Goal: Task Accomplishment & Management: Manage account settings

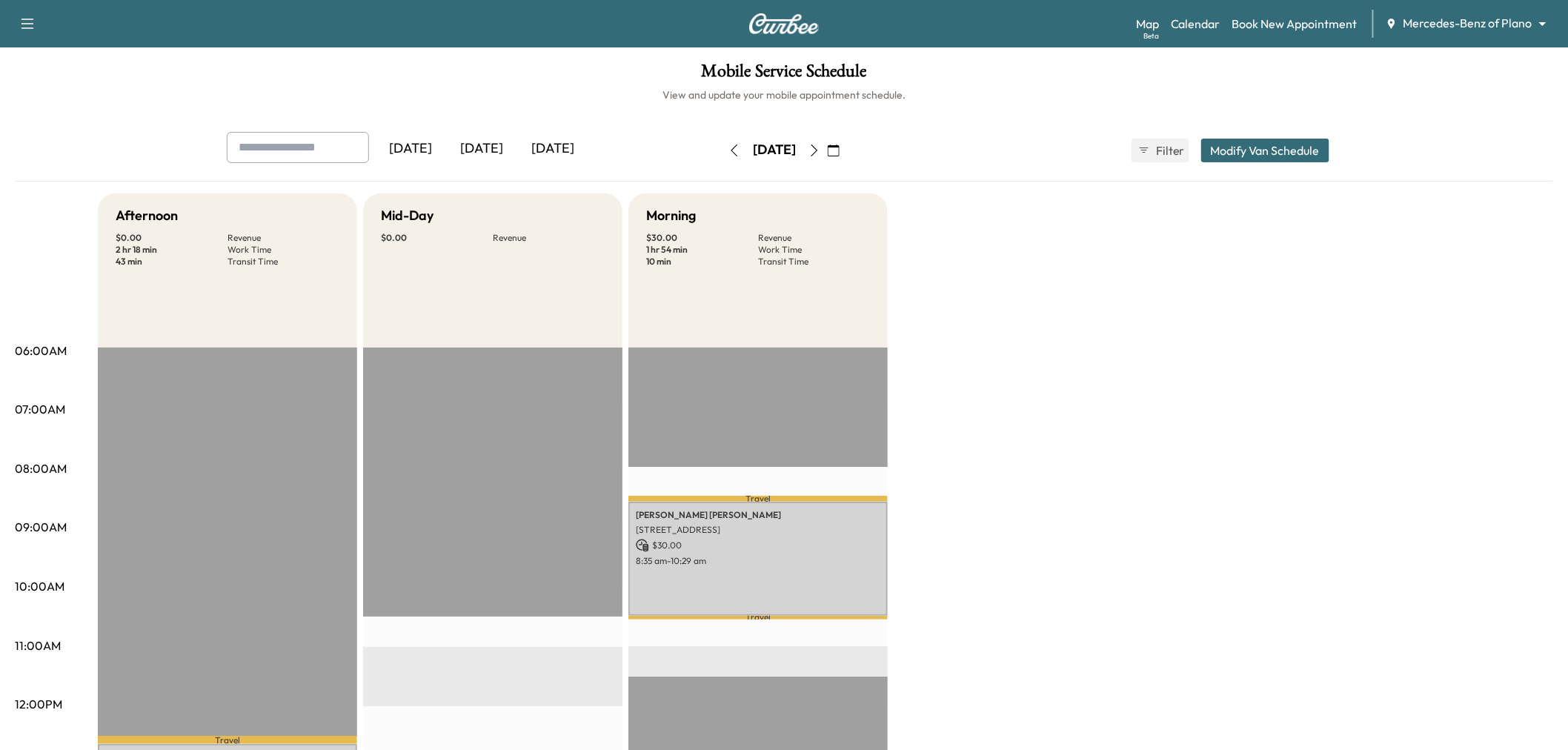
click at [1229, 145] on button "Modify Van Schedule" at bounding box center [1265, 150] width 128 height 24
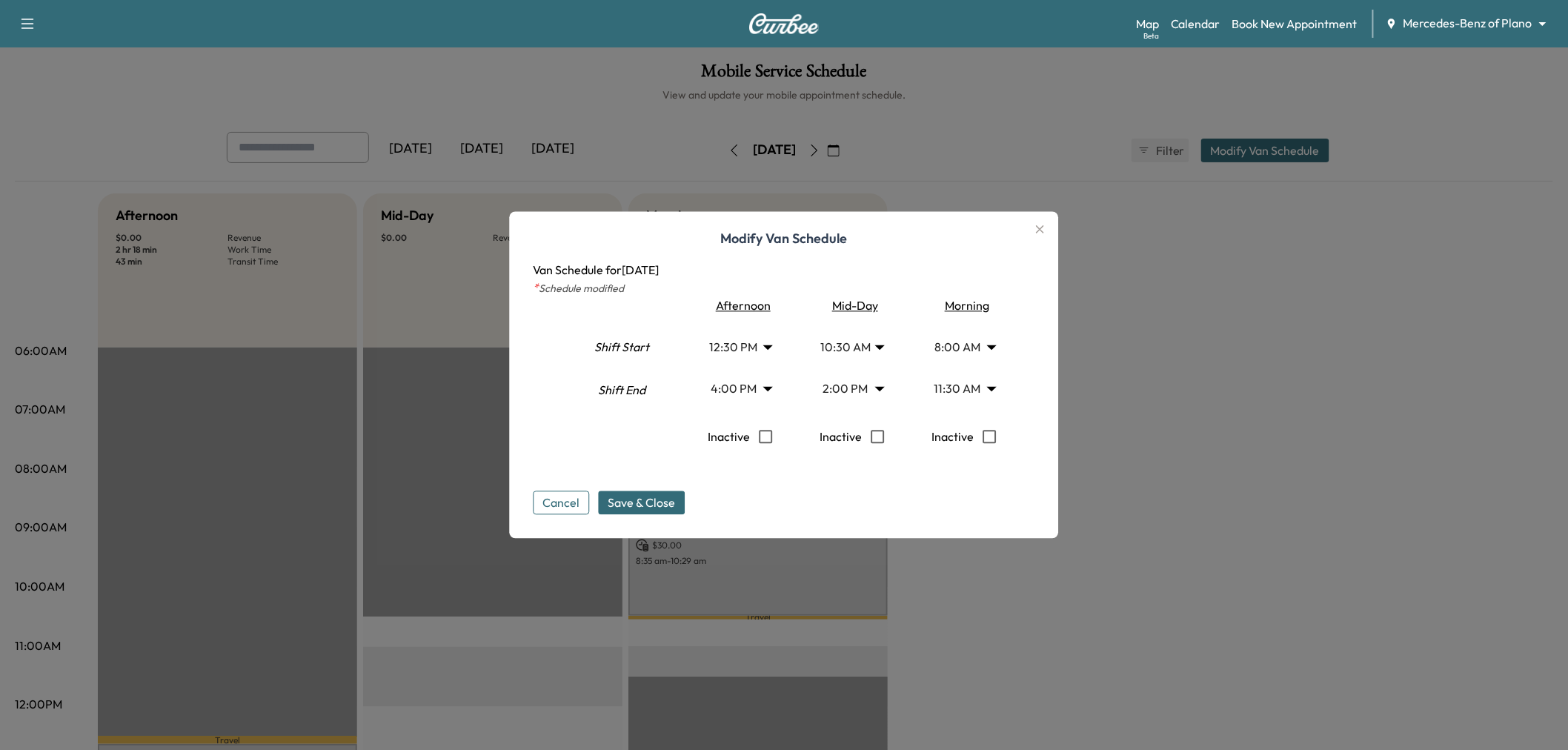
click at [1327, 416] on div at bounding box center [784, 375] width 1568 height 750
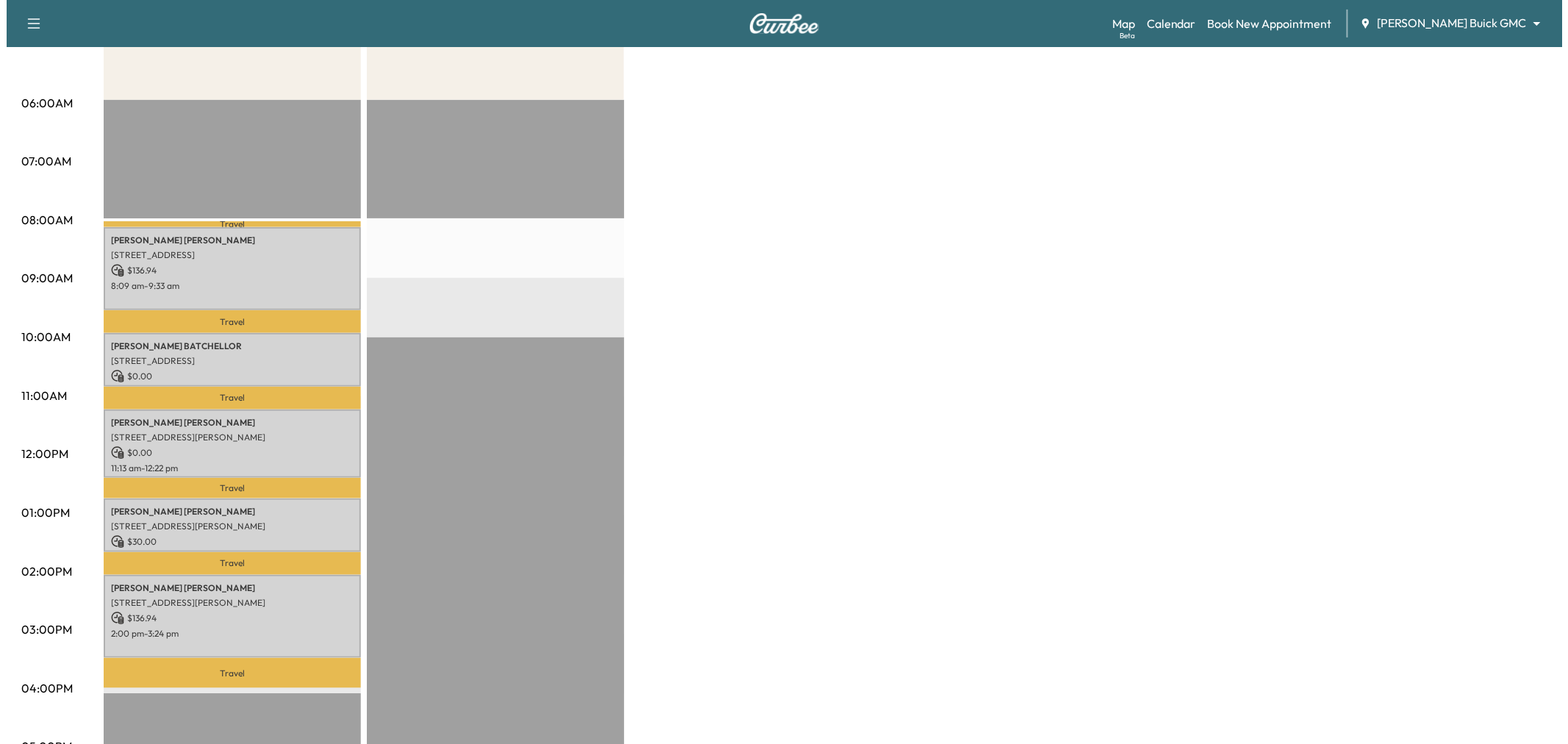
scroll to position [82, 0]
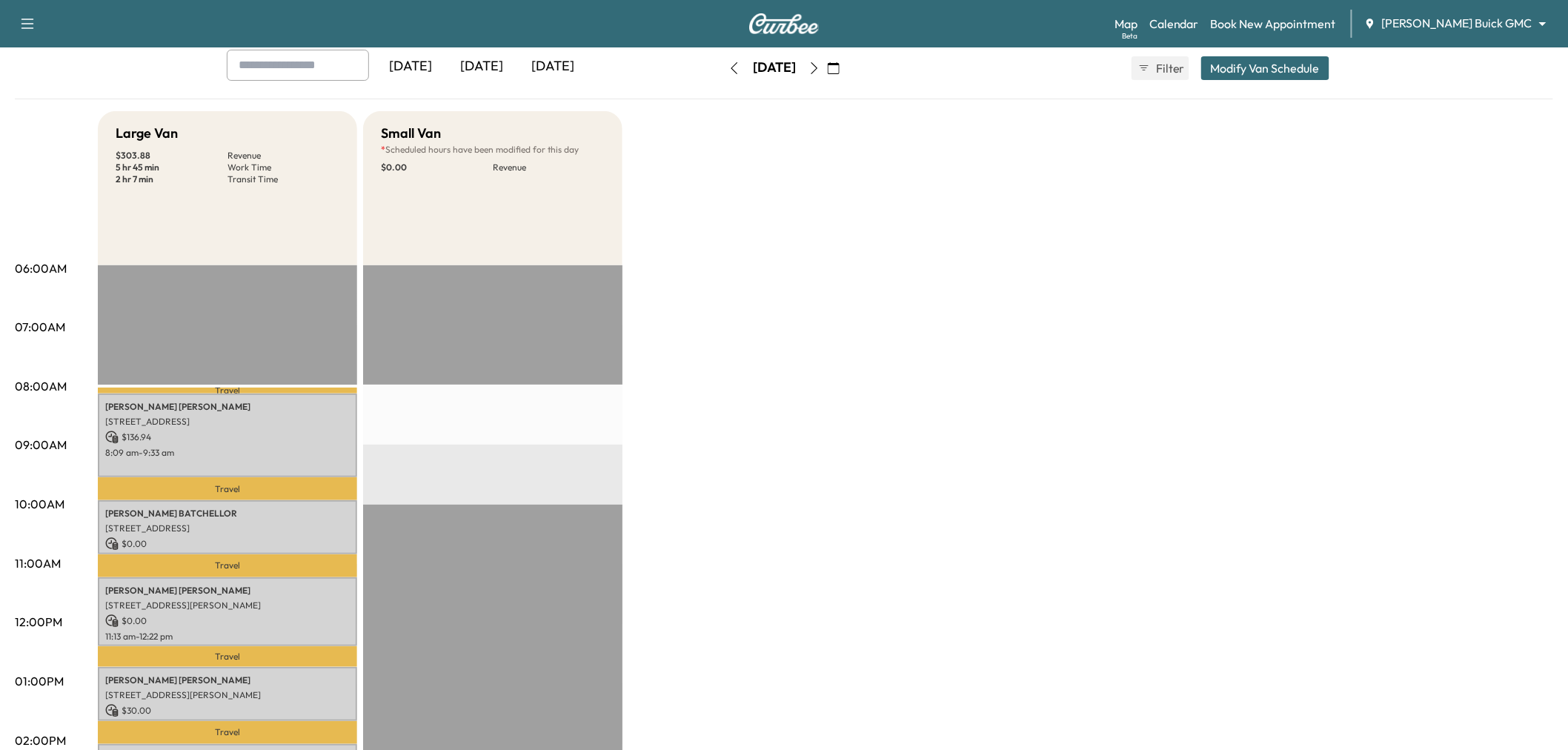
click at [1283, 82] on div "Yesterday Today Tomorrow Monday, August 18 August 2025 S M T W T F S 27 28 29 3…" at bounding box center [784, 68] width 1138 height 37
click at [1280, 79] on button "Modify Van Schedule" at bounding box center [1265, 68] width 128 height 24
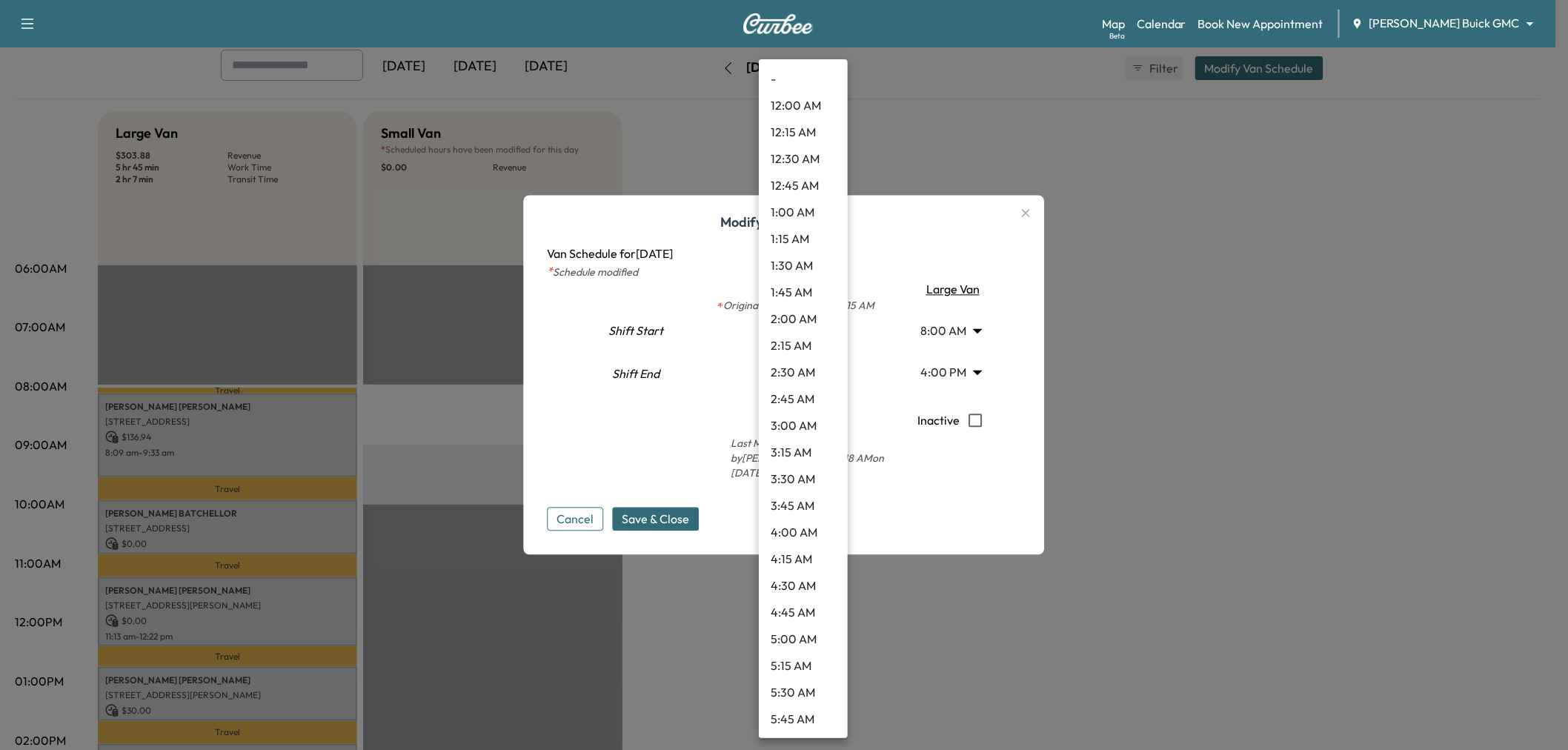
click at [794, 380] on body "Support Log Out Map Beta Calendar Book New Appointment Ewing Buick GMC ********…" at bounding box center [784, 292] width 1568 height 750
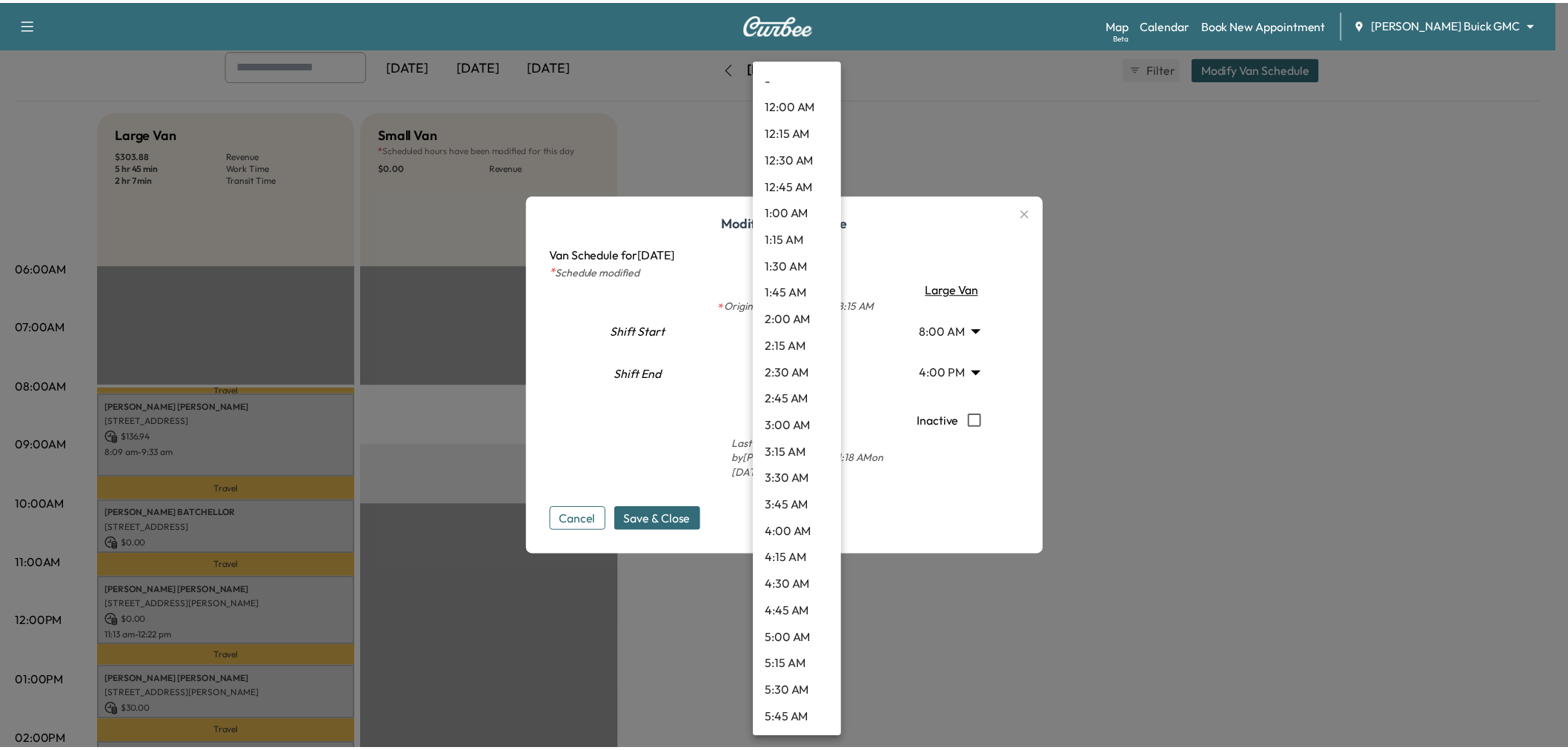
scroll to position [773, 0]
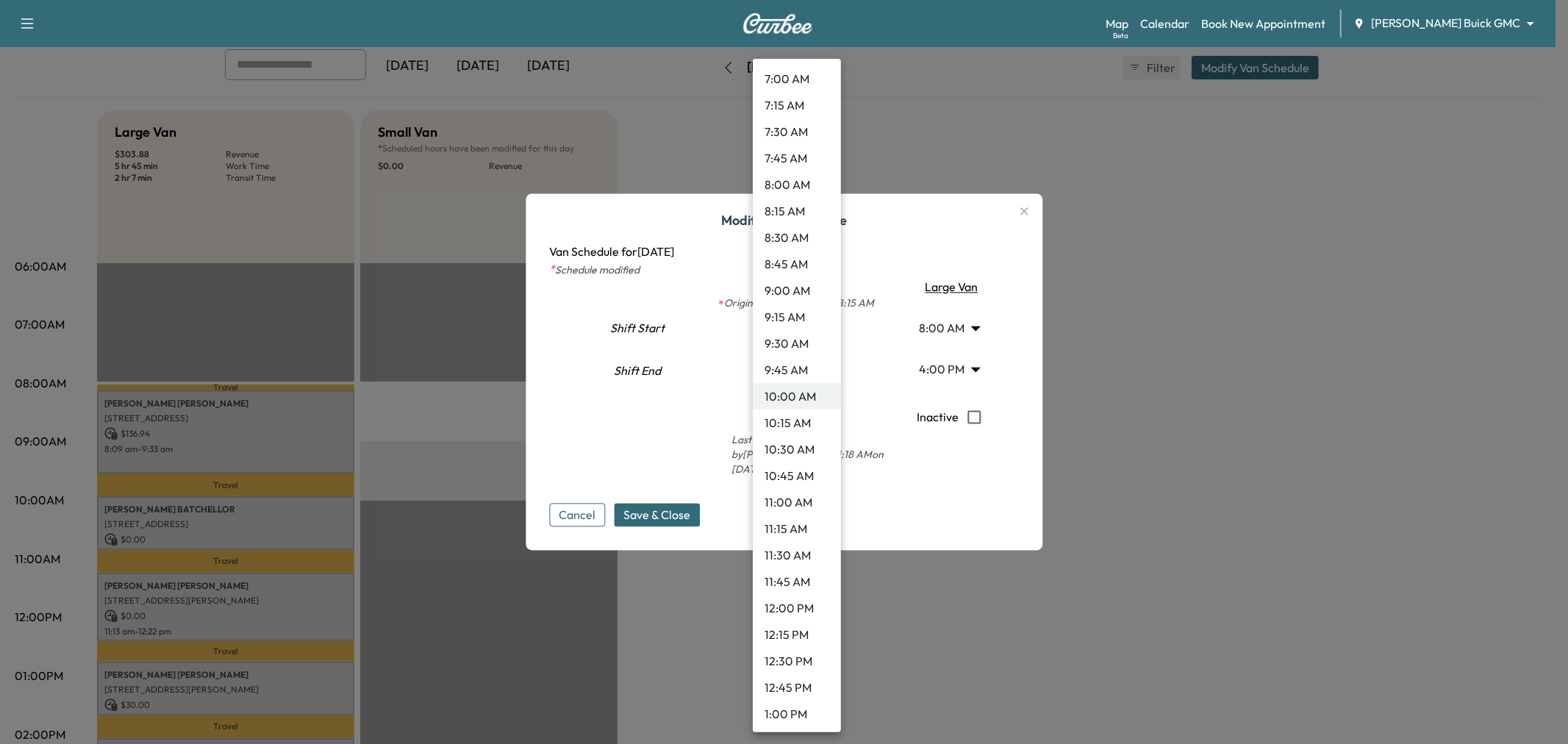
click at [778, 497] on li "11:00 AM" at bounding box center [797, 502] width 88 height 27
type input "**"
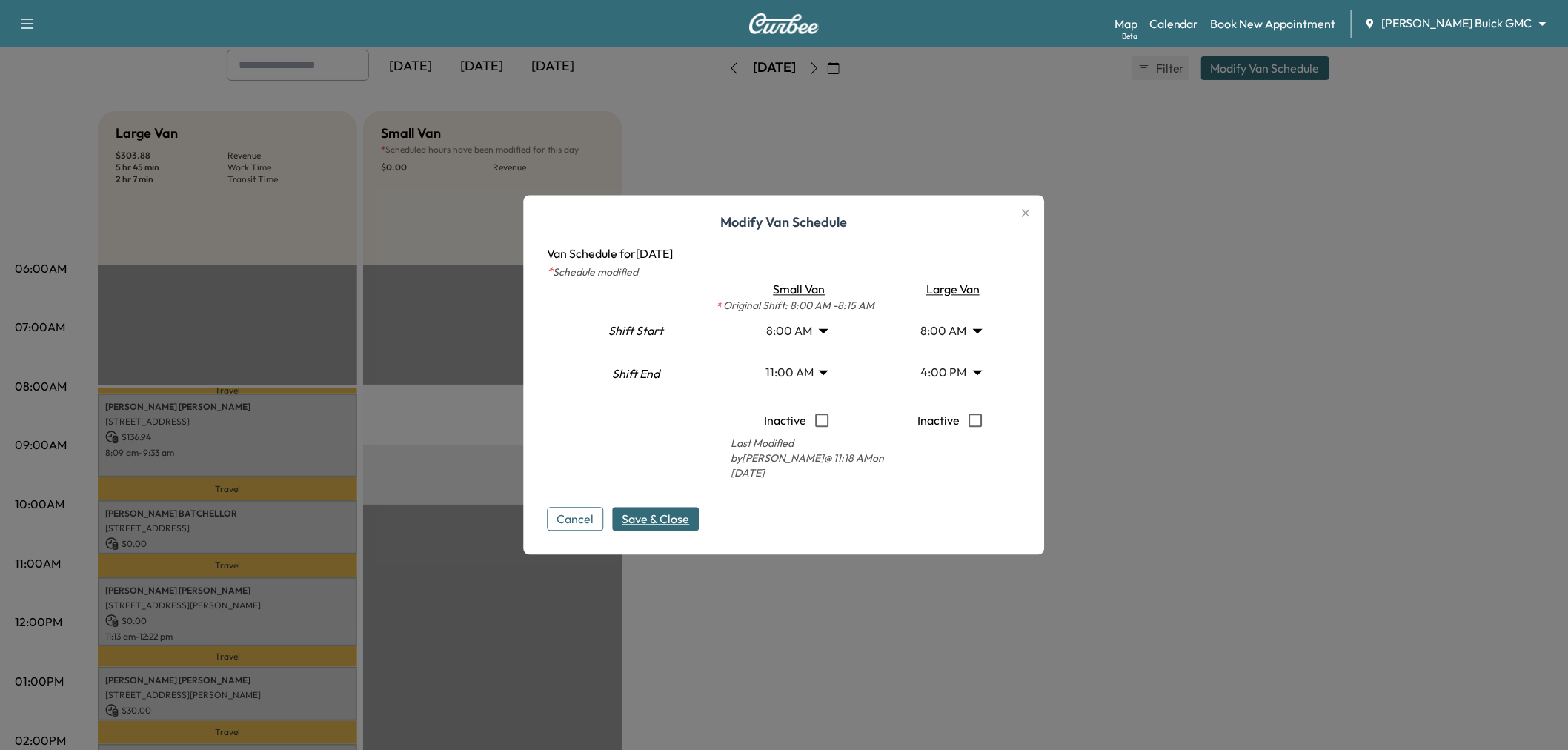
click at [664, 512] on span "Save & Close" at bounding box center [656, 520] width 68 height 17
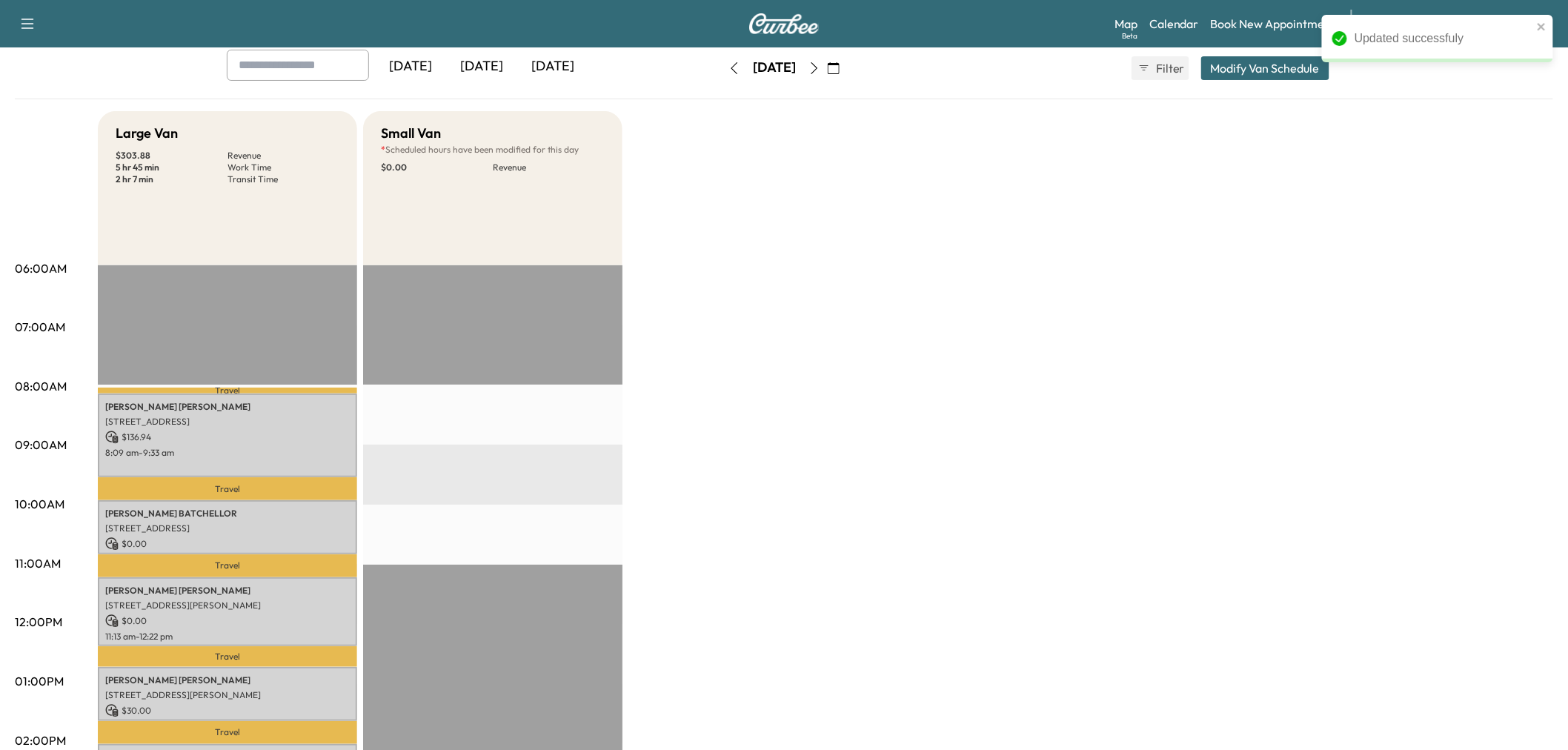
click at [1056, 473] on div "Large Van $ 303.88 Revenue 5 hr 45 min Work Time 2 hr 7 min Transit Time Travel…" at bounding box center [825, 667] width 1455 height 1111
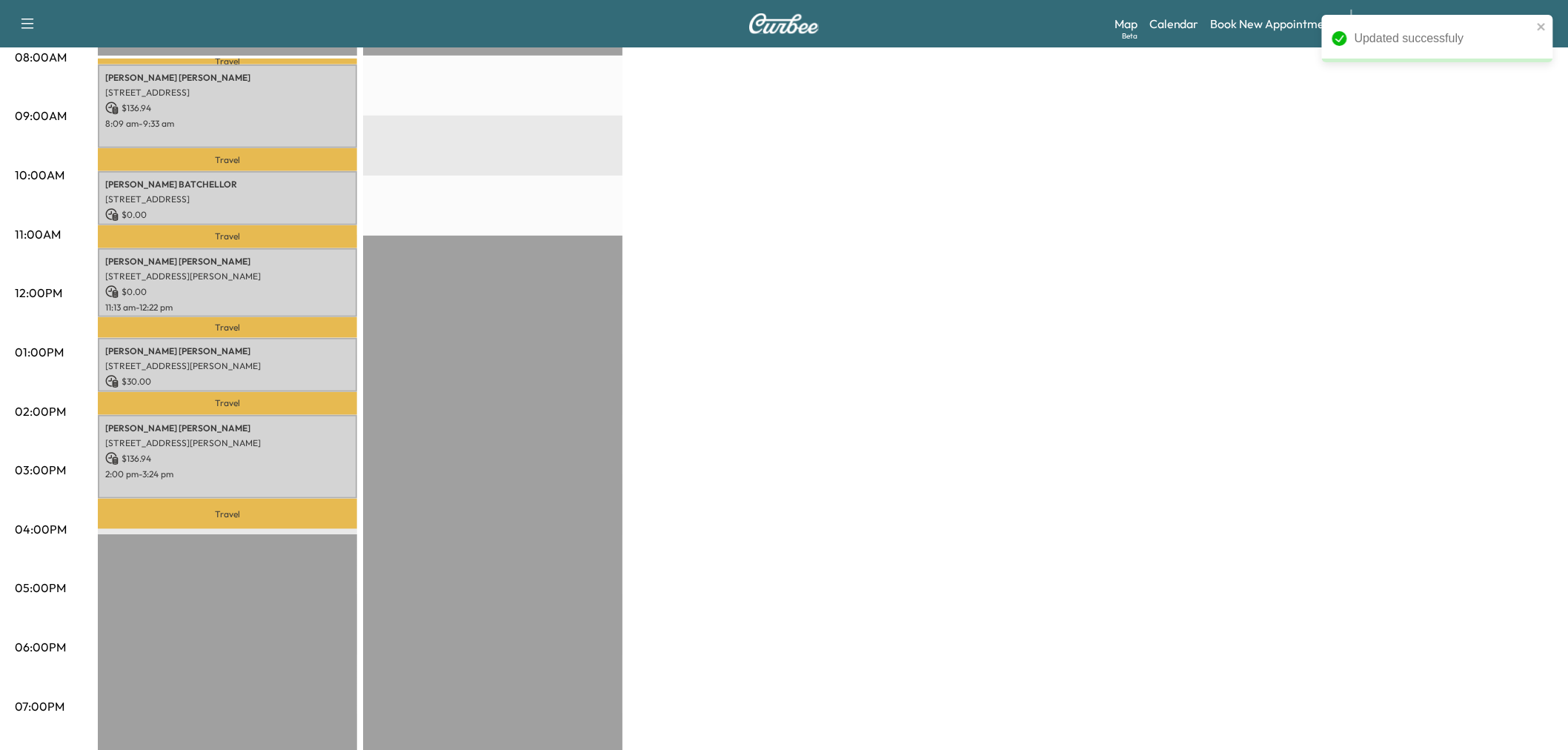
scroll to position [247, 0]
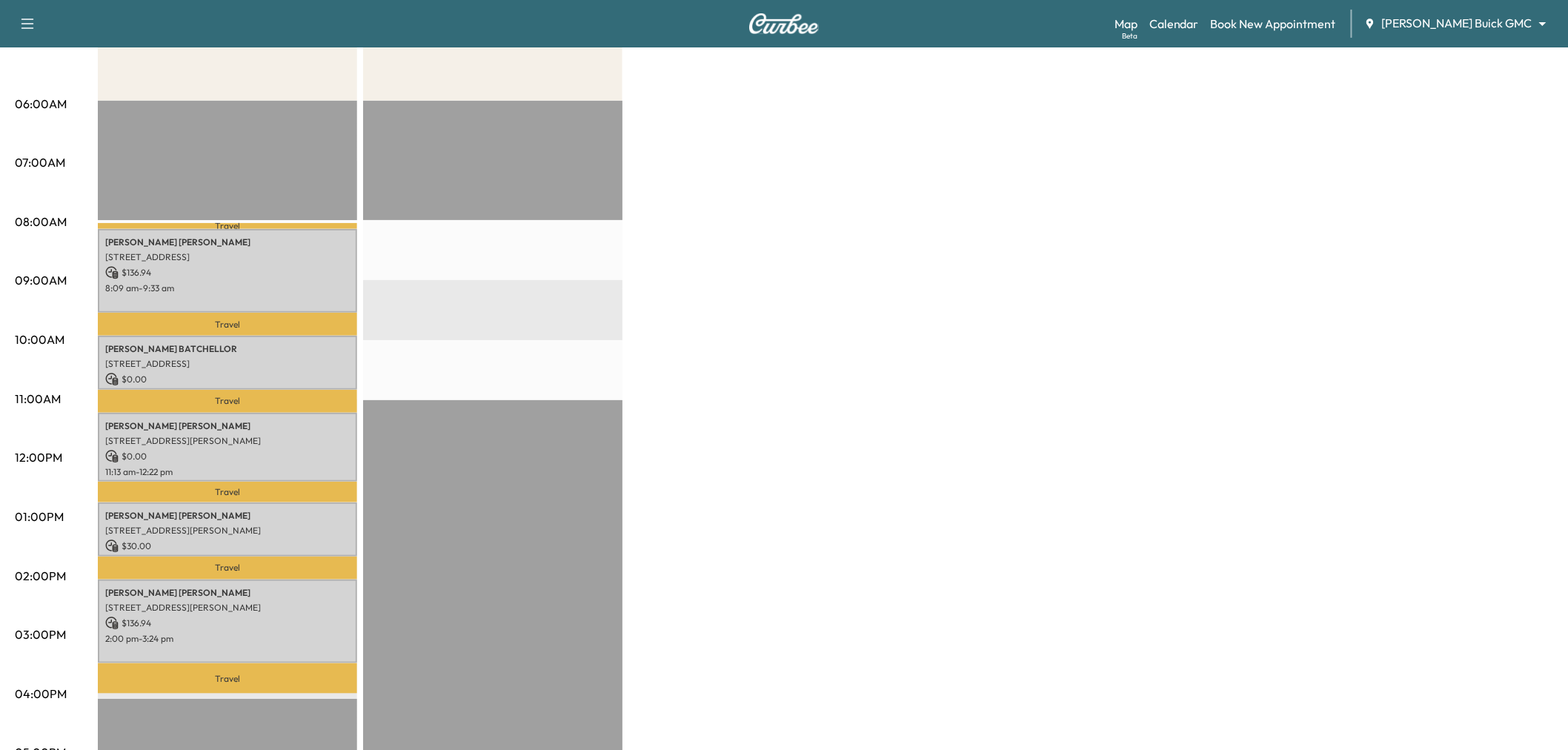
click at [904, 273] on div "Large Van $ 303.88 Revenue 5 hr 45 min Work Time 2 hr 7 min Transit Time Travel…" at bounding box center [825, 502] width 1455 height 1111
click at [1287, 20] on link "Book New Appointment" at bounding box center [1273, 24] width 126 height 17
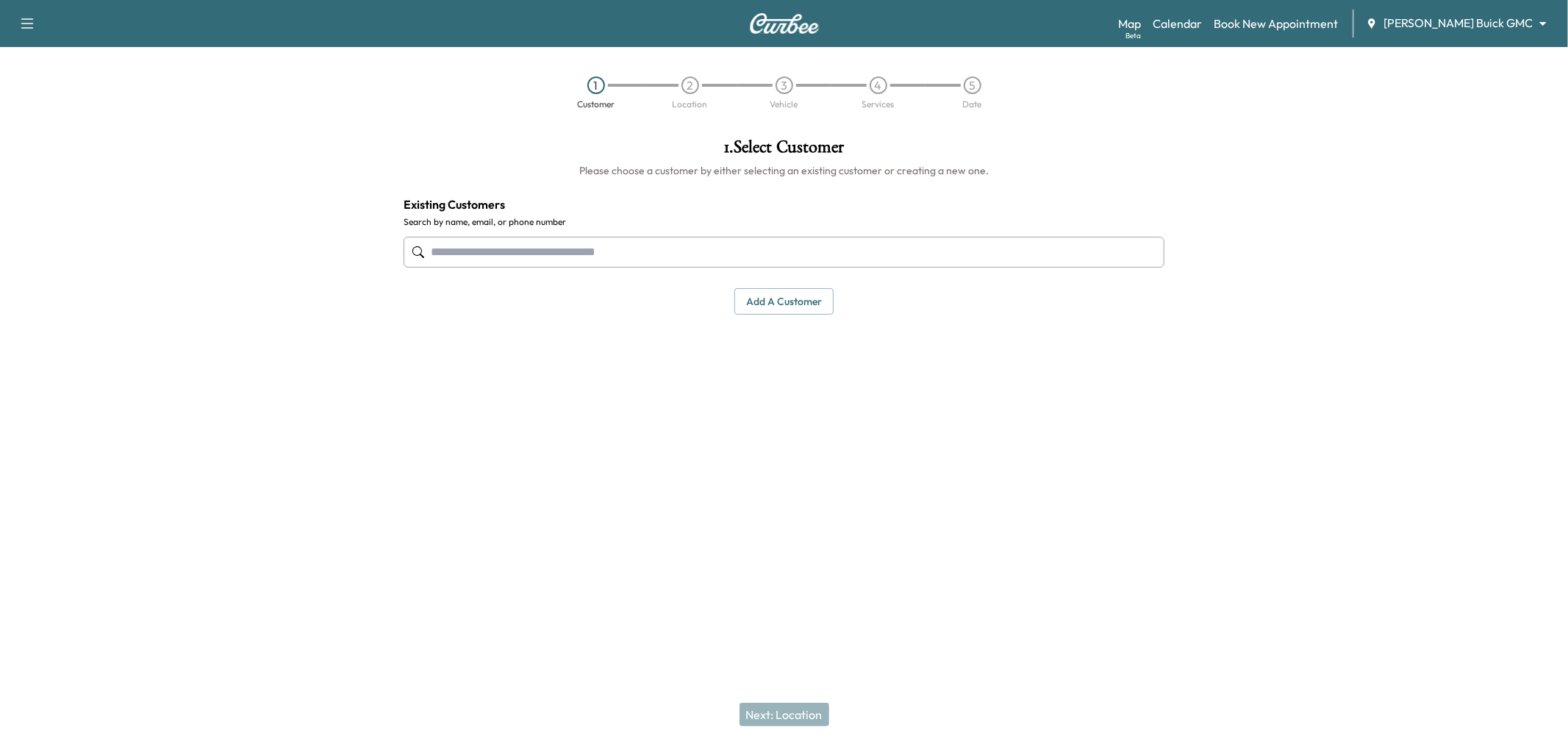
click at [700, 245] on input "text" at bounding box center [783, 251] width 760 height 31
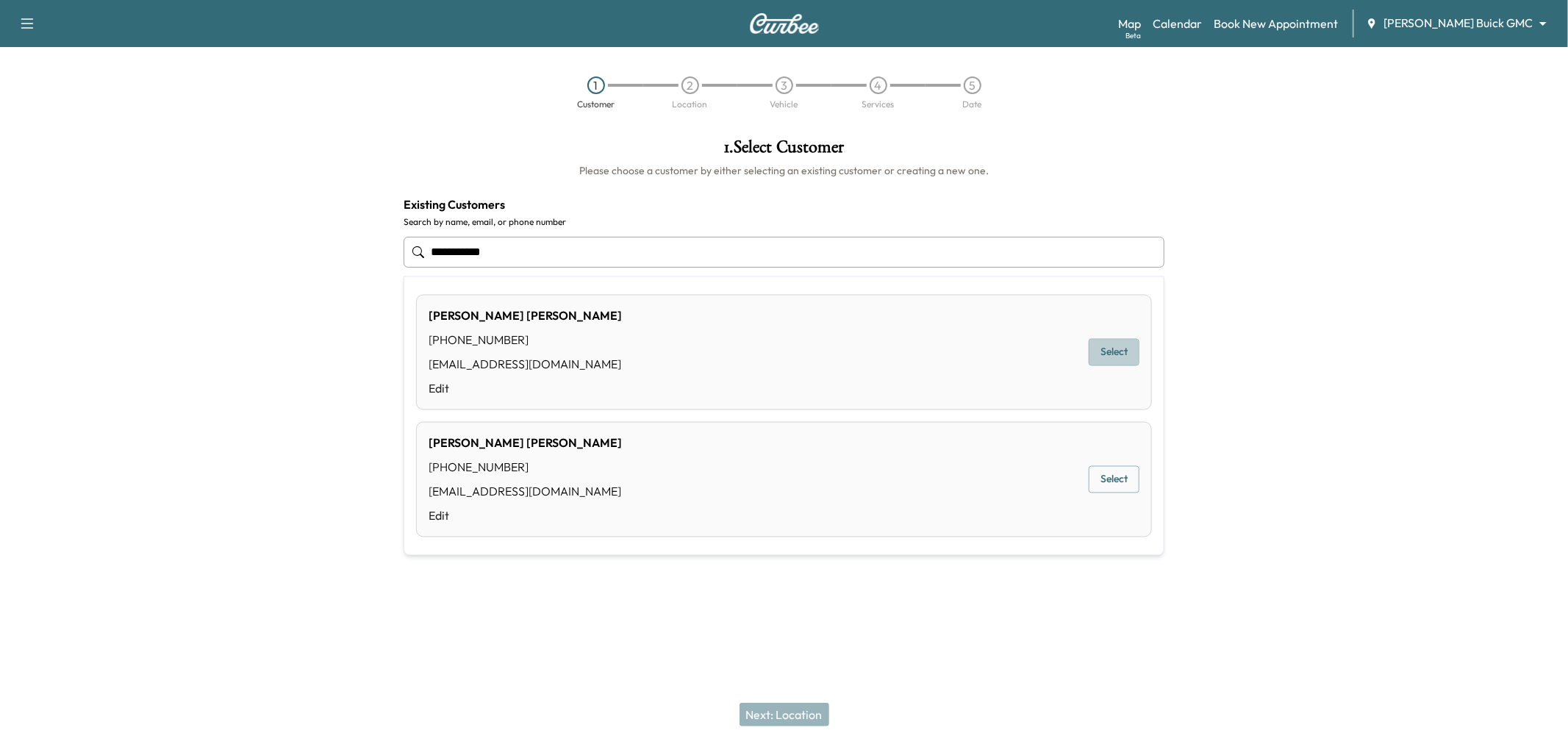
click at [1101, 345] on button "Select" at bounding box center [1113, 352] width 50 height 28
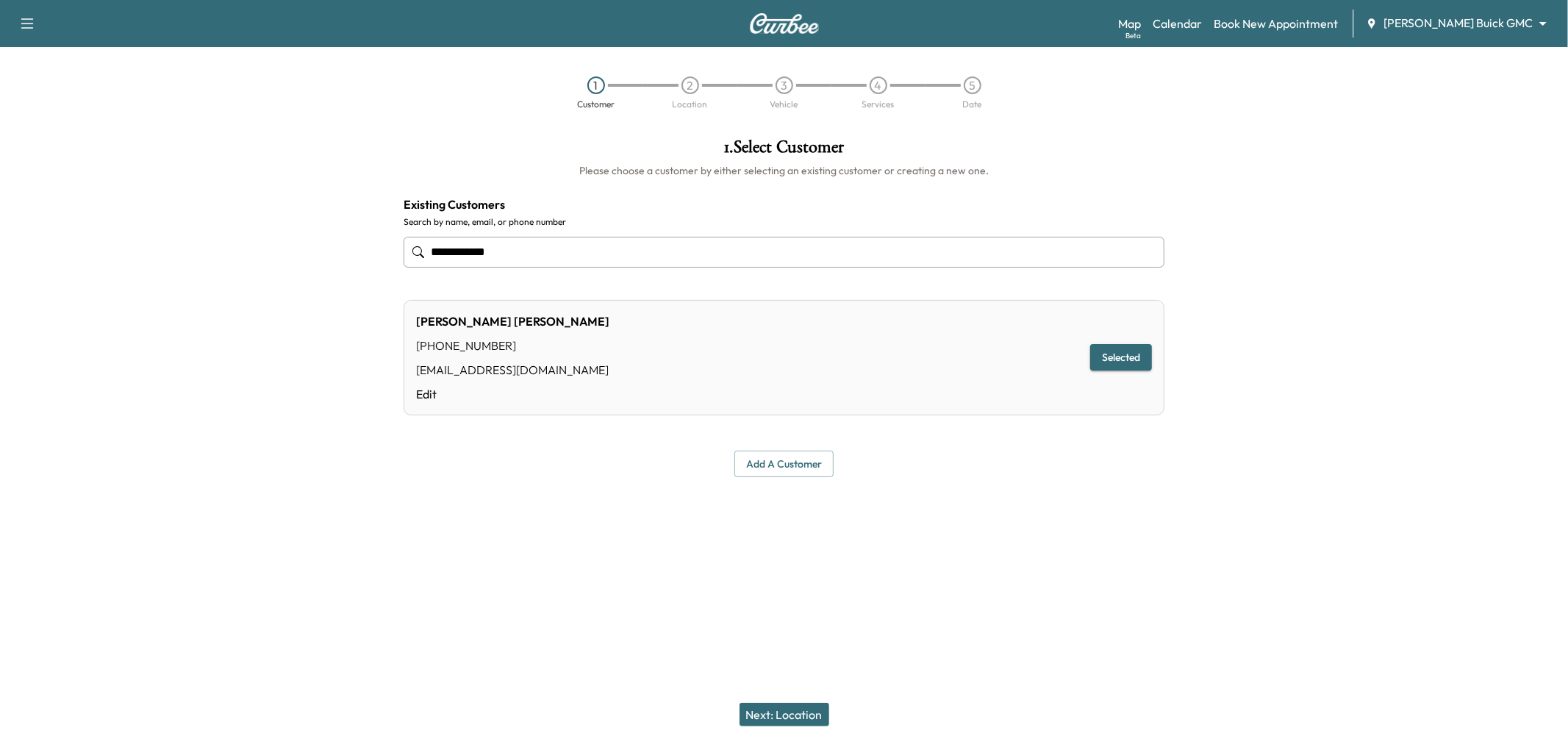
type input "**********"
click at [771, 709] on button "Next: Location" at bounding box center [784, 715] width 90 height 24
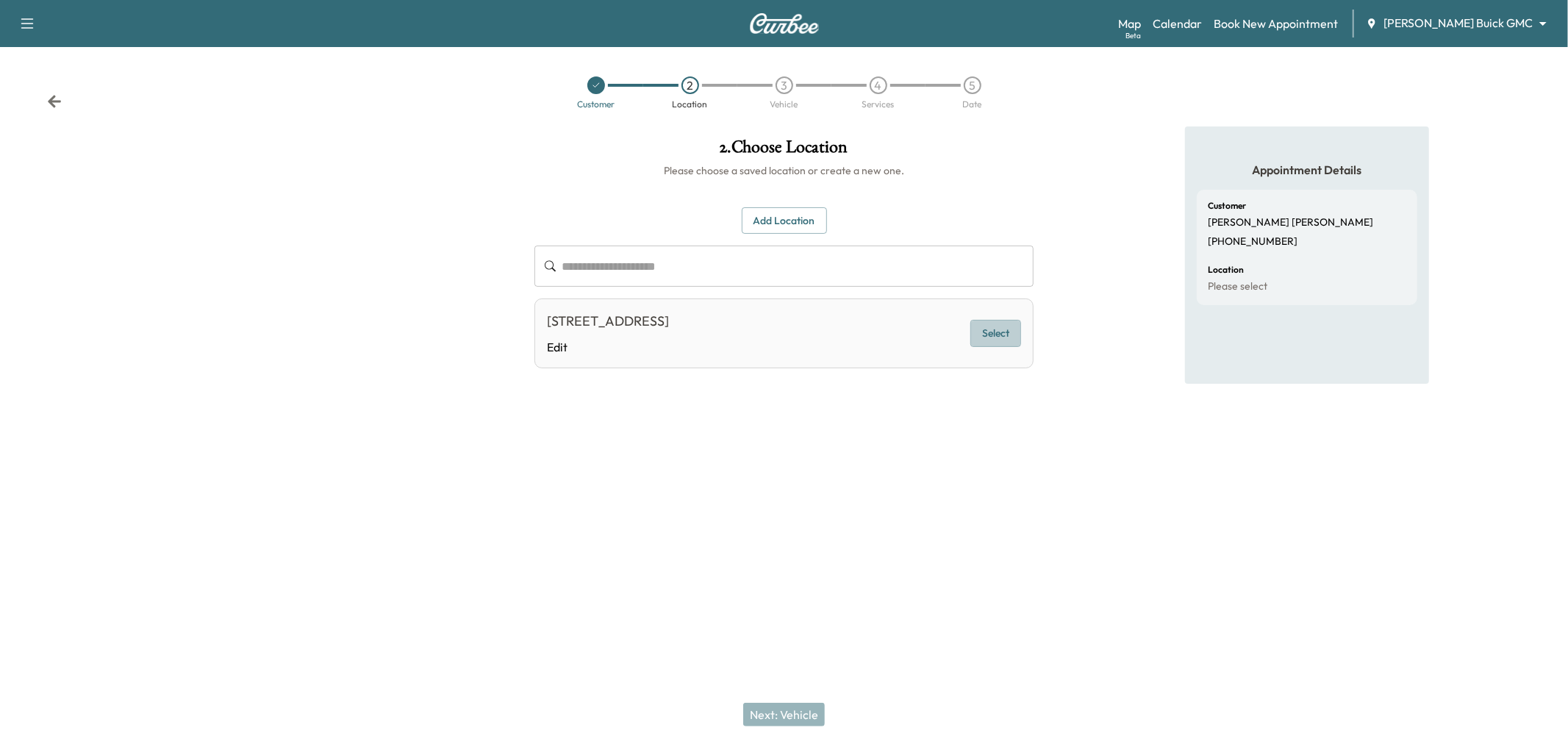
click at [994, 329] on button "Select" at bounding box center [995, 333] width 50 height 28
click at [785, 700] on div "Next: Vehicle" at bounding box center [784, 714] width 1568 height 59
click at [788, 716] on button "Next: Vehicle" at bounding box center [784, 715] width 82 height 24
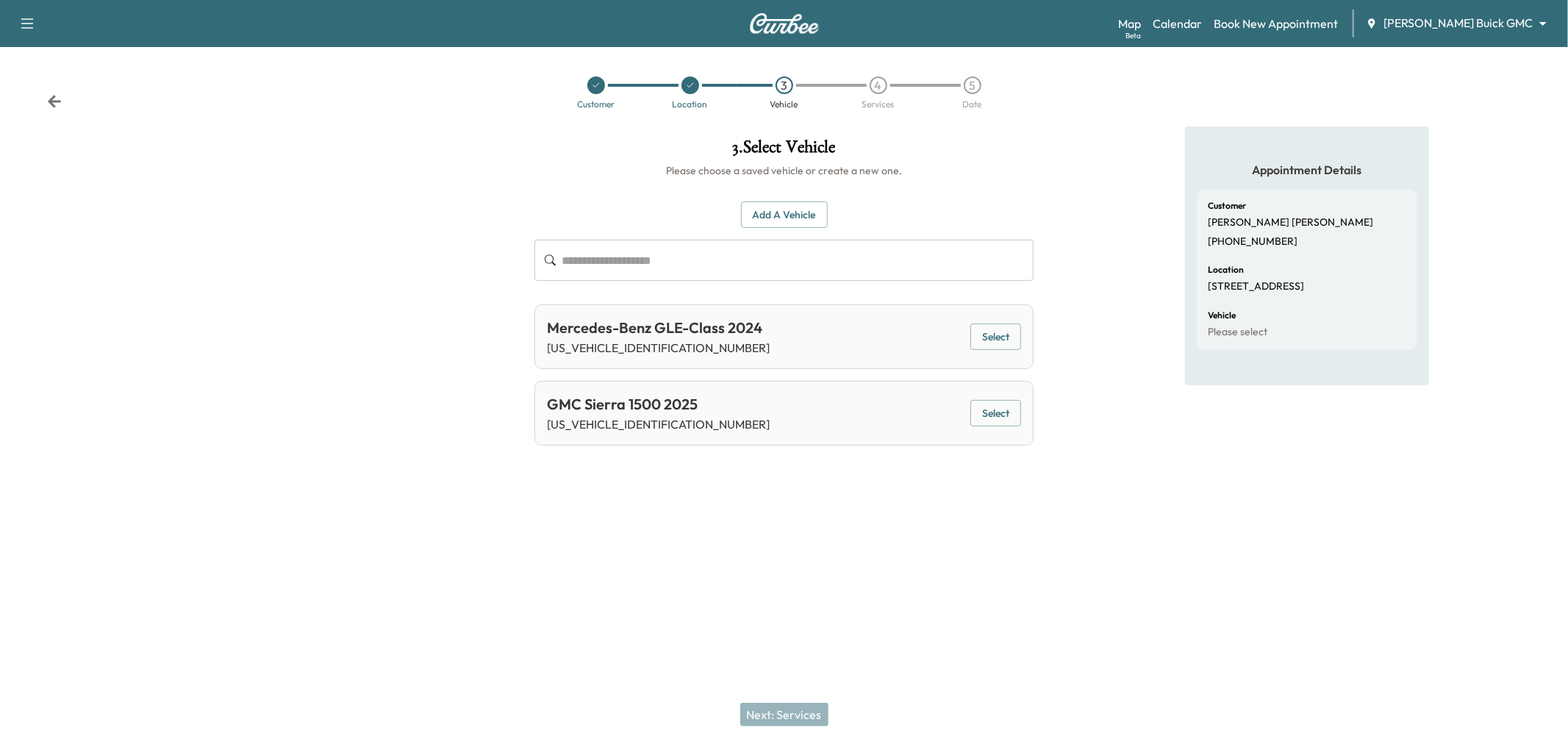
click at [990, 422] on button "Select" at bounding box center [995, 413] width 50 height 28
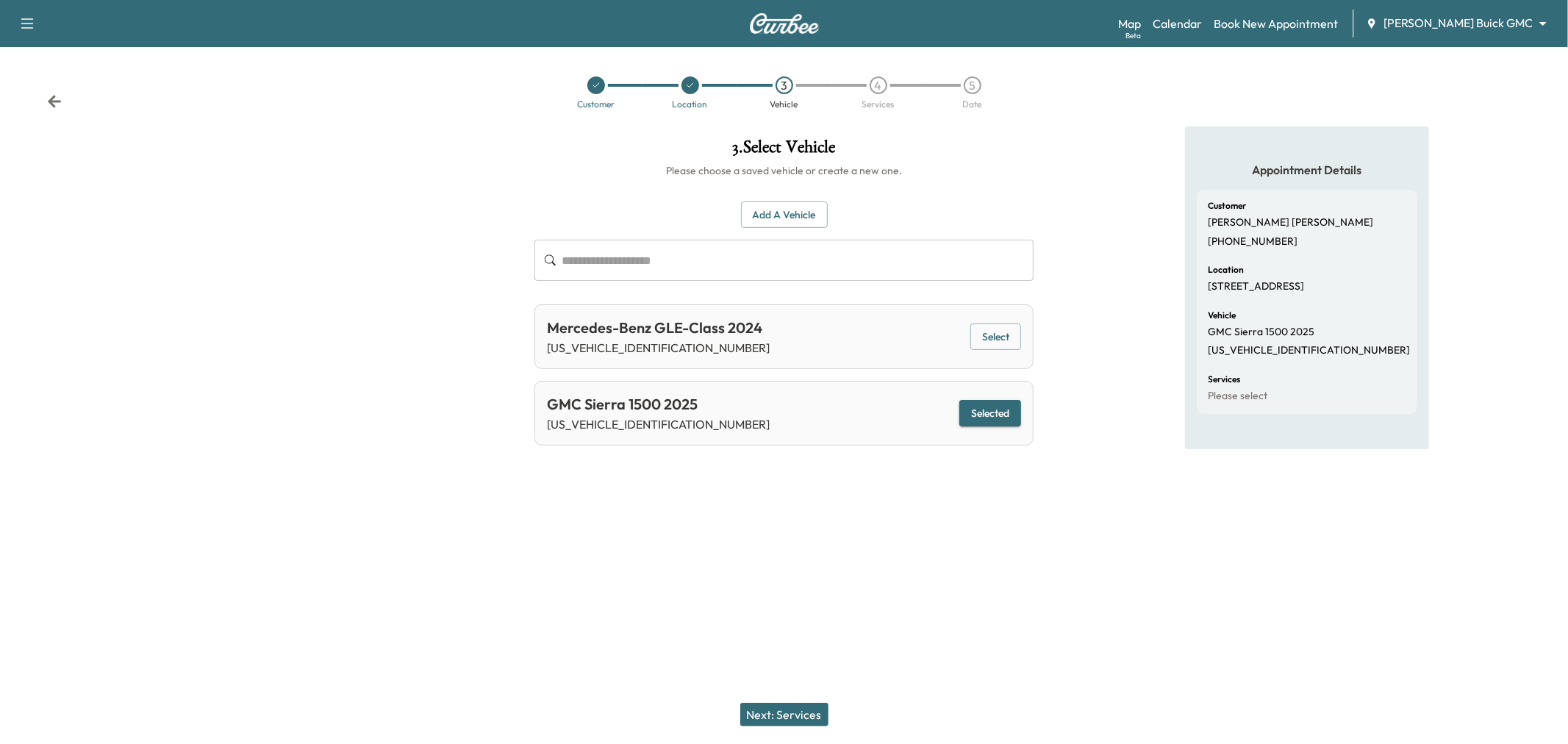
click at [798, 717] on button "Next: Services" at bounding box center [784, 715] width 88 height 24
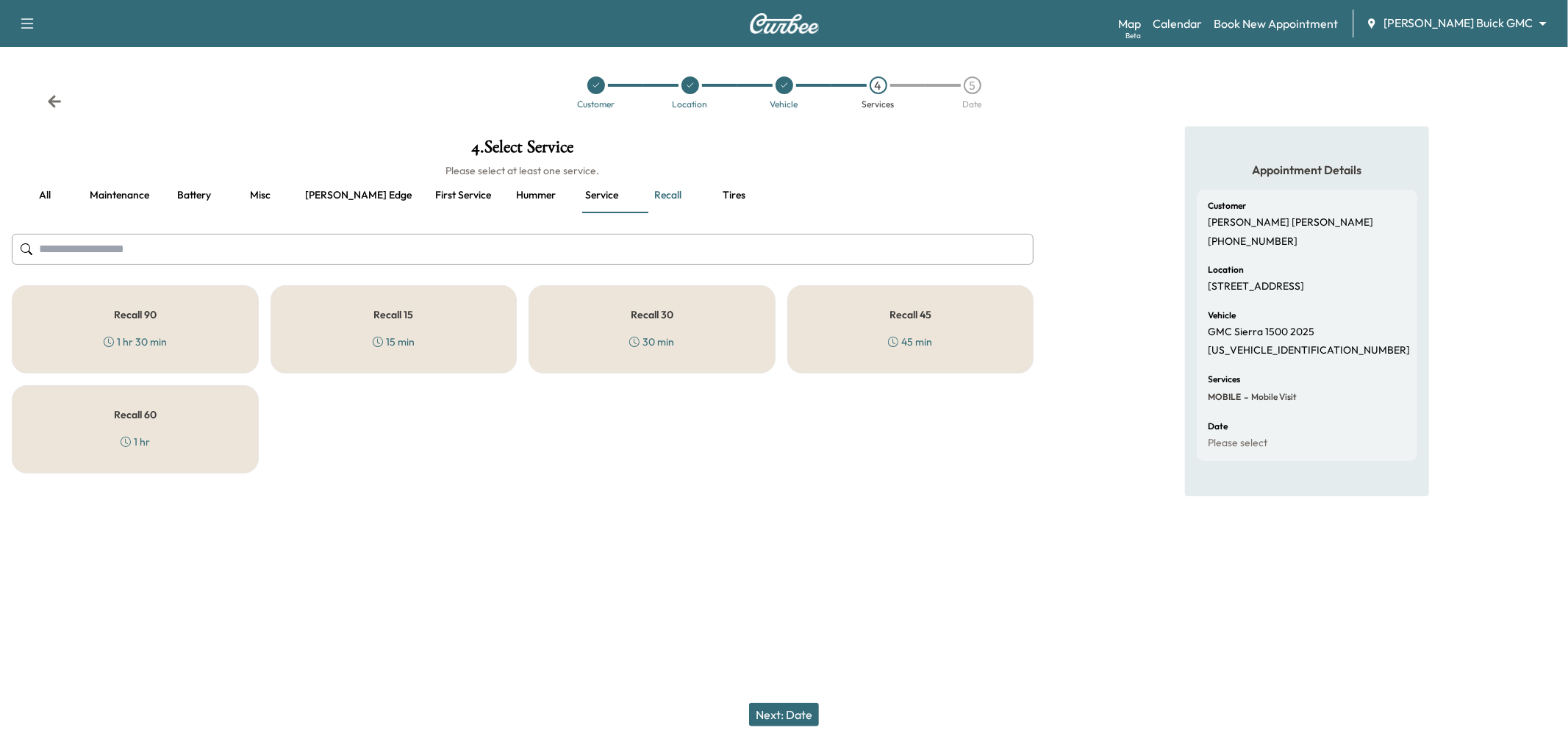
click at [569, 194] on button "Service" at bounding box center [602, 195] width 66 height 35
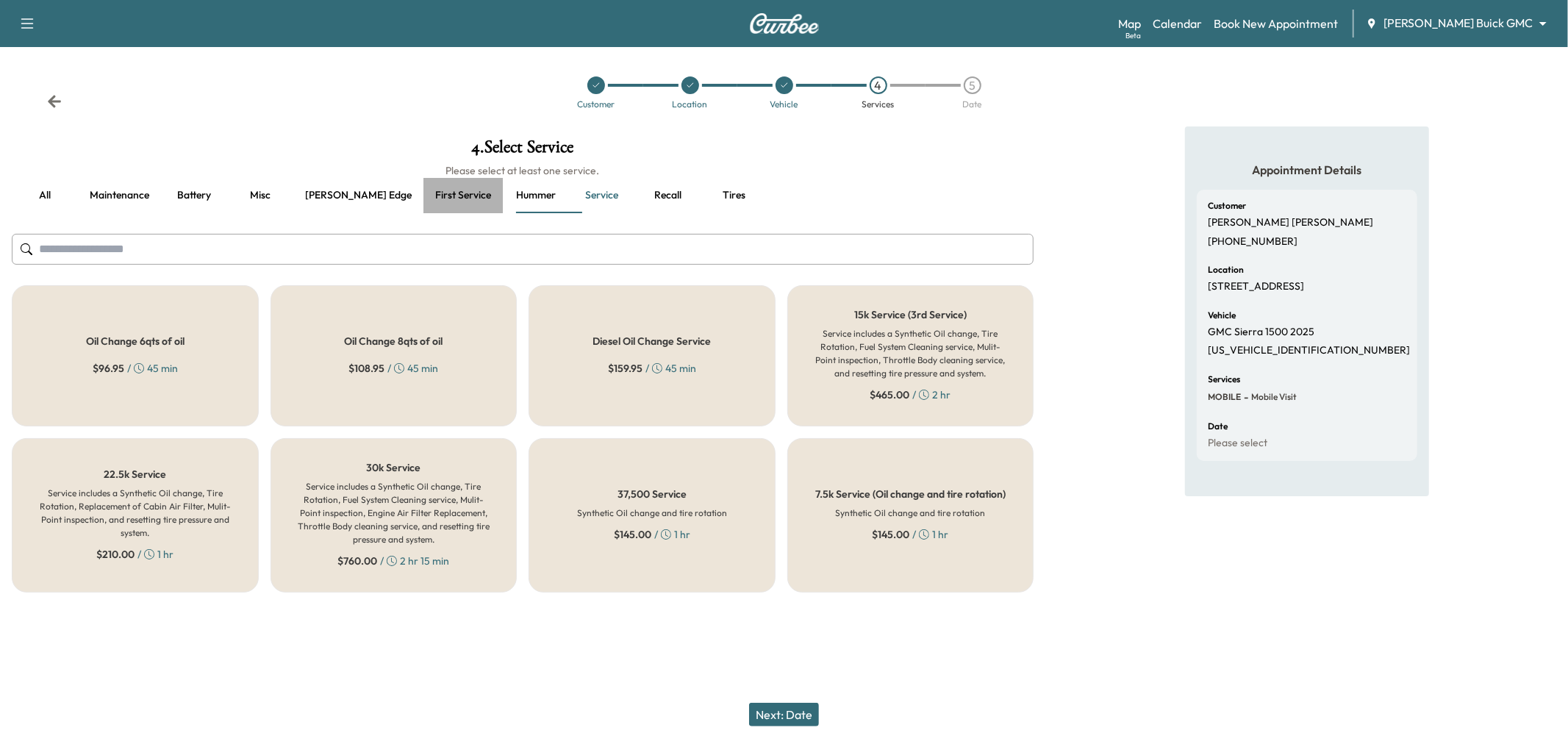
click at [423, 192] on button "First service" at bounding box center [463, 195] width 80 height 35
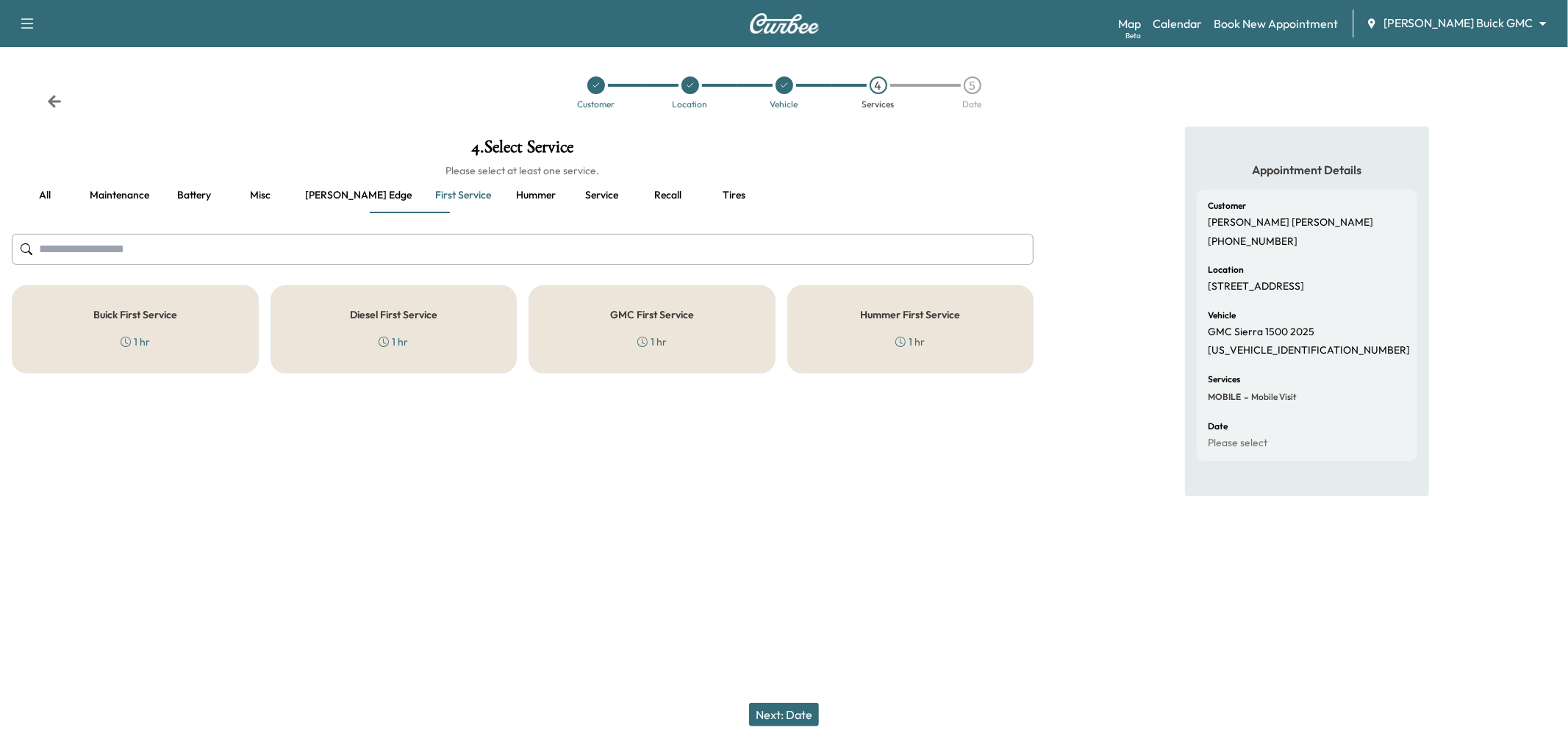
click at [644, 318] on h5 "GMC First Service" at bounding box center [652, 314] width 84 height 10
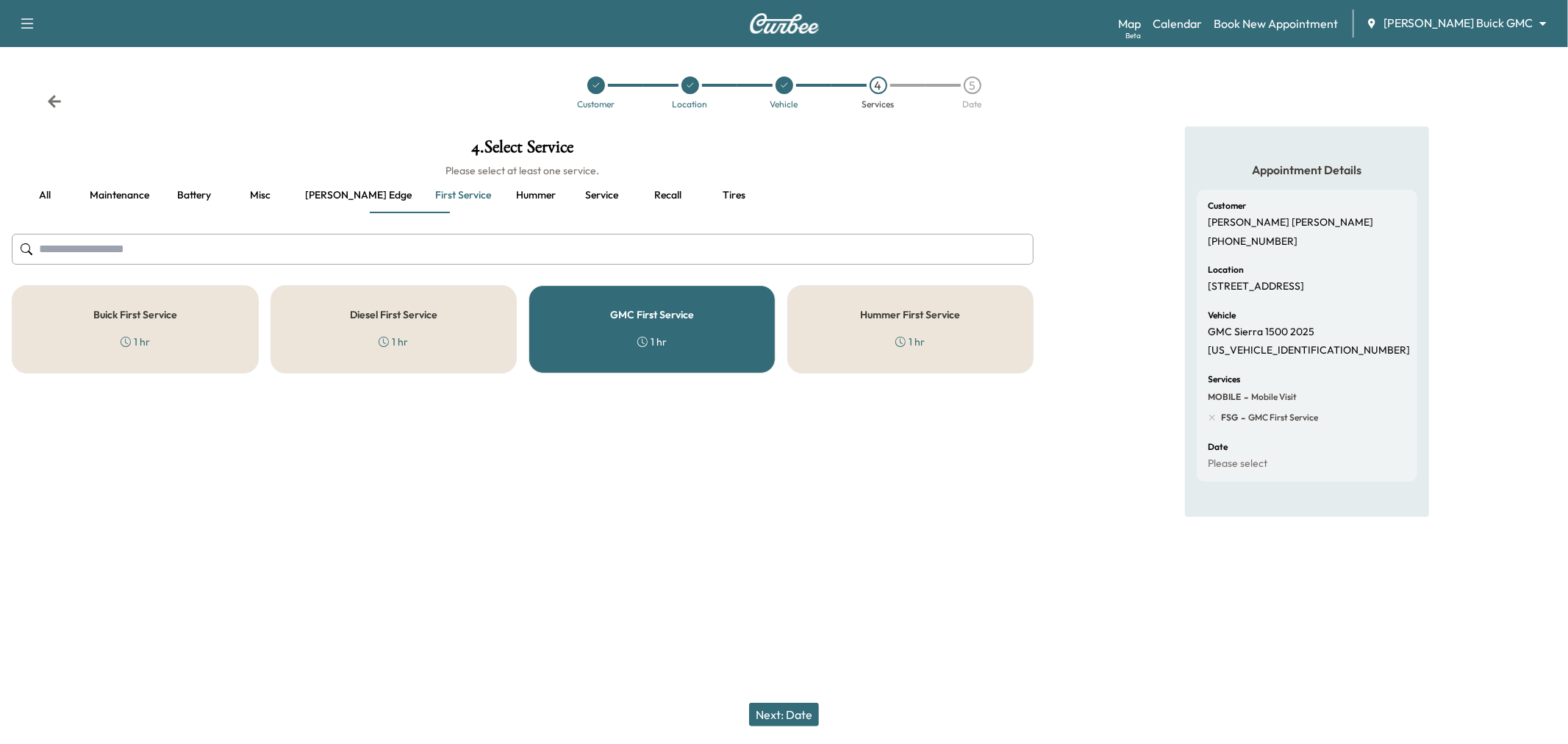
click at [791, 716] on button "Next: Date" at bounding box center [784, 715] width 70 height 24
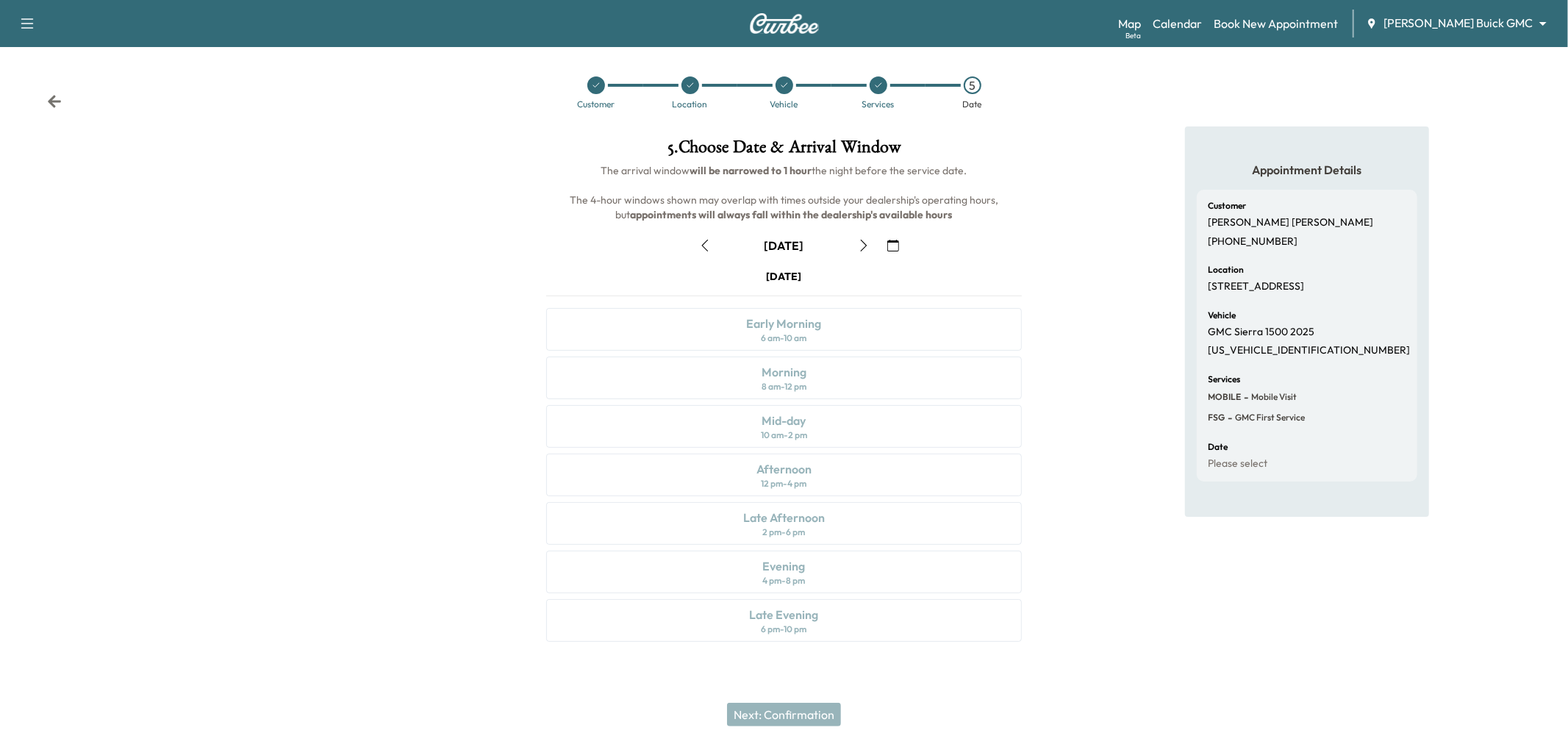
click at [862, 243] on icon "button" at bounding box center [864, 245] width 12 height 12
click at [812, 329] on div "Early Morning" at bounding box center [784, 323] width 75 height 17
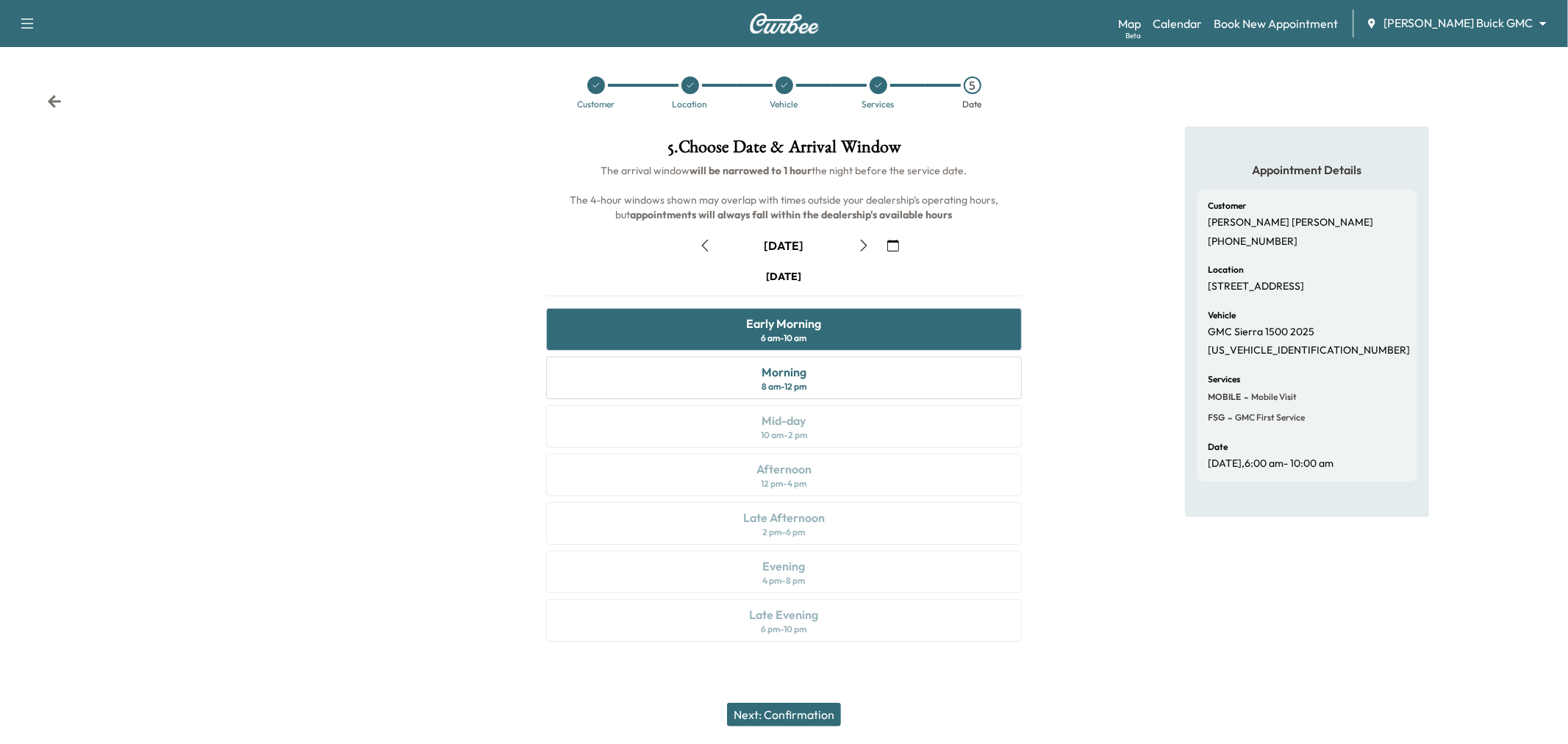
click at [799, 714] on button "Next: Confirmation" at bounding box center [784, 715] width 114 height 24
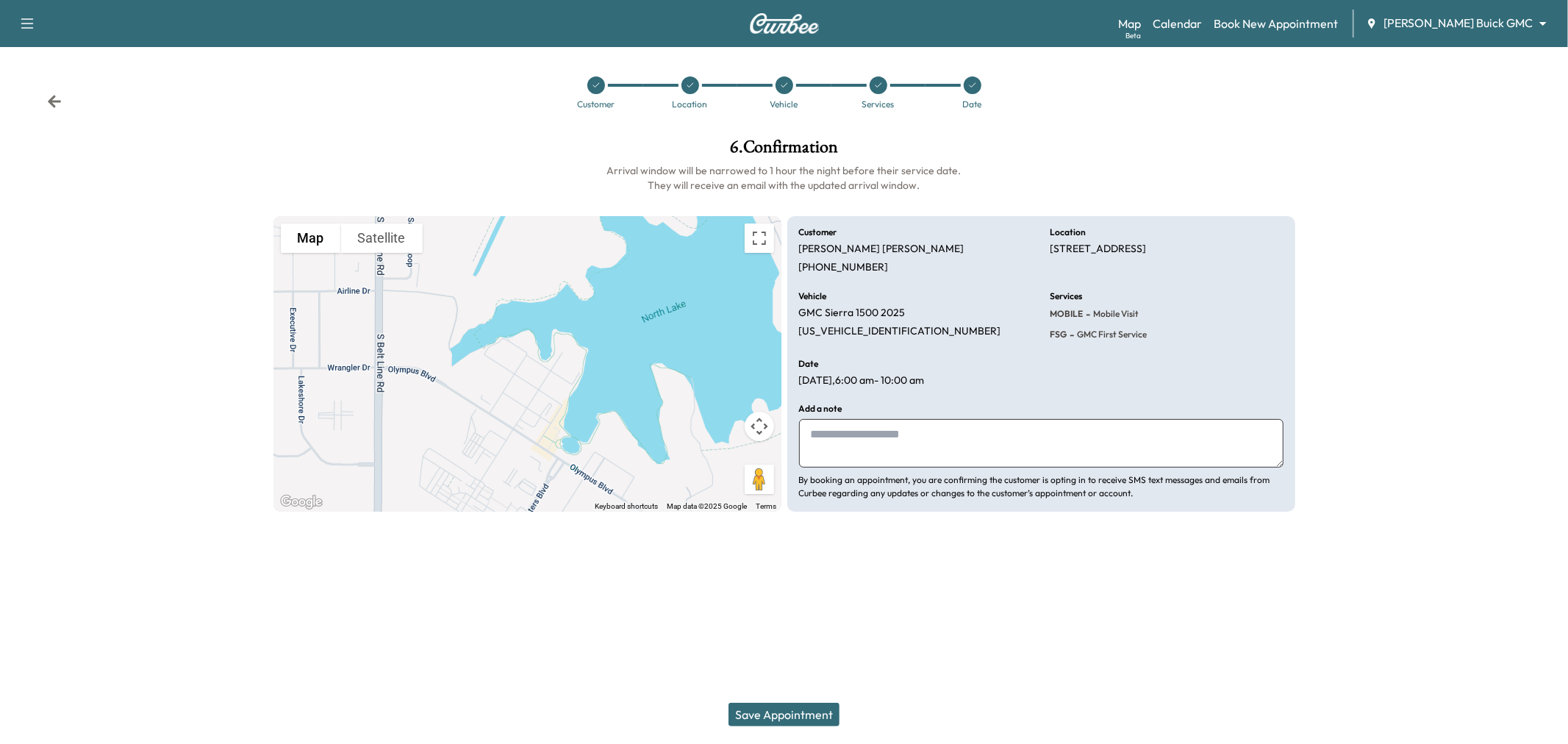
click at [766, 712] on button "Save Appointment" at bounding box center [783, 715] width 111 height 24
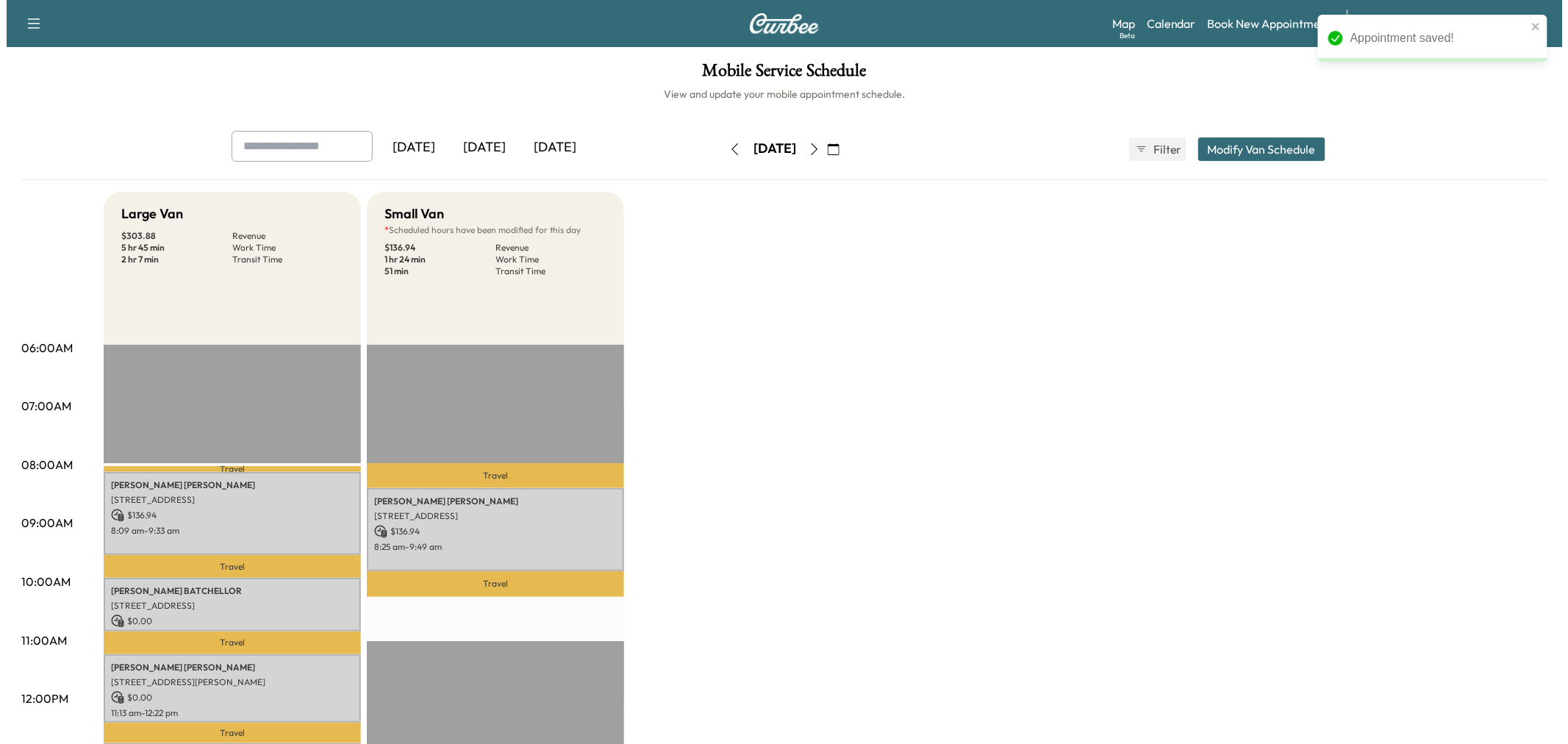
scroll to position [82, 0]
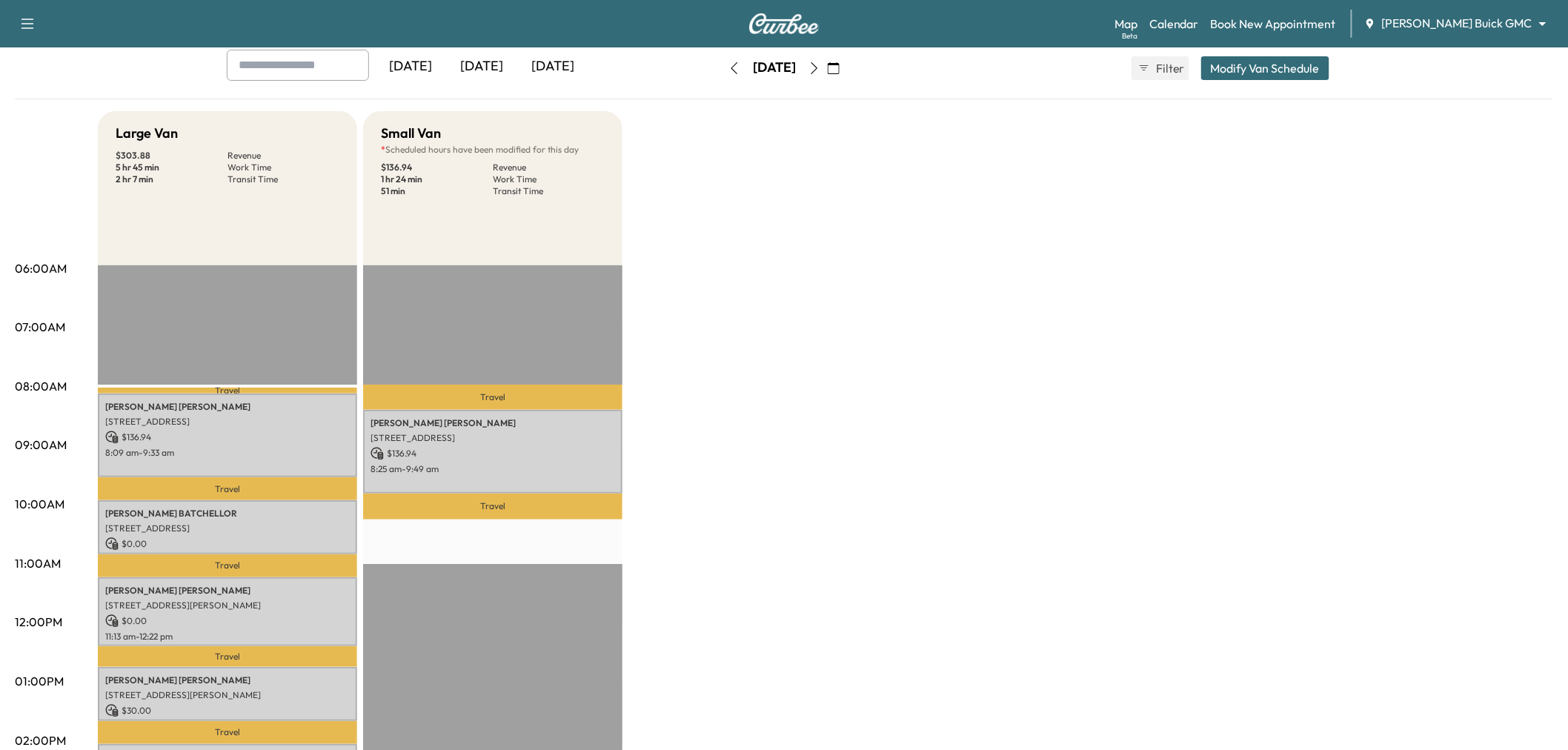
click at [1246, 49] on div "Yesterday Today Tomorrow Monday, August 18 August 2025 S M T W T F S 27 28 29 3…" at bounding box center [784, 68] width 1138 height 37
click at [1246, 57] on button "Modify Van Schedule" at bounding box center [1265, 68] width 128 height 24
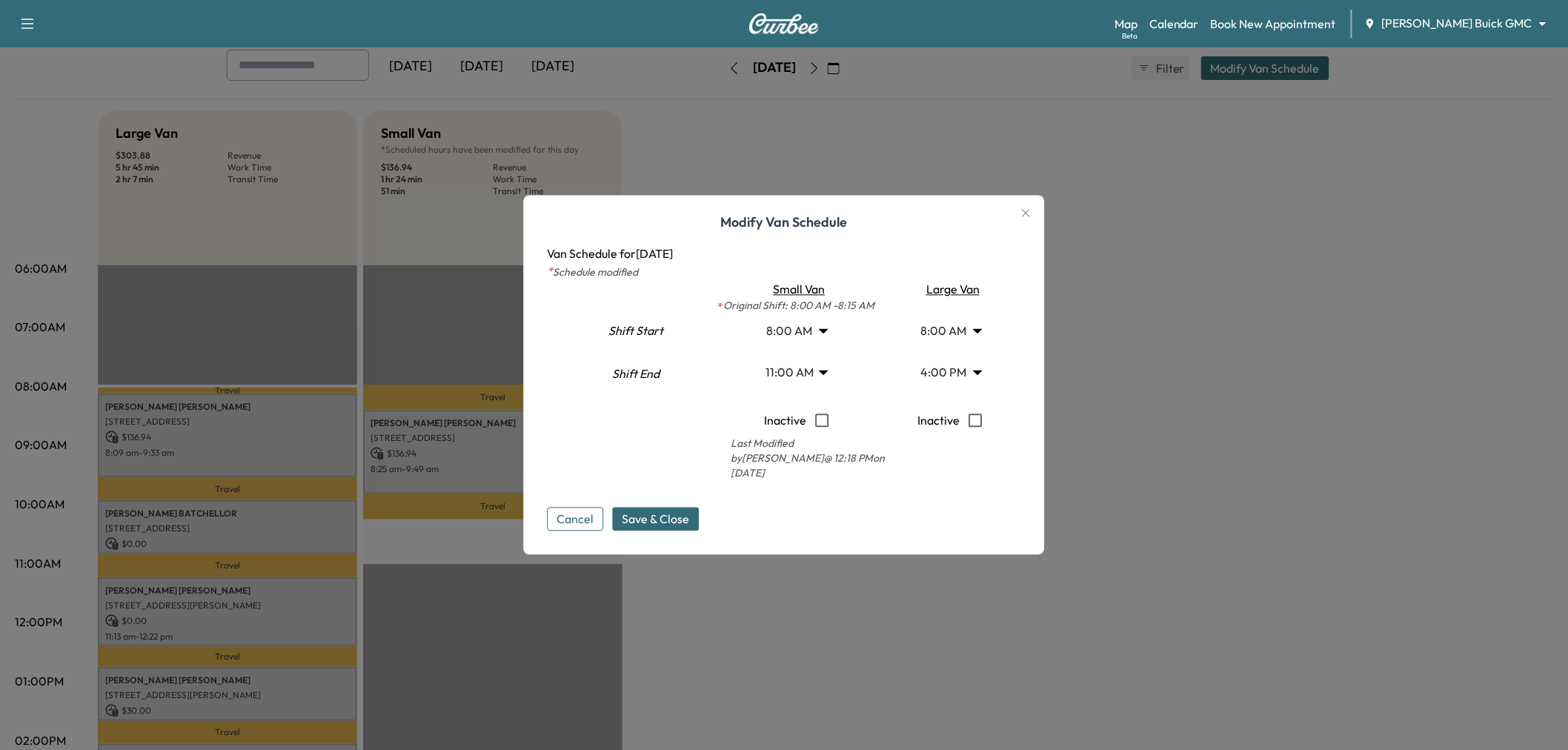
click at [816, 366] on body "Support Log Out Map Beta Calendar Book New Appointment Ewing Buick GMC ********…" at bounding box center [784, 292] width 1568 height 750
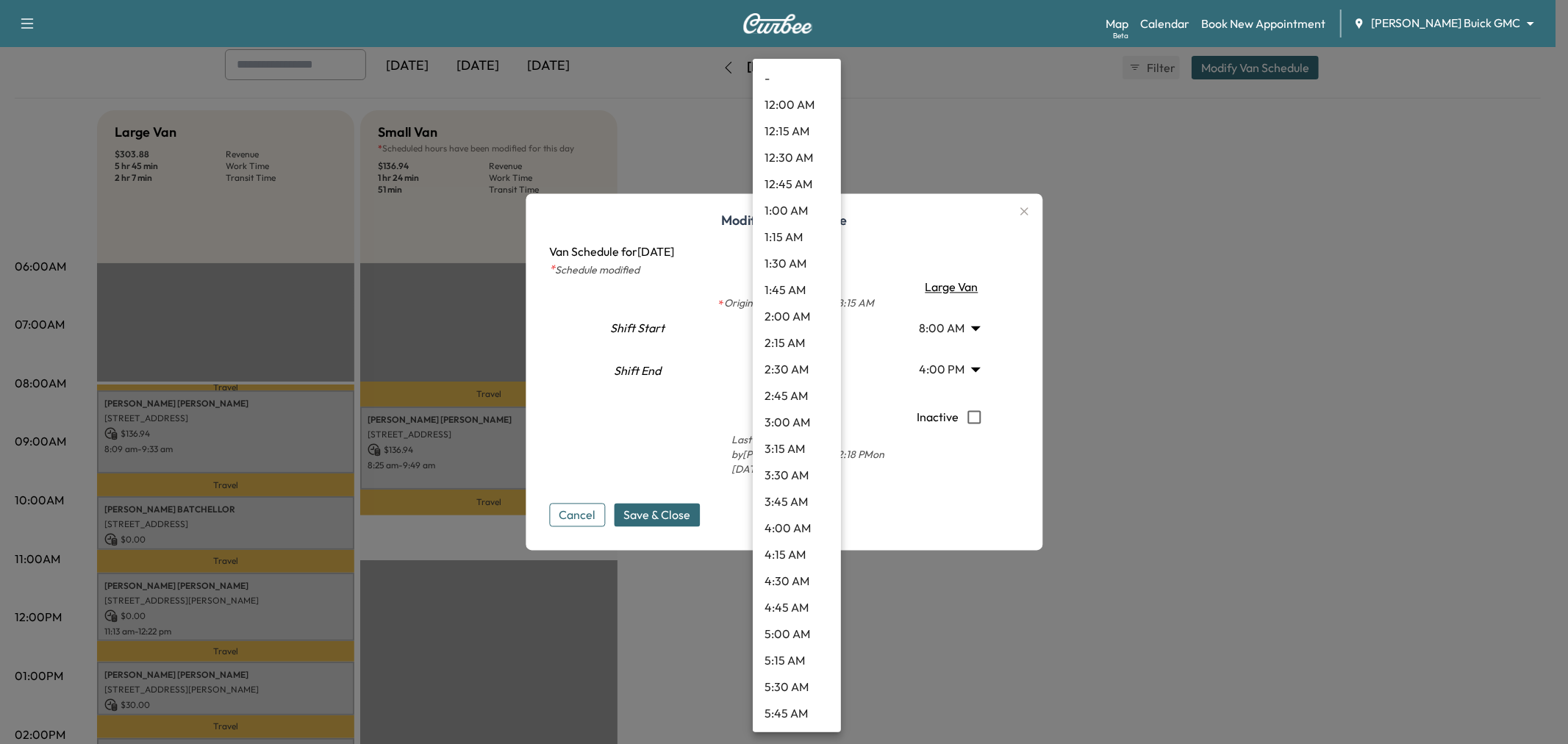
scroll to position [872, 0]
click at [793, 321] on li "10:15 AM" at bounding box center [797, 317] width 88 height 27
click at [775, 364] on body "Support Log Out Map Beta Calendar Book New Appointment Ewing Buick GMC ********…" at bounding box center [784, 290] width 1568 height 744
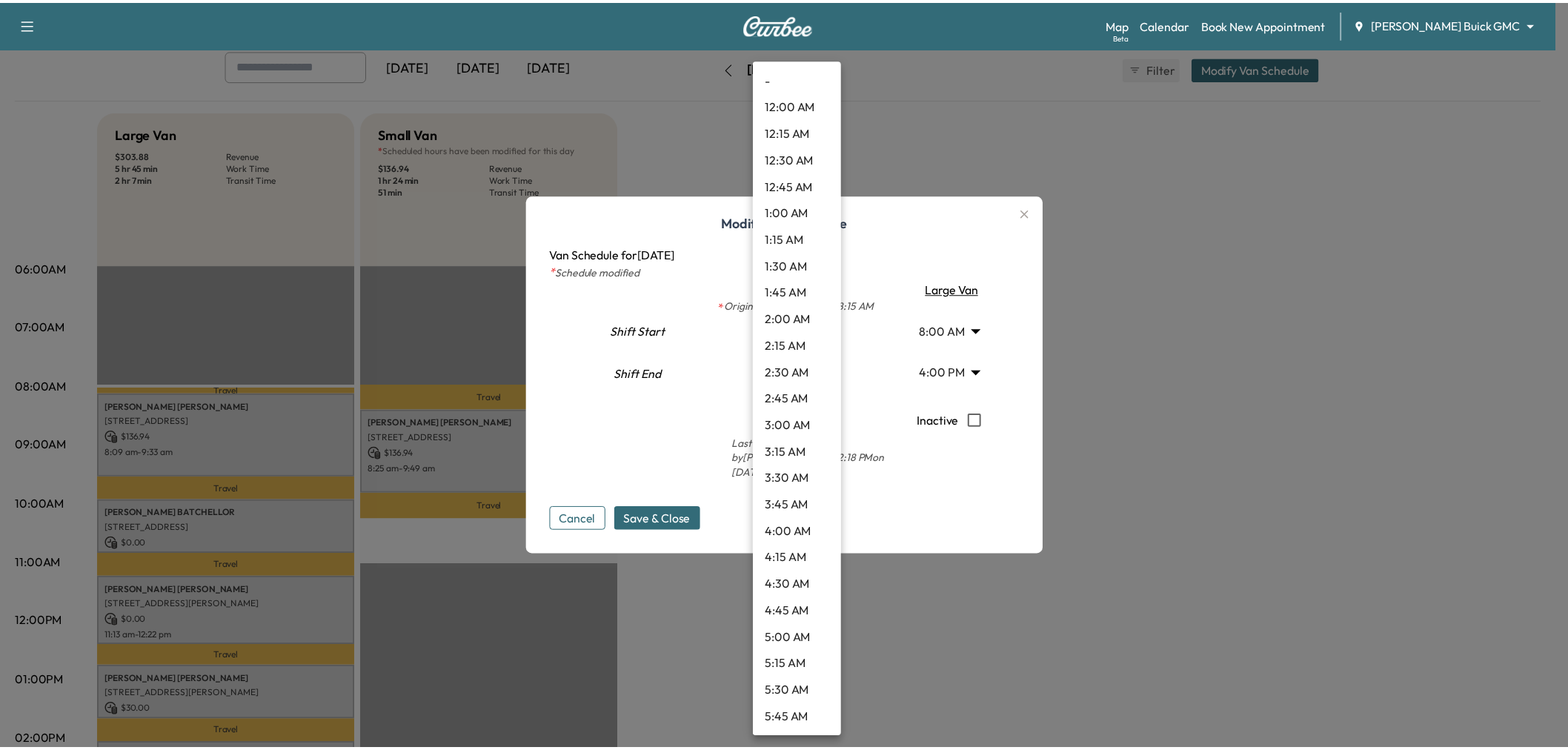
scroll to position [799, 0]
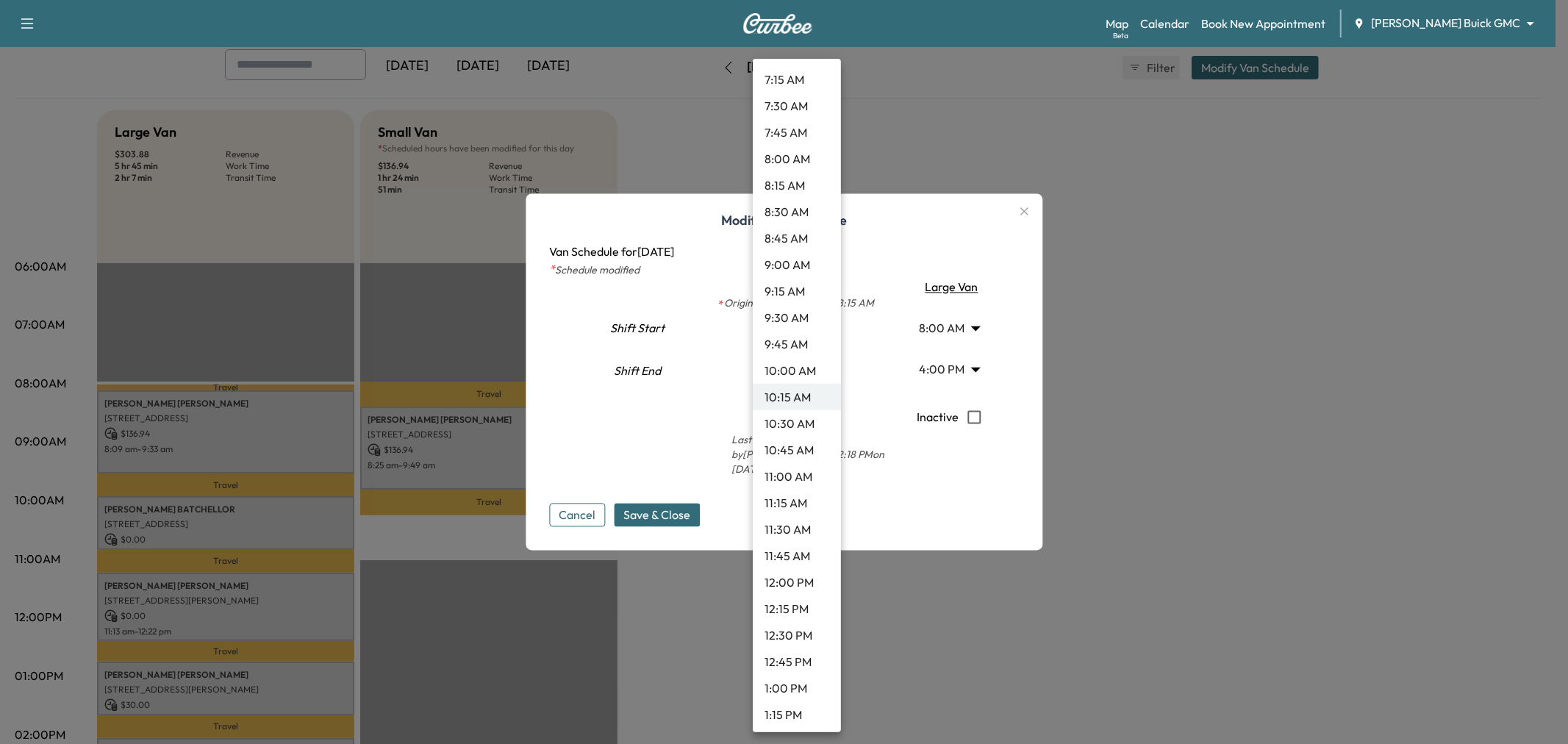
click at [791, 418] on li "10:30 AM" at bounding box center [797, 424] width 88 height 27
type input "****"
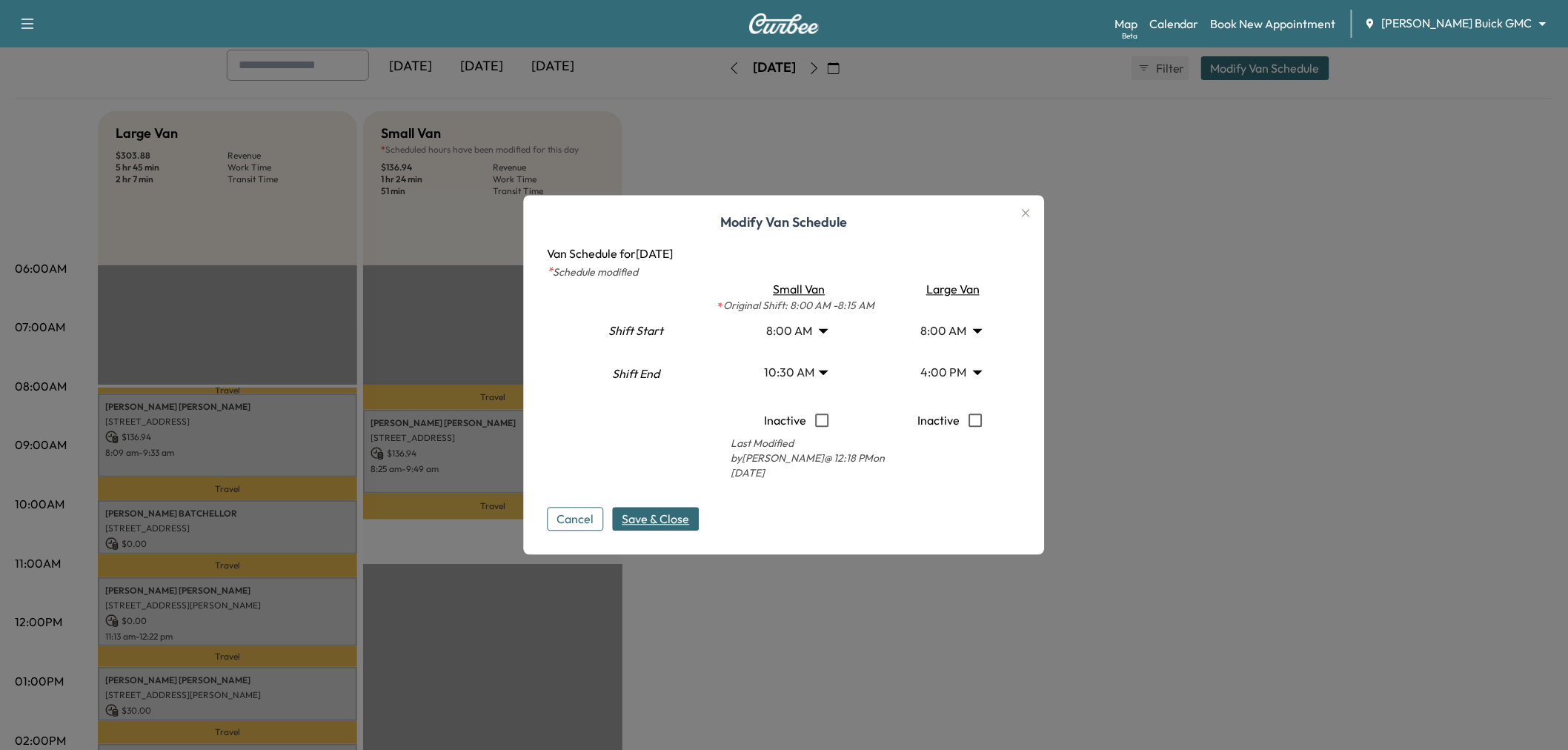
click at [670, 512] on span "Save & Close" at bounding box center [656, 520] width 68 height 17
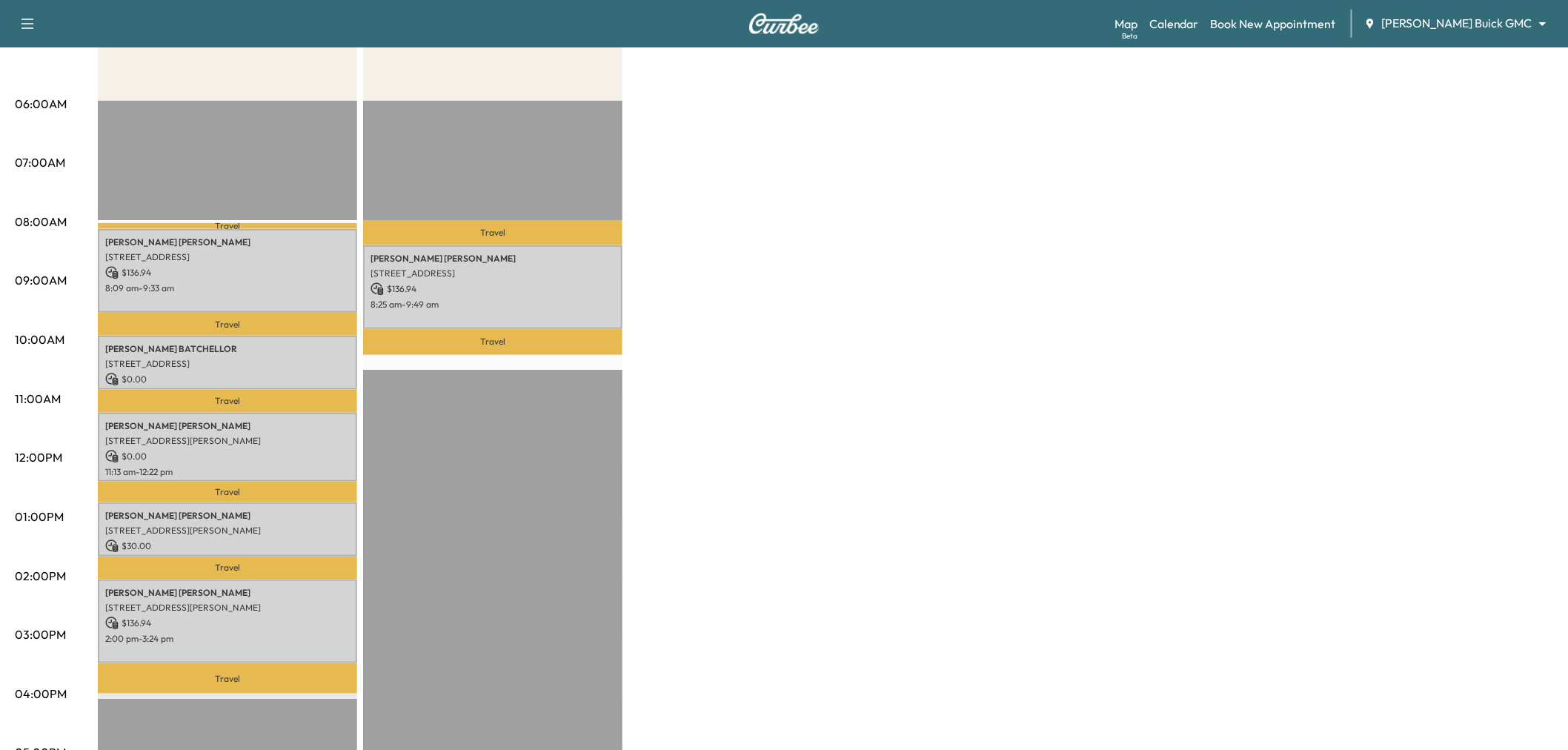
scroll to position [164, 0]
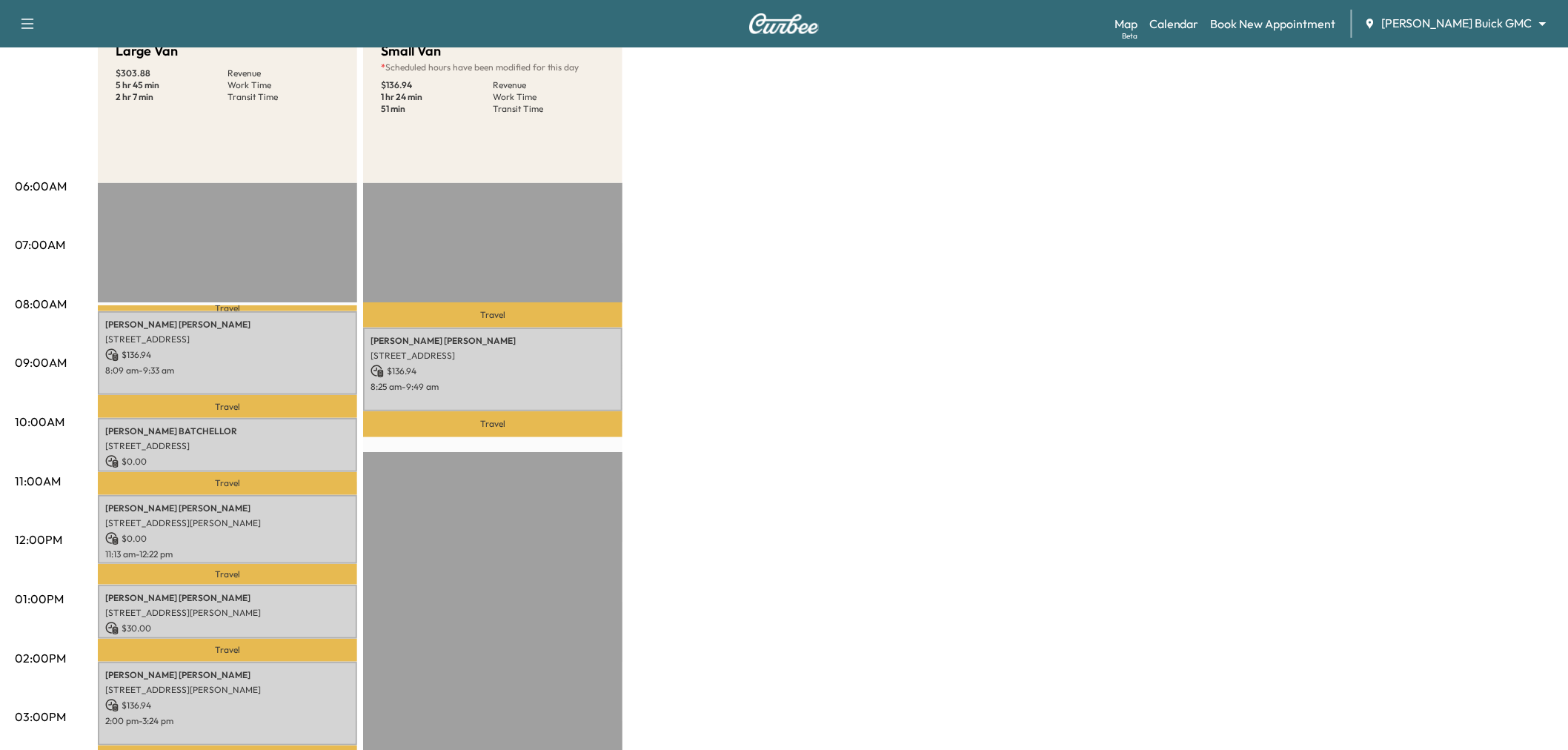
click at [872, 338] on div "Large Van $ 303.88 Revenue 5 hr 45 min Work Time 2 hr 7 min Transit Time Travel…" at bounding box center [825, 584] width 1455 height 1111
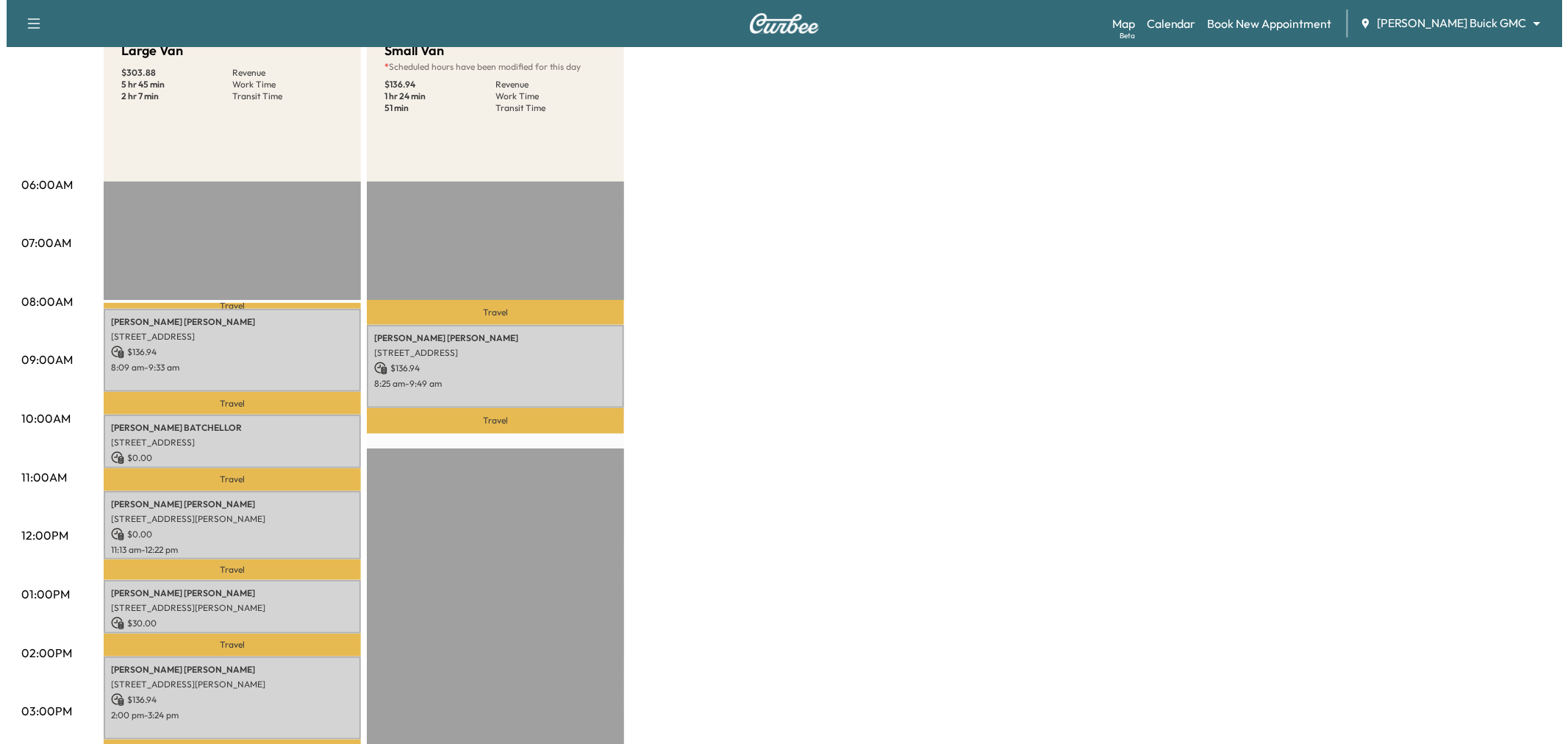
scroll to position [326, 0]
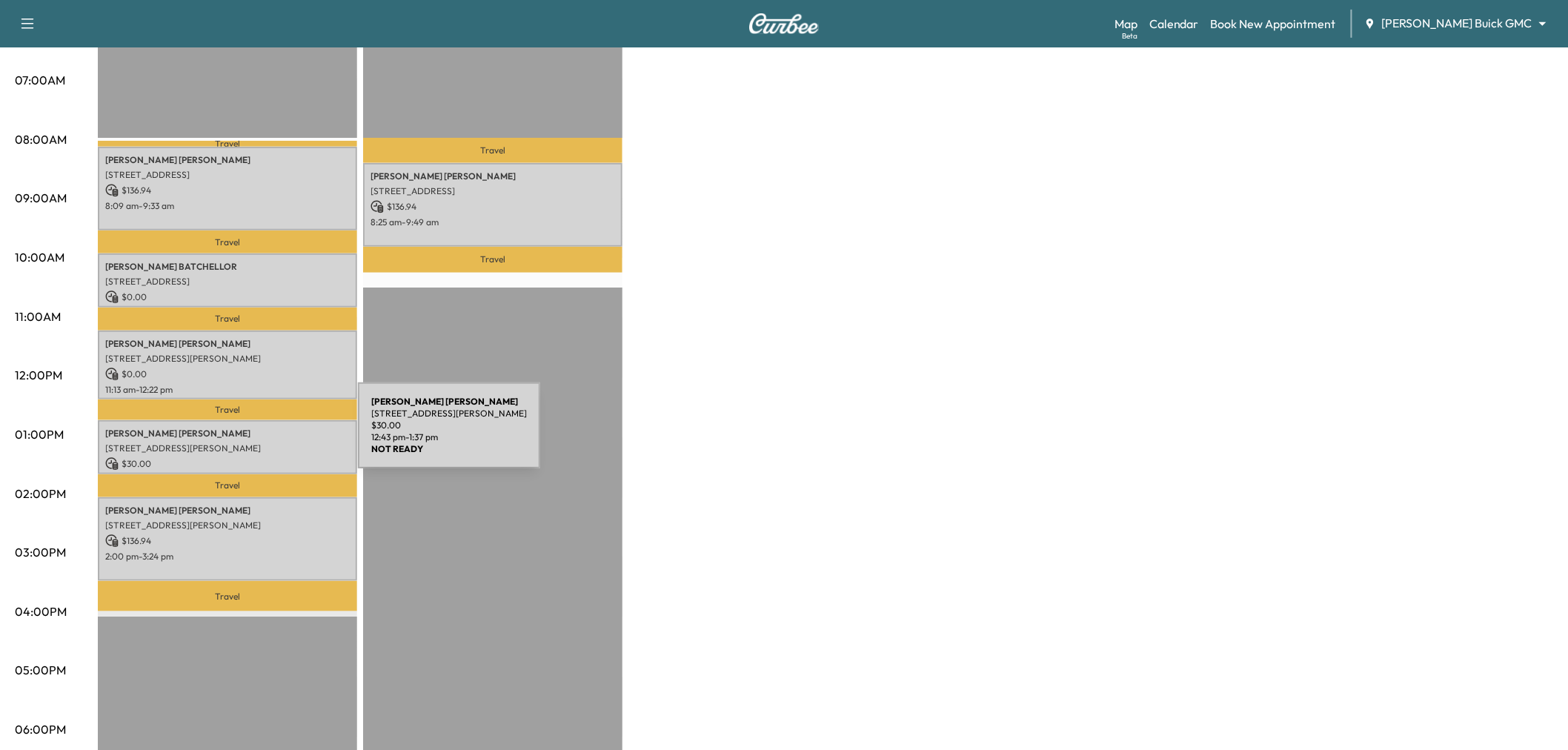
click at [247, 435] on div "John Wallace 9191 Kyser Way, Frisco, TX 75033, US $ 30.00 12:43 pm - 1:37 pm" at bounding box center [227, 447] width 259 height 54
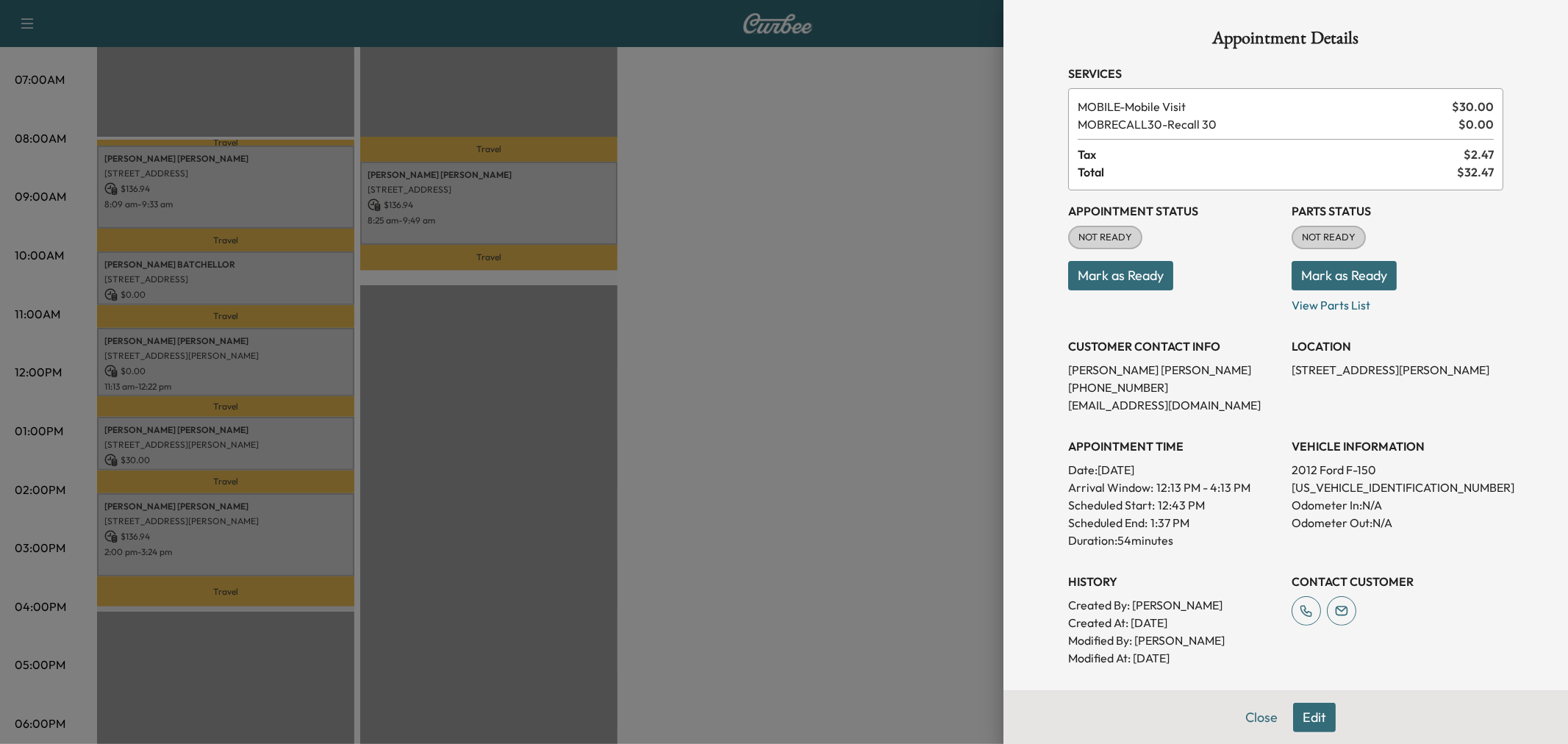
scroll to position [192, 0]
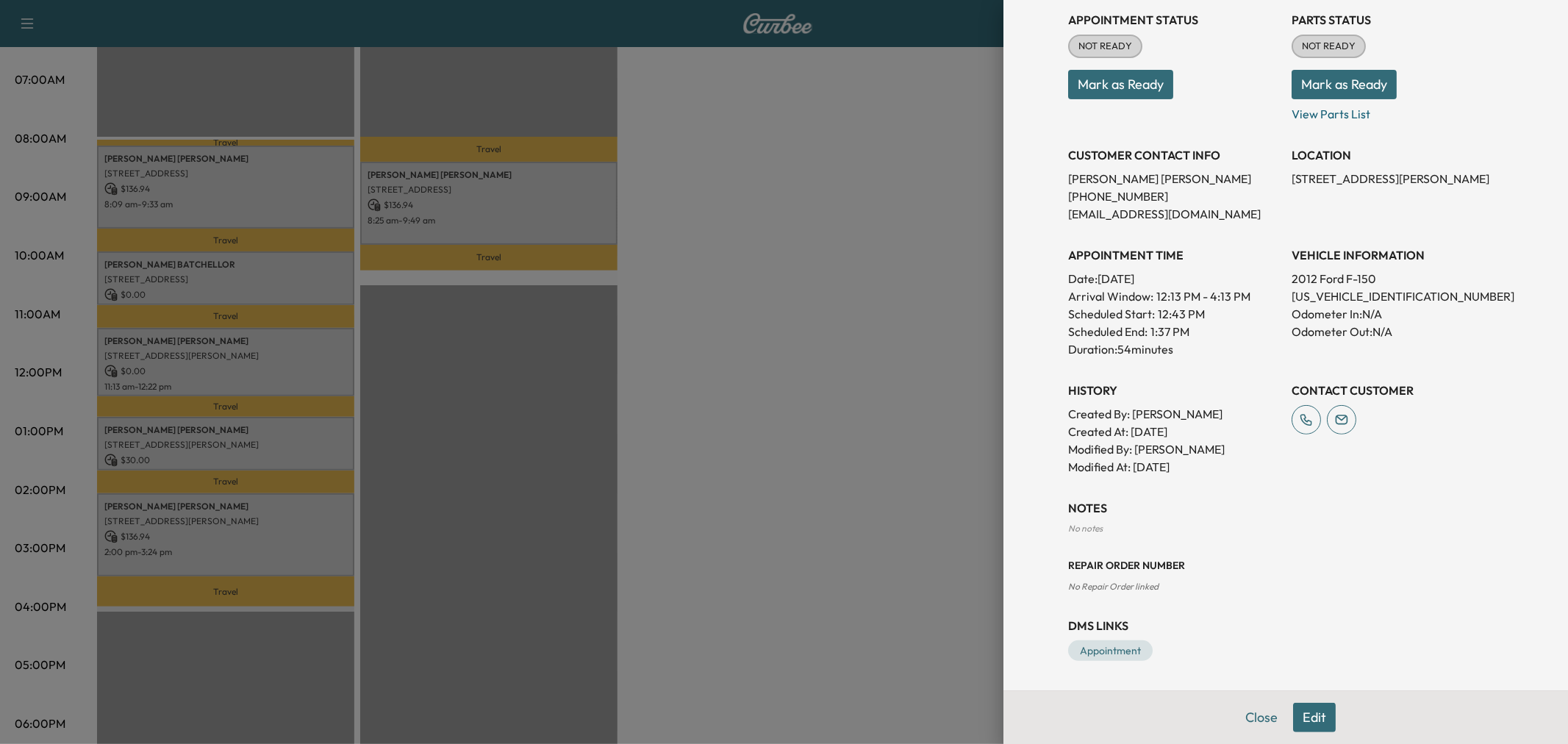
click at [1306, 710] on button "Edit" at bounding box center [1314, 717] width 43 height 29
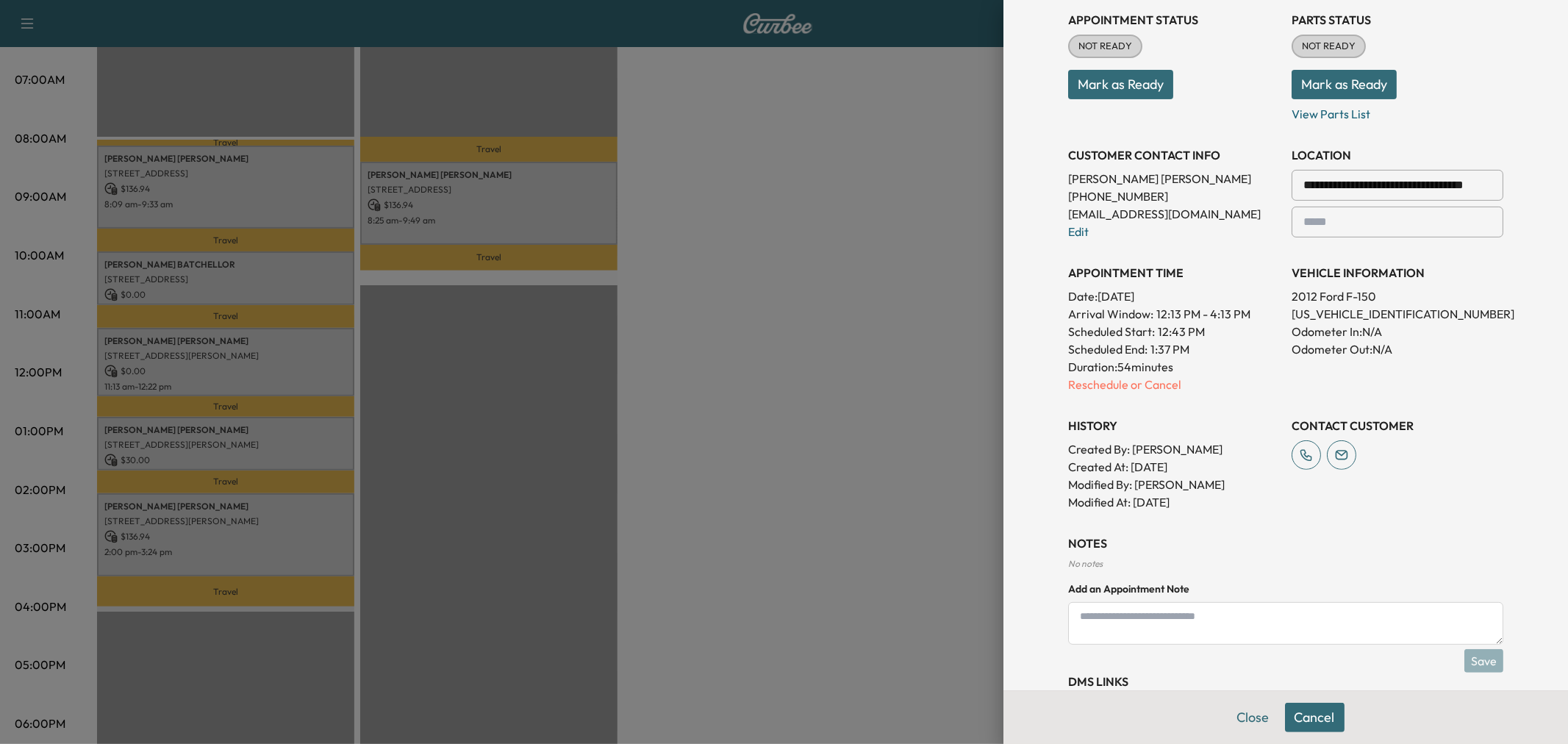
click at [1189, 626] on textarea at bounding box center [1285, 623] width 435 height 43
type textarea "********"
click at [1478, 666] on button "Save" at bounding box center [1483, 661] width 39 height 24
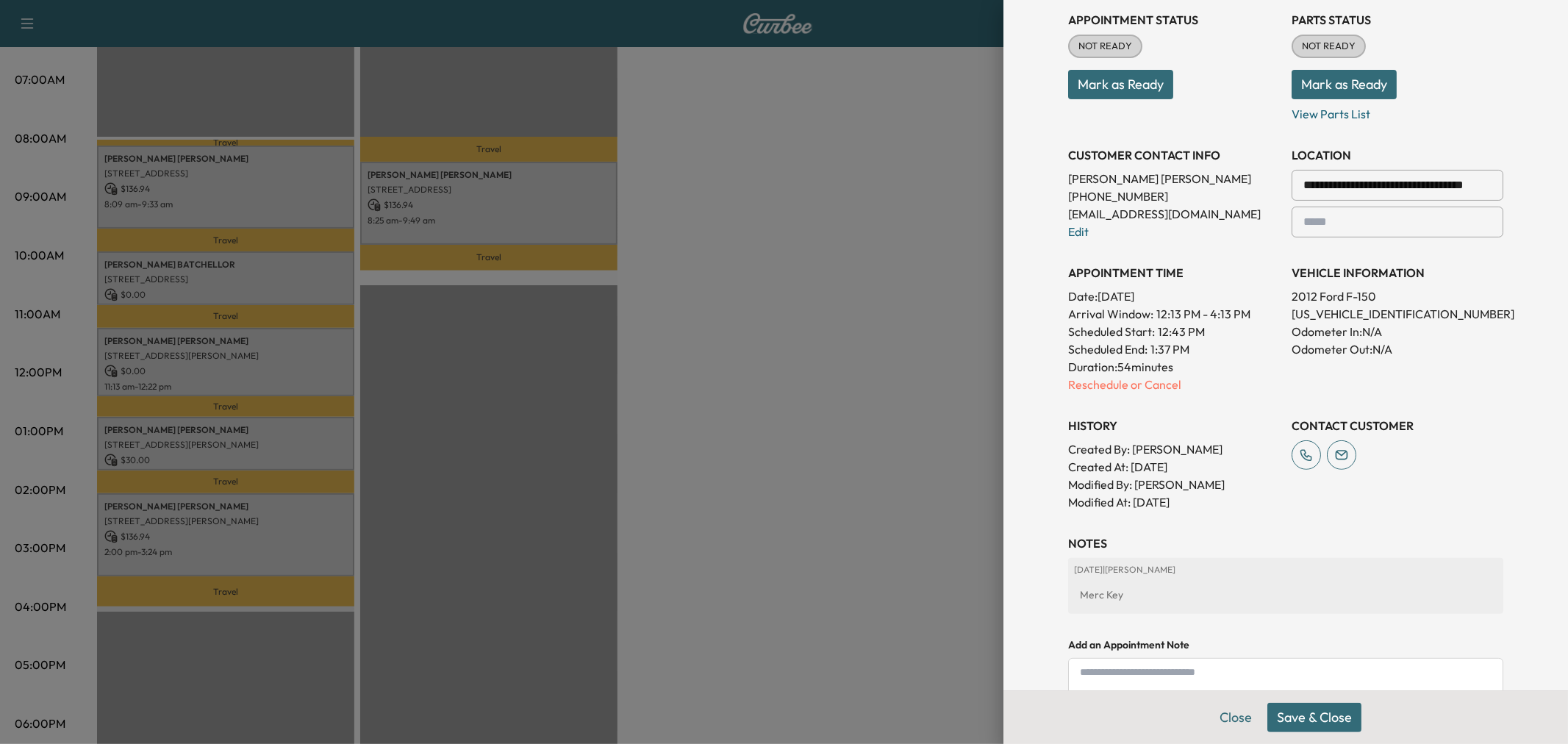
click at [1325, 722] on button "Save & Close" at bounding box center [1313, 717] width 94 height 29
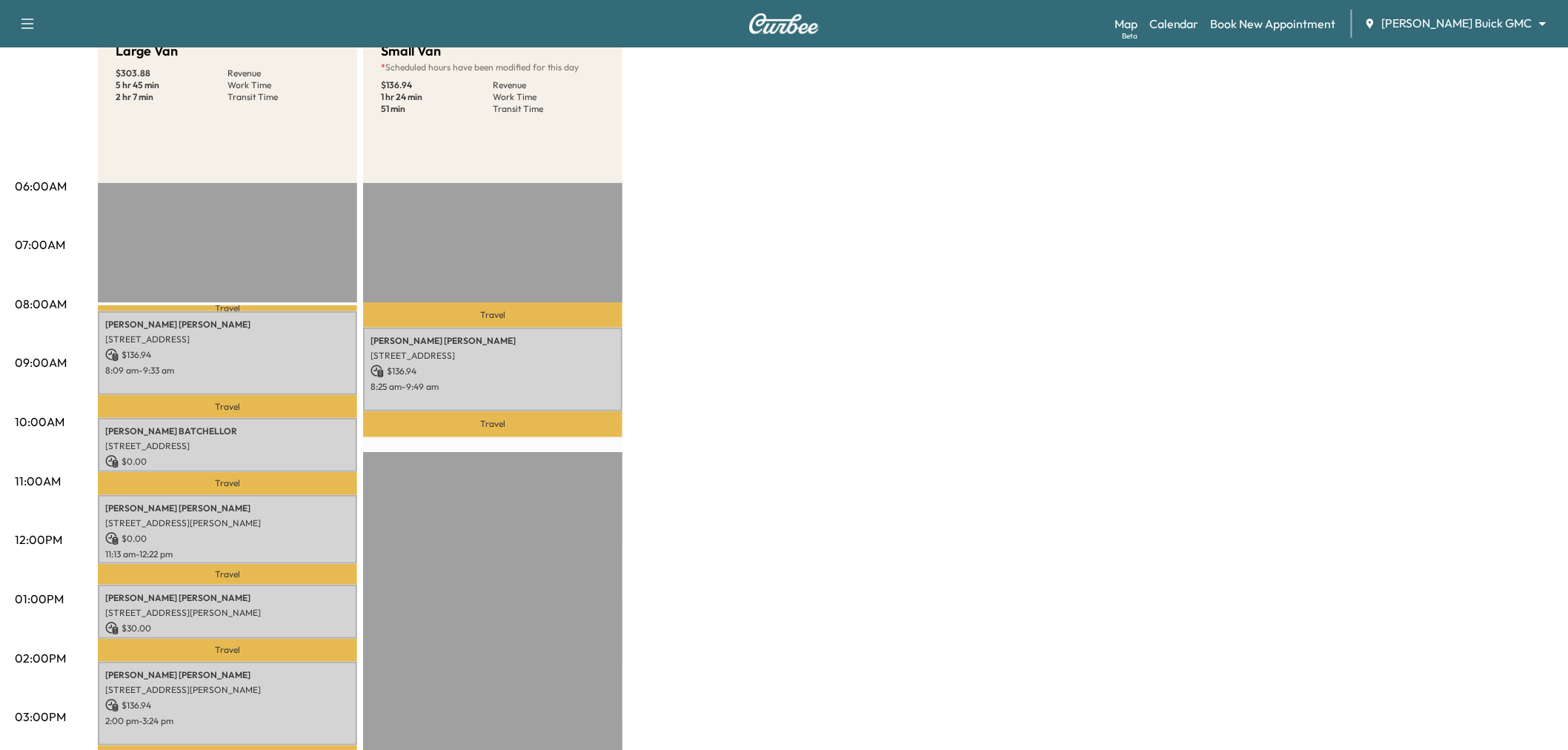
scroll to position [0, 0]
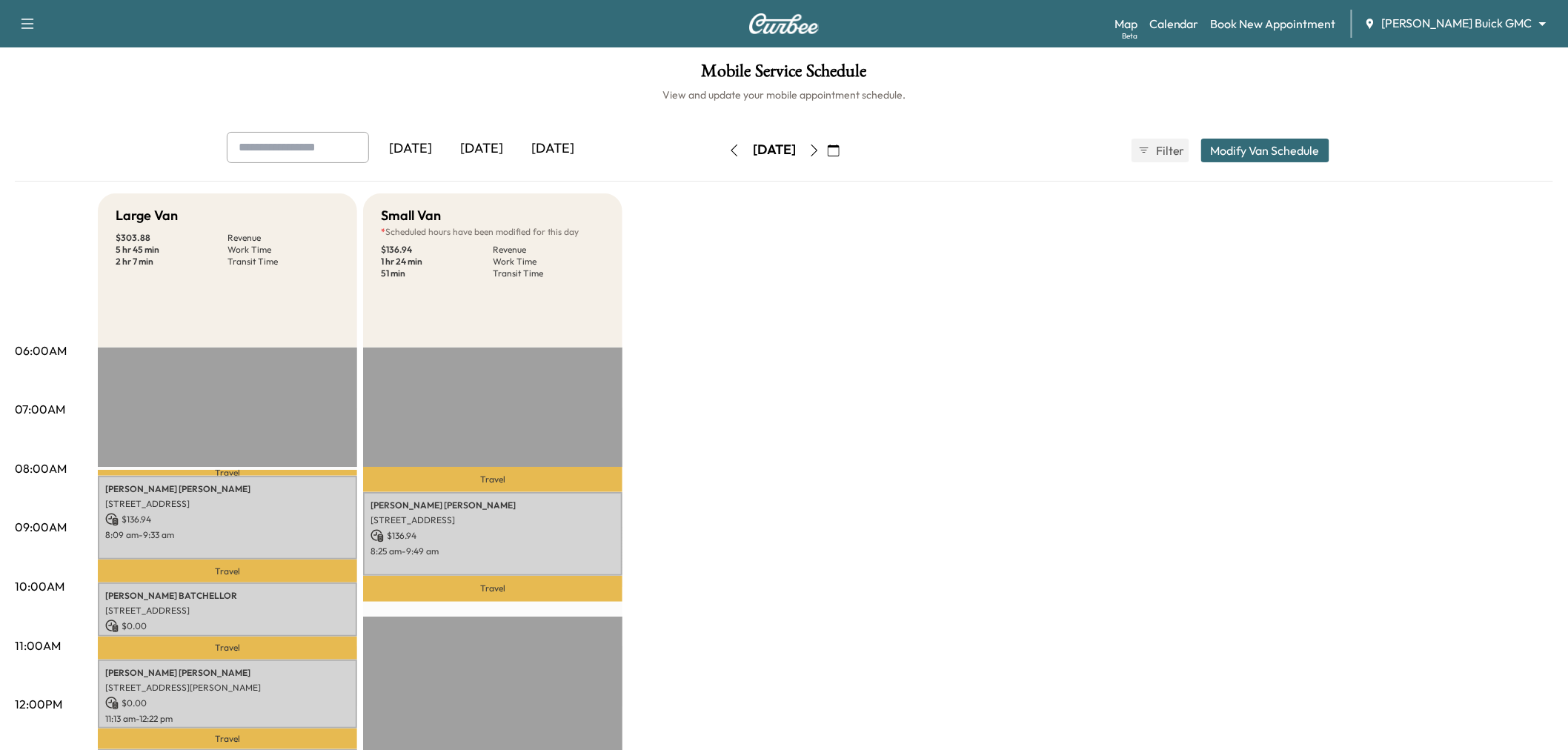
click at [475, 146] on div "[DATE]" at bounding box center [482, 149] width 71 height 34
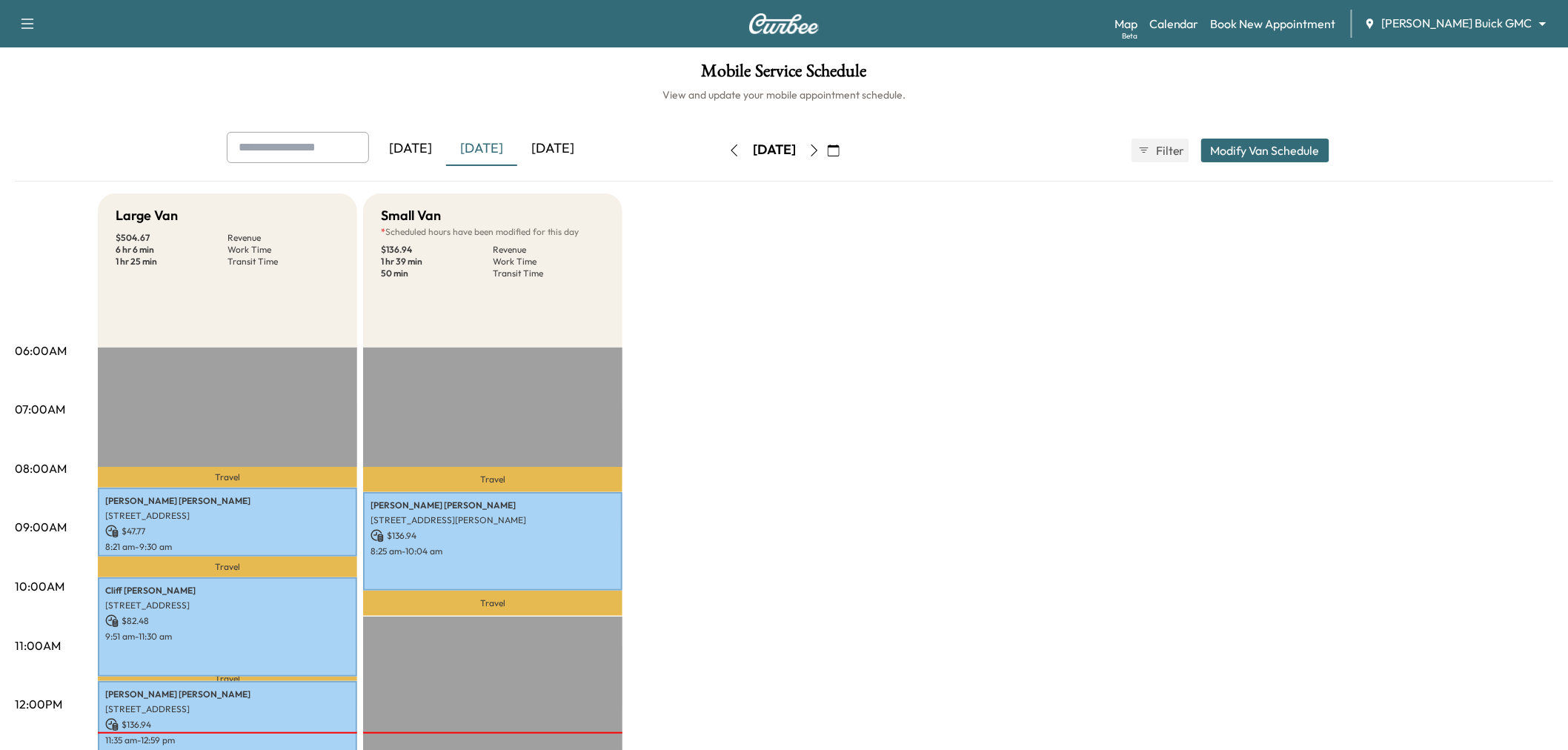
scroll to position [164, 0]
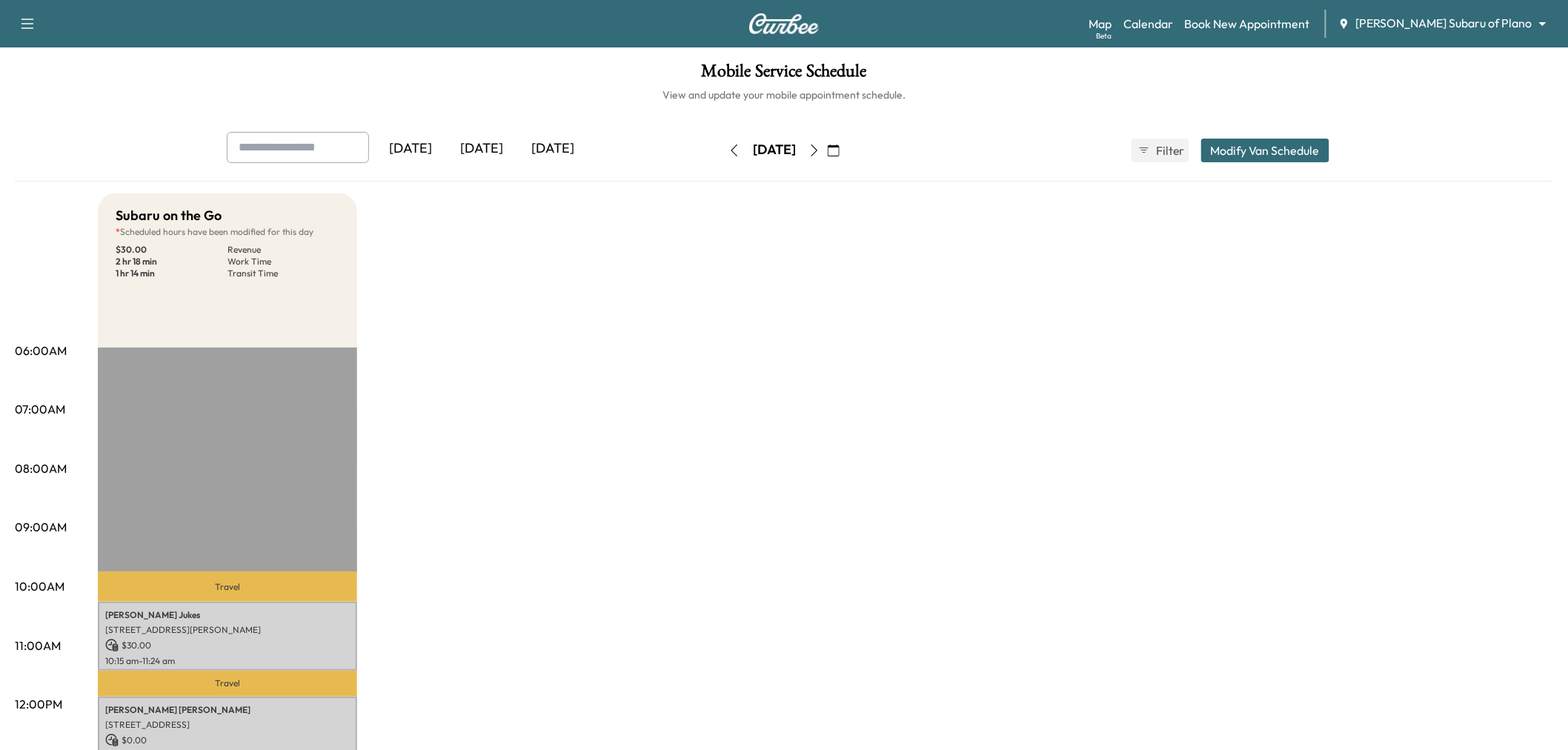
click at [1234, 150] on button "Modify Van Schedule" at bounding box center [1265, 150] width 128 height 24
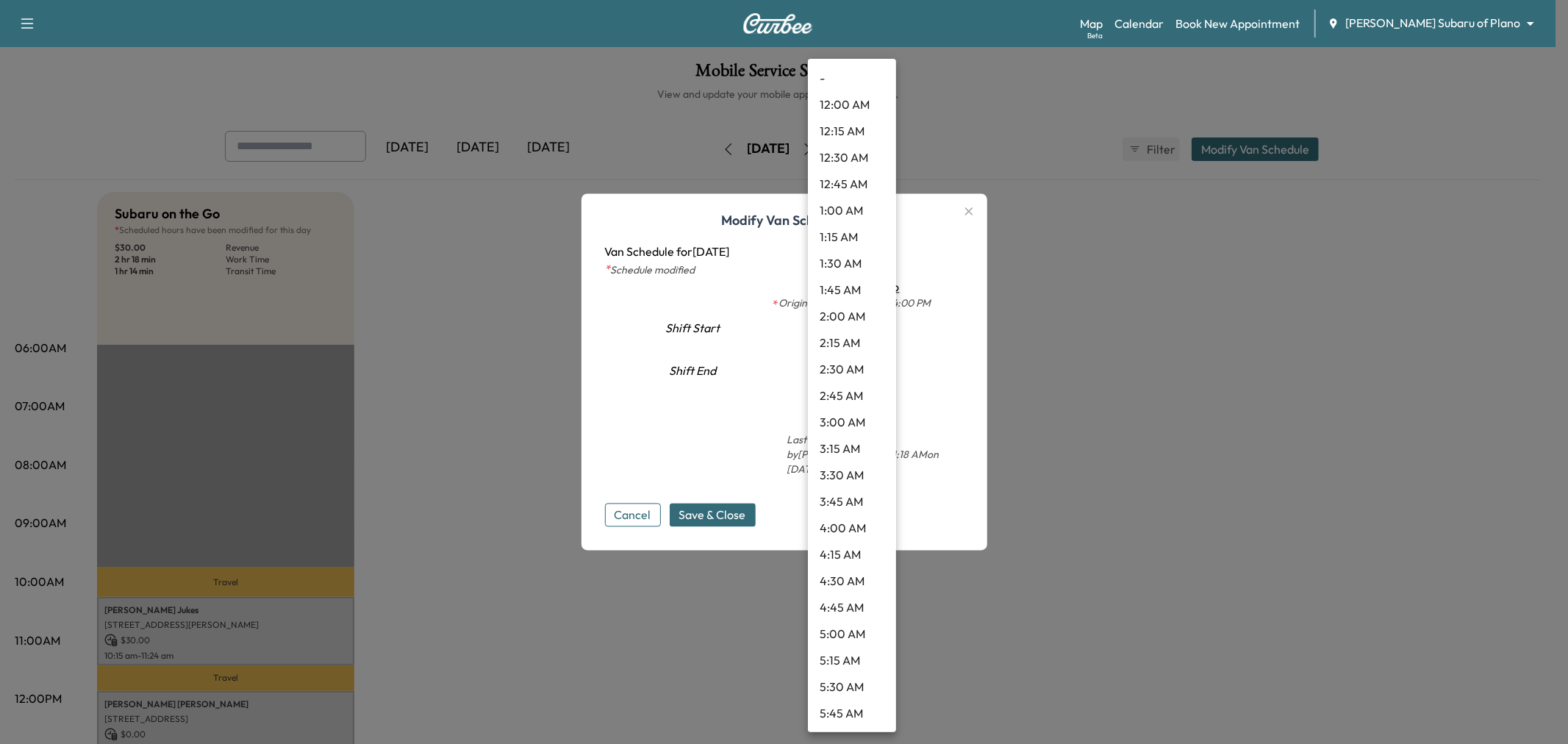
click at [858, 333] on body "Support Log Out Map Beta Calendar Book New Appointment Ewing Subaru of Plano **…" at bounding box center [784, 372] width 1568 height 744
click at [836, 452] on li "10:15 AM" at bounding box center [852, 449] width 88 height 27
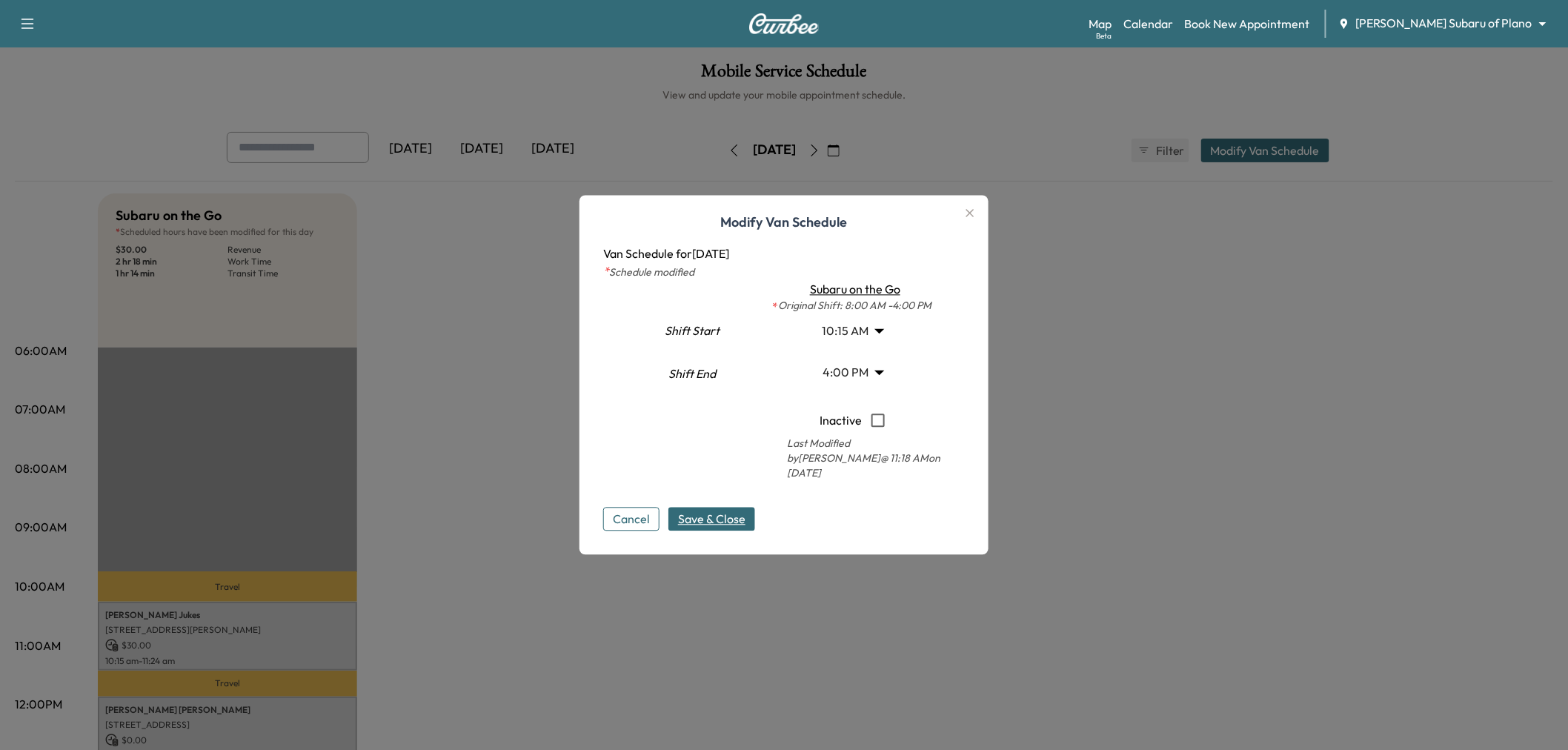
click at [726, 511] on span "Save & Close" at bounding box center [712, 520] width 68 height 17
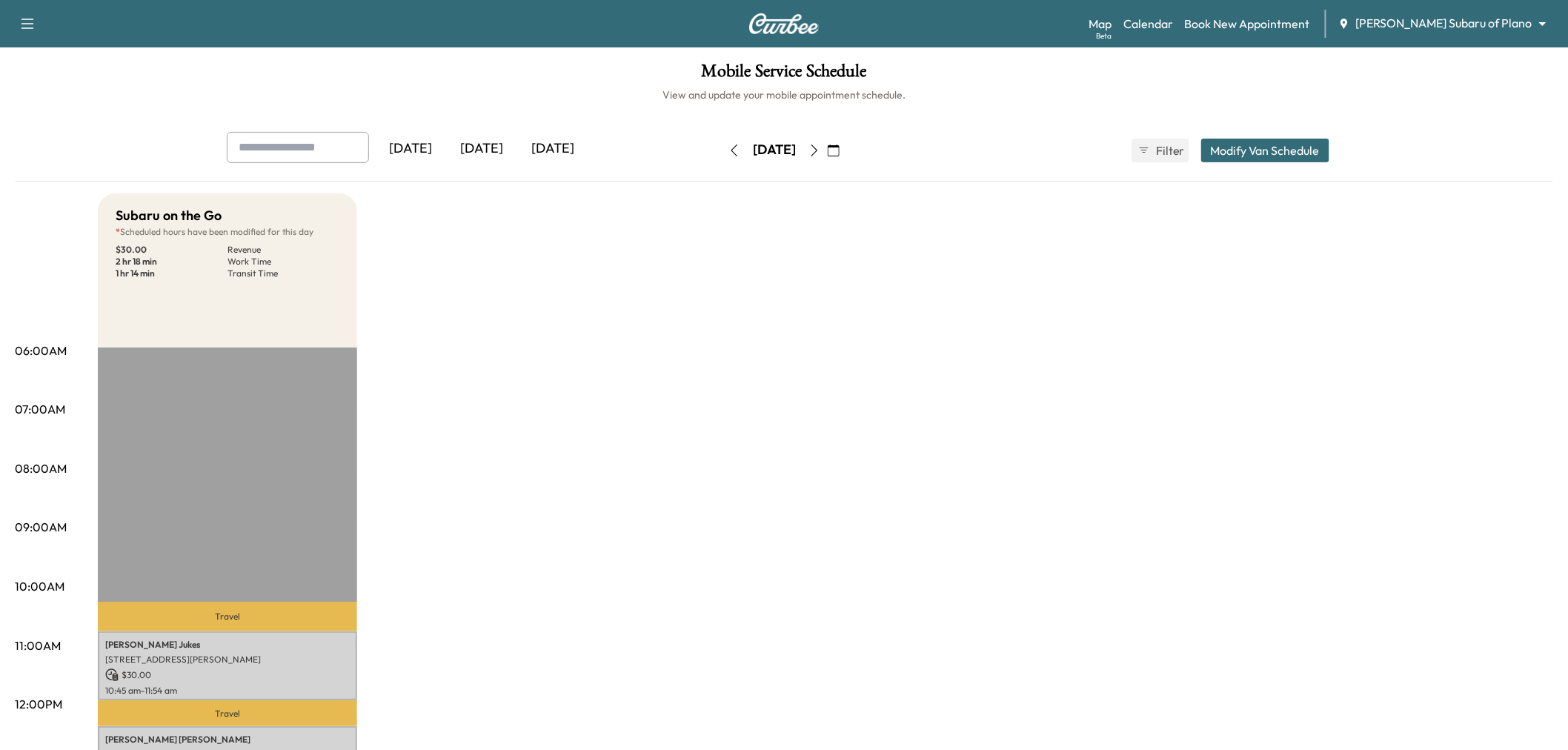
click at [1241, 149] on button "Modify Van Schedule" at bounding box center [1265, 150] width 128 height 24
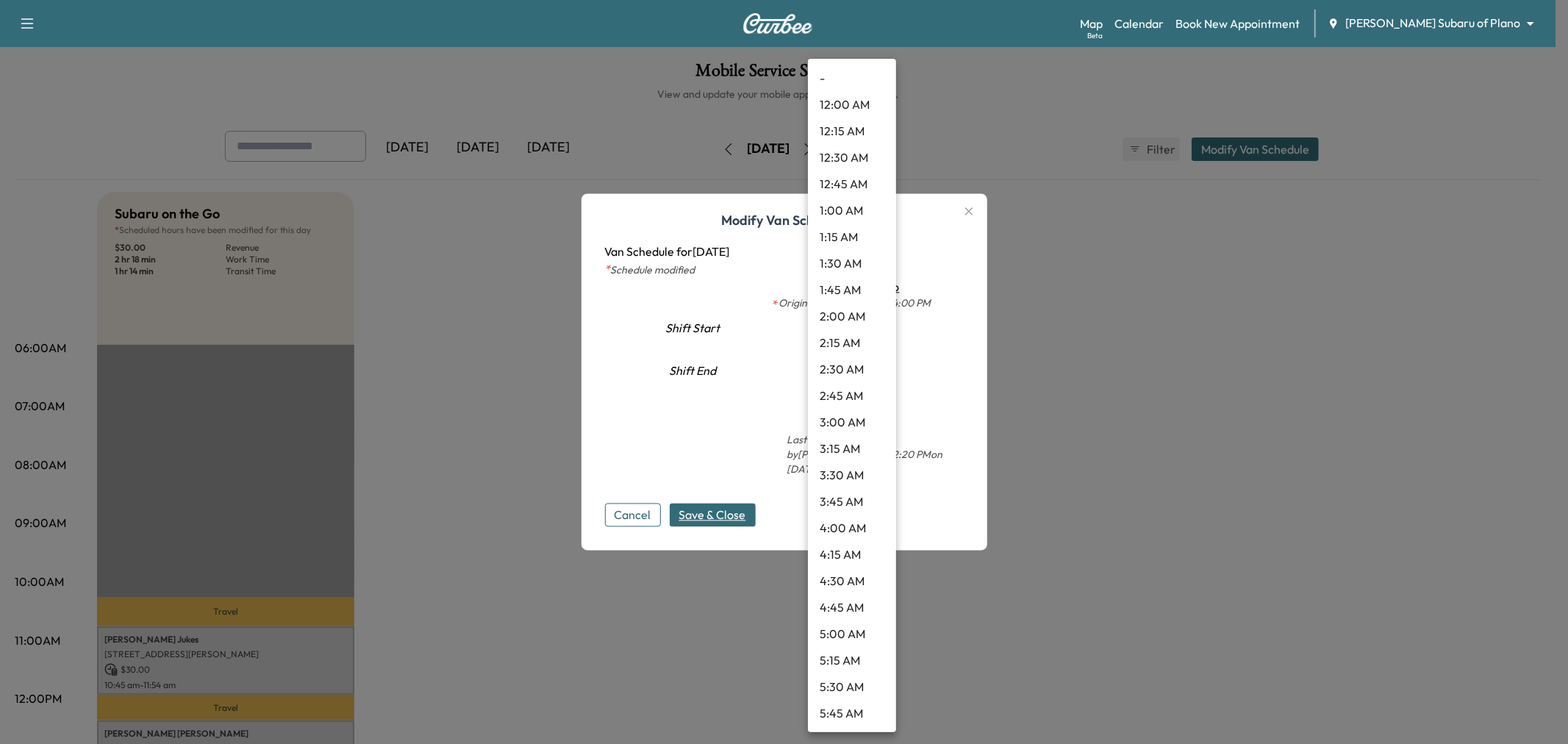
click at [856, 334] on body "Support Log Out Map Beta Calendar Book New Appointment Ewing Subaru of Plano **…" at bounding box center [784, 372] width 1568 height 744
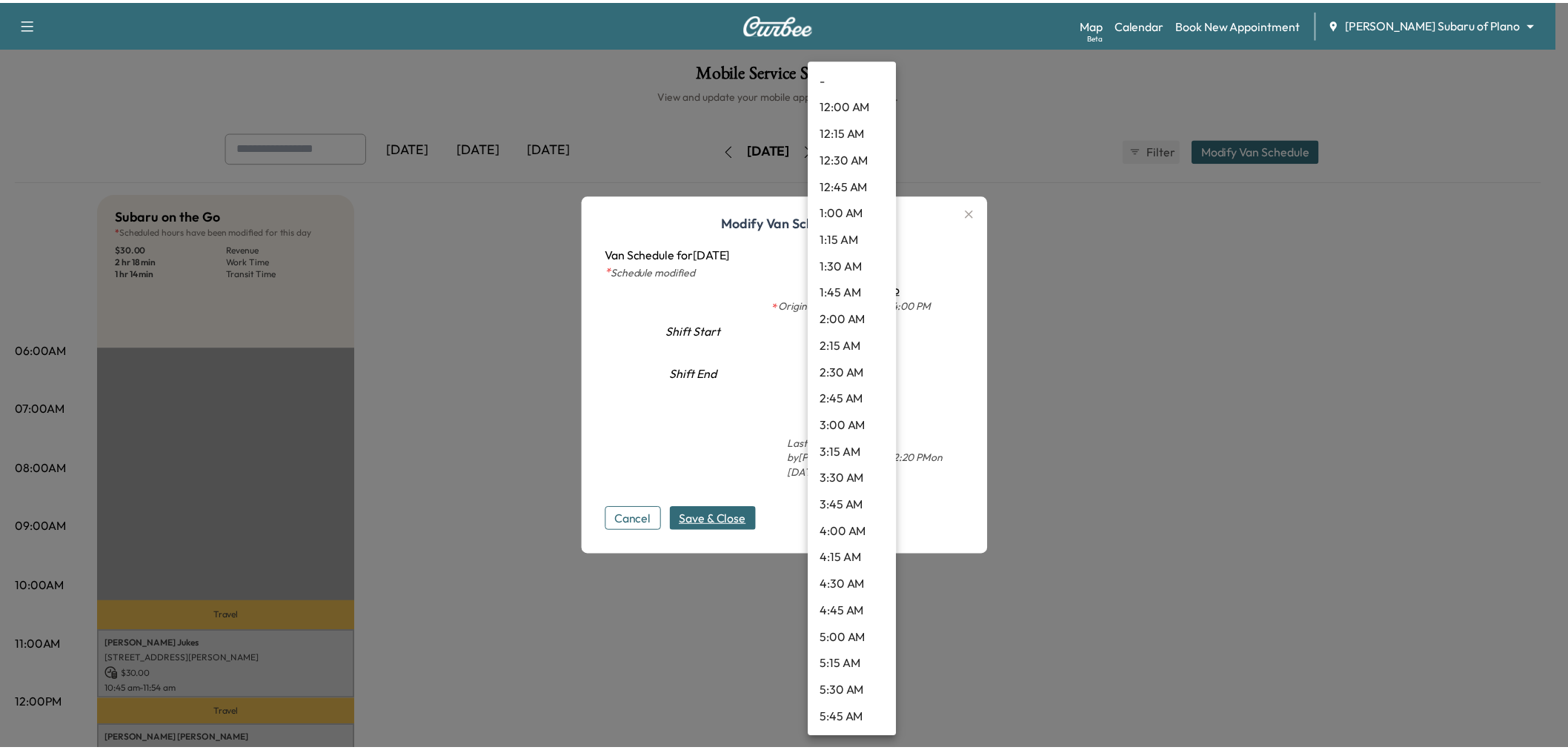
scroll to position [799, 0]
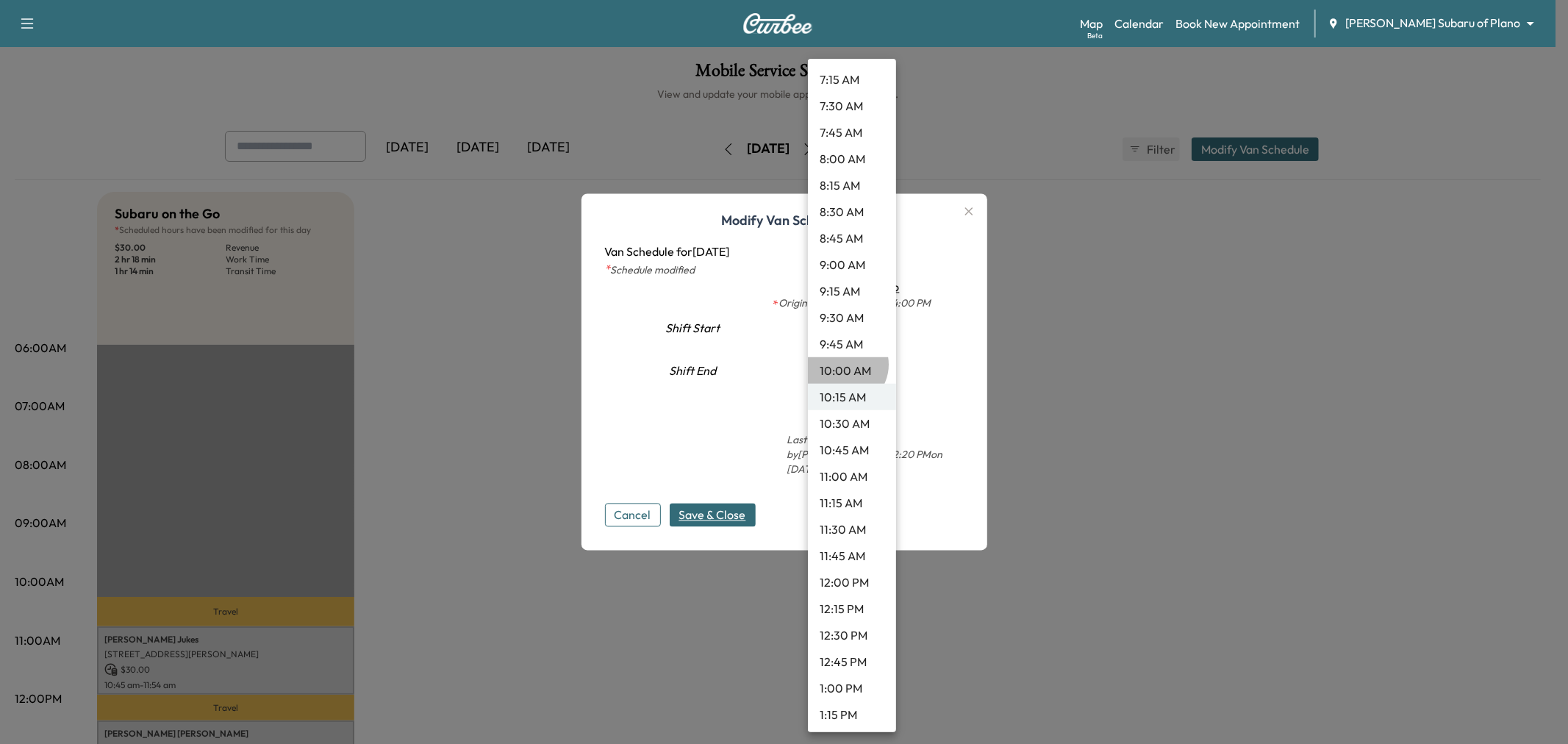
click at [843, 364] on li "10:00 AM" at bounding box center [852, 370] width 88 height 27
type input "**"
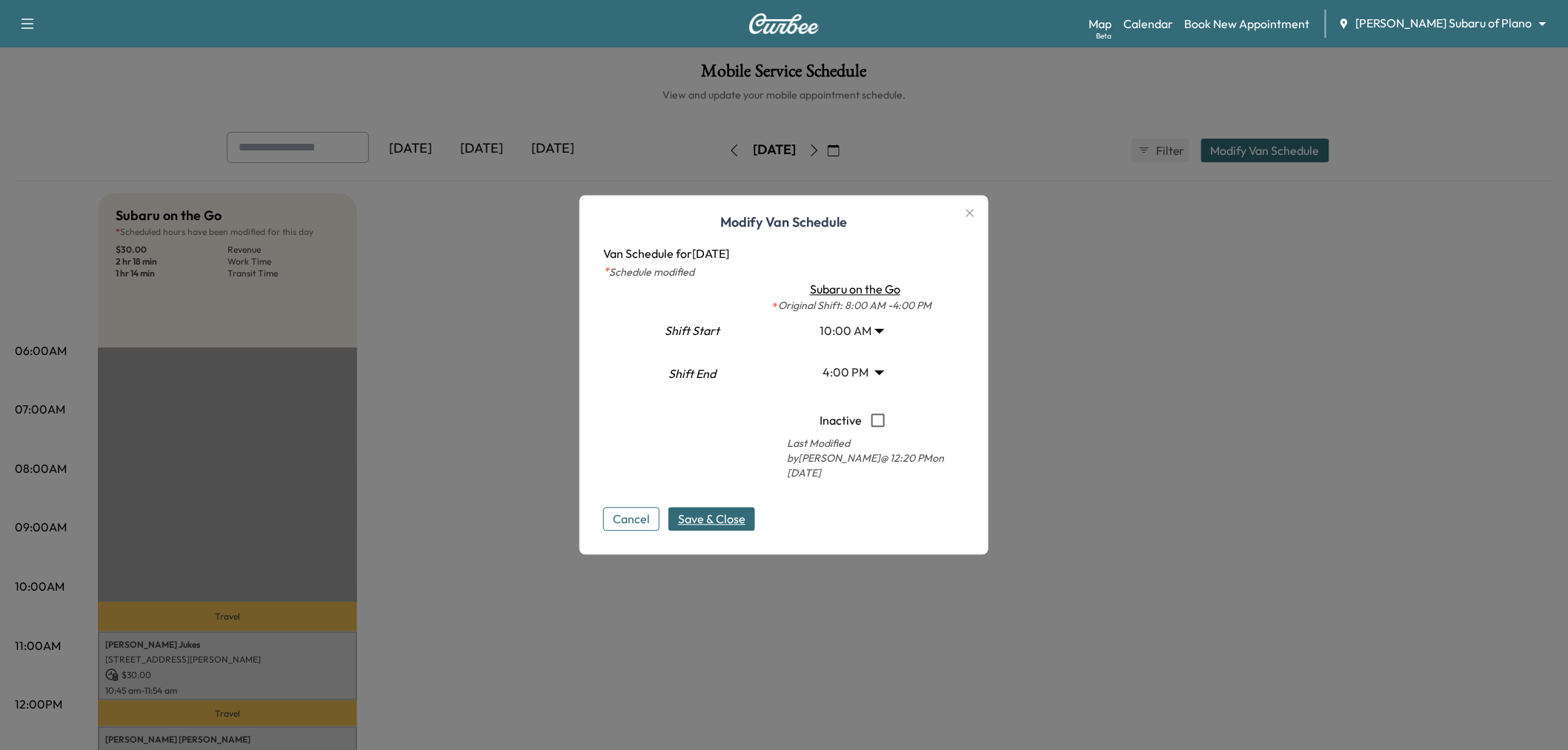
click at [724, 517] on span "Save & Close" at bounding box center [712, 520] width 68 height 17
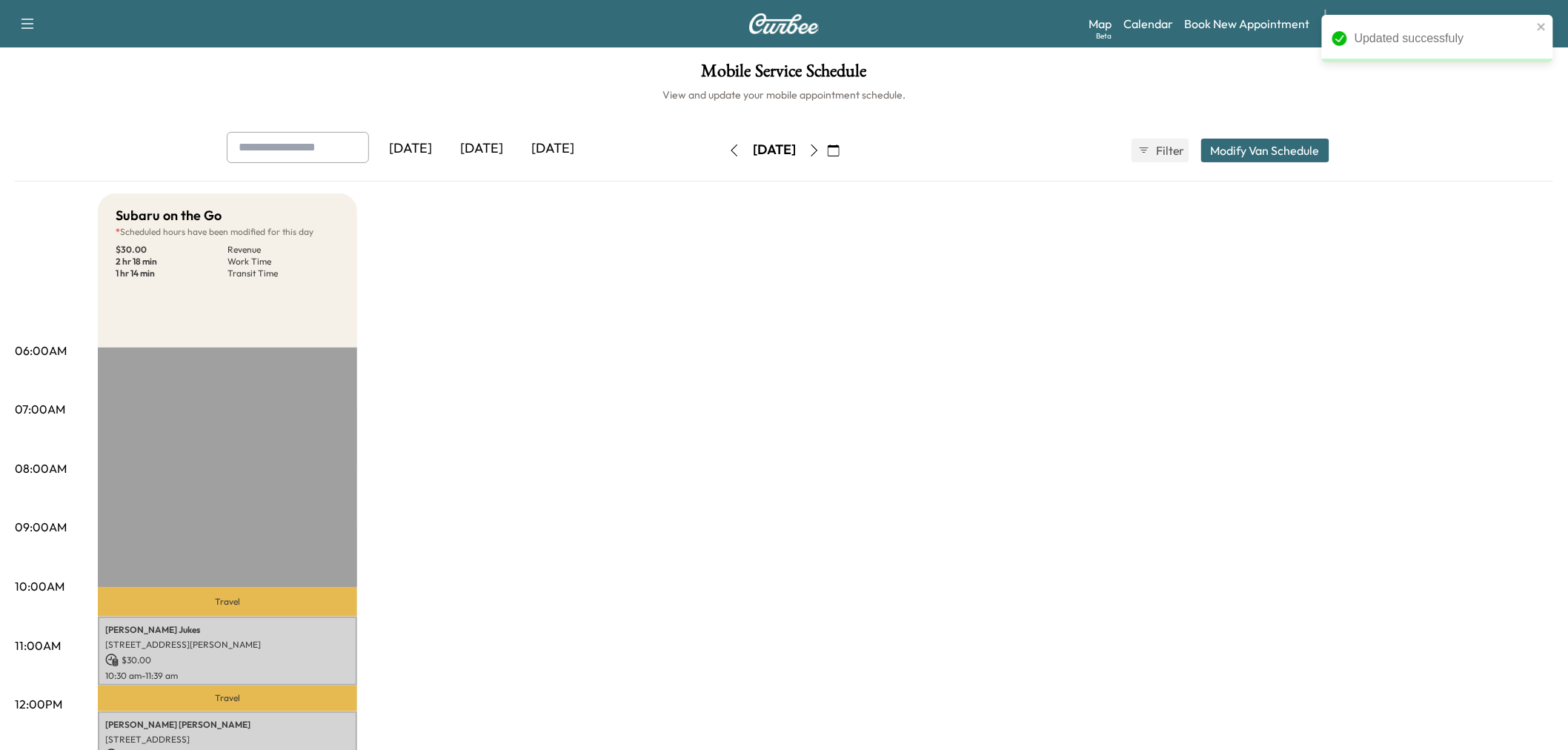
click at [643, 512] on div "Subaru on the Go * Scheduled hours have been modified for this day $ 30.00 Reve…" at bounding box center [825, 748] width 1455 height 1111
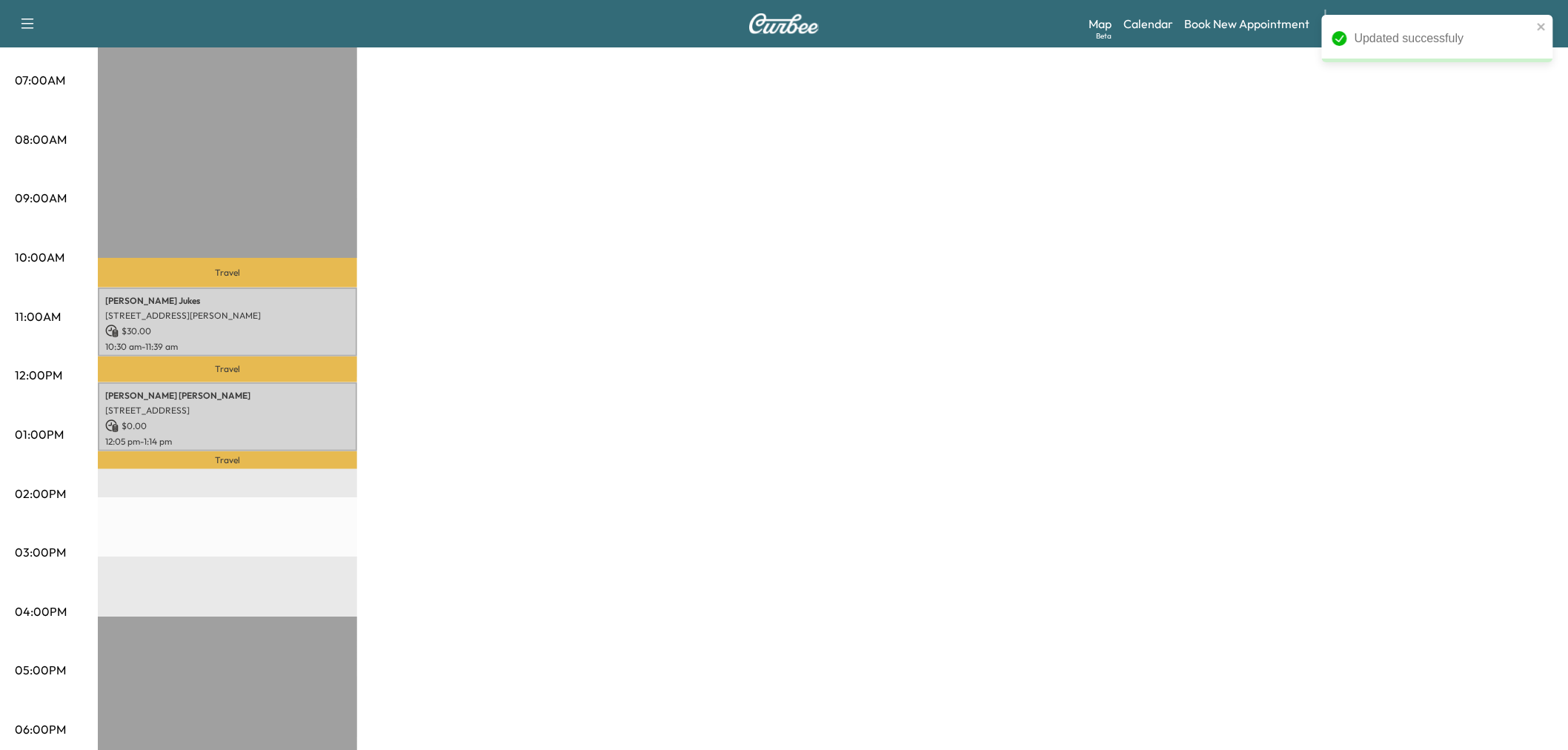
scroll to position [0, 0]
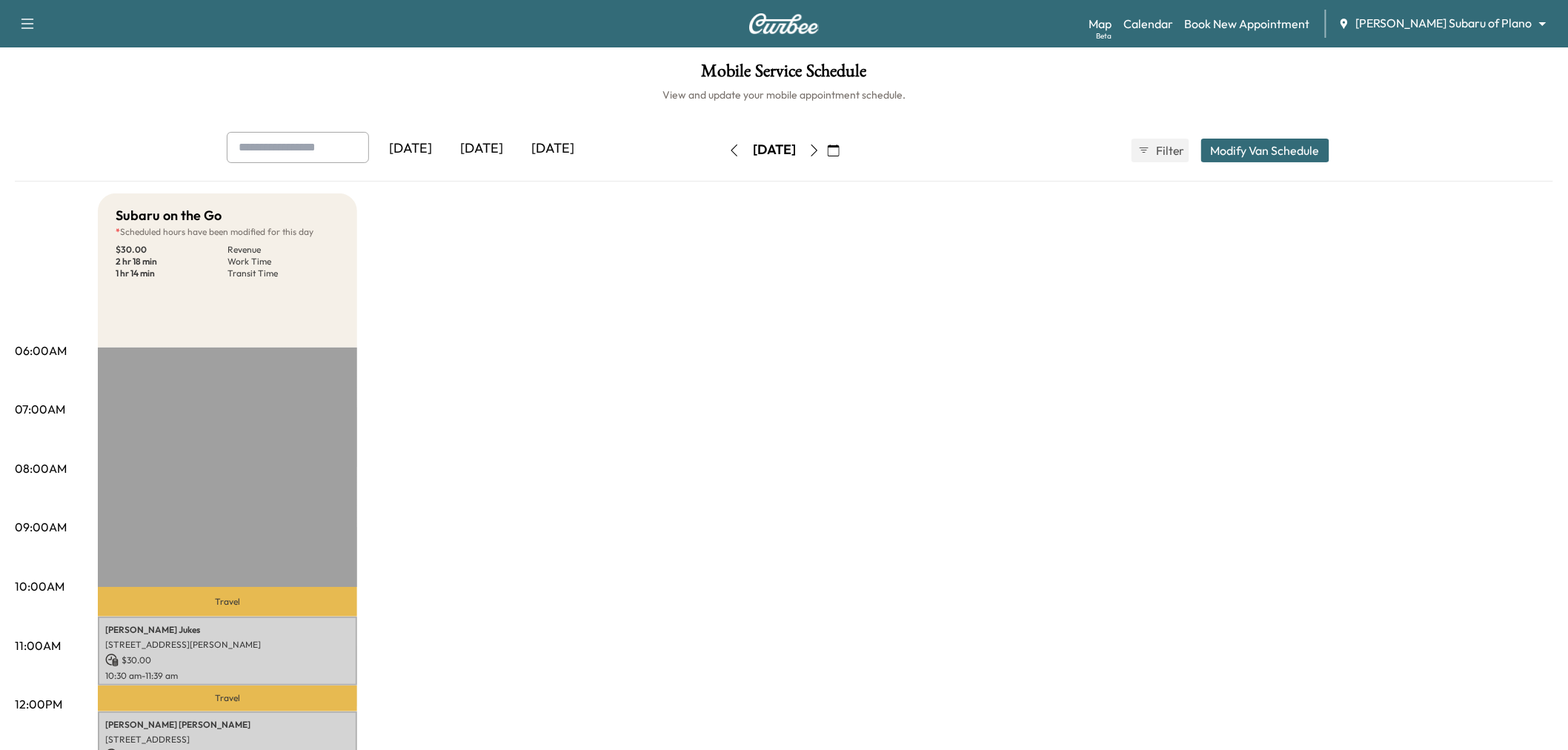
click at [608, 367] on div "Subaru on the Go * Scheduled hours have been modified for this day $ 30.00 Reve…" at bounding box center [825, 748] width 1455 height 1111
click at [517, 153] on div "[DATE]" at bounding box center [482, 149] width 71 height 34
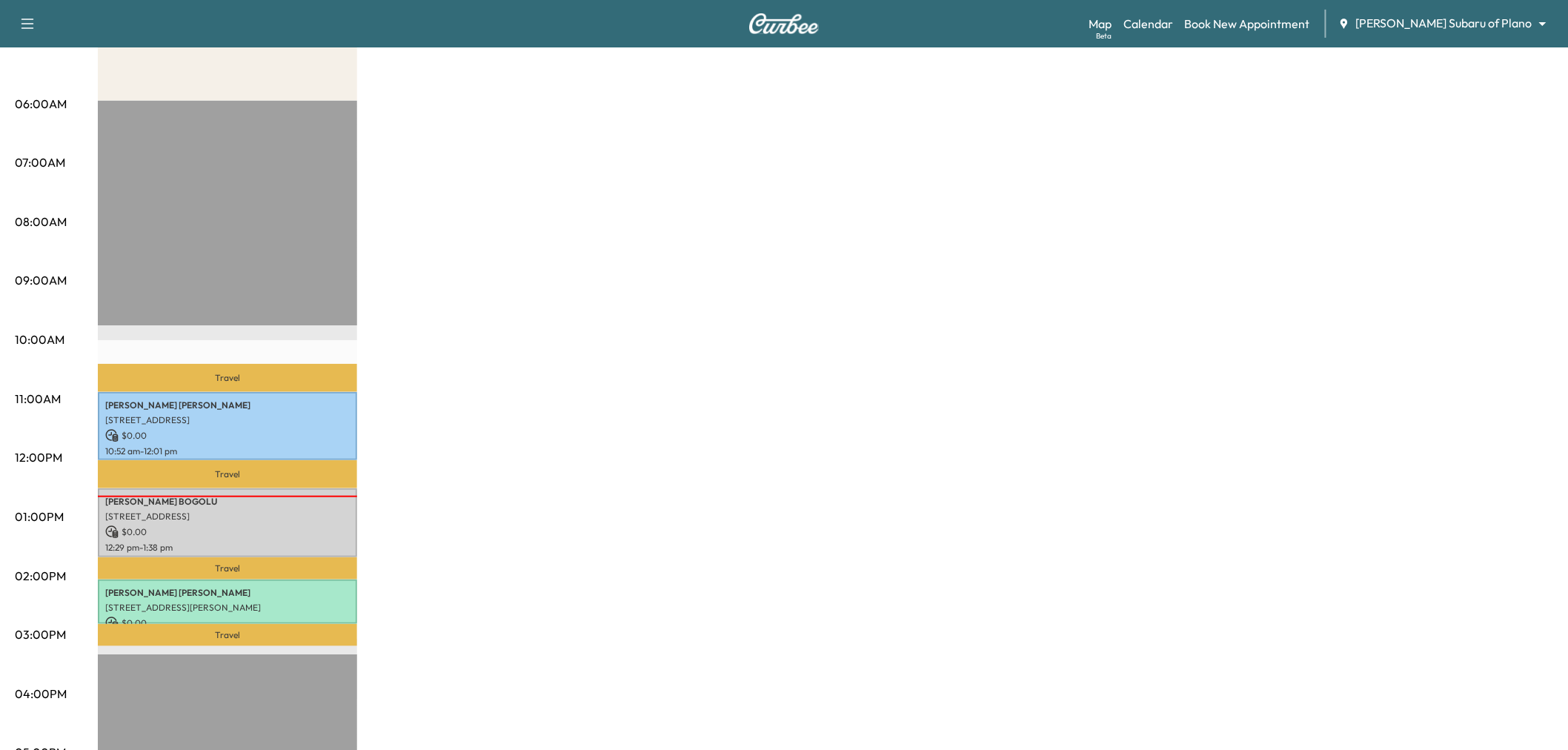
scroll to position [329, 0]
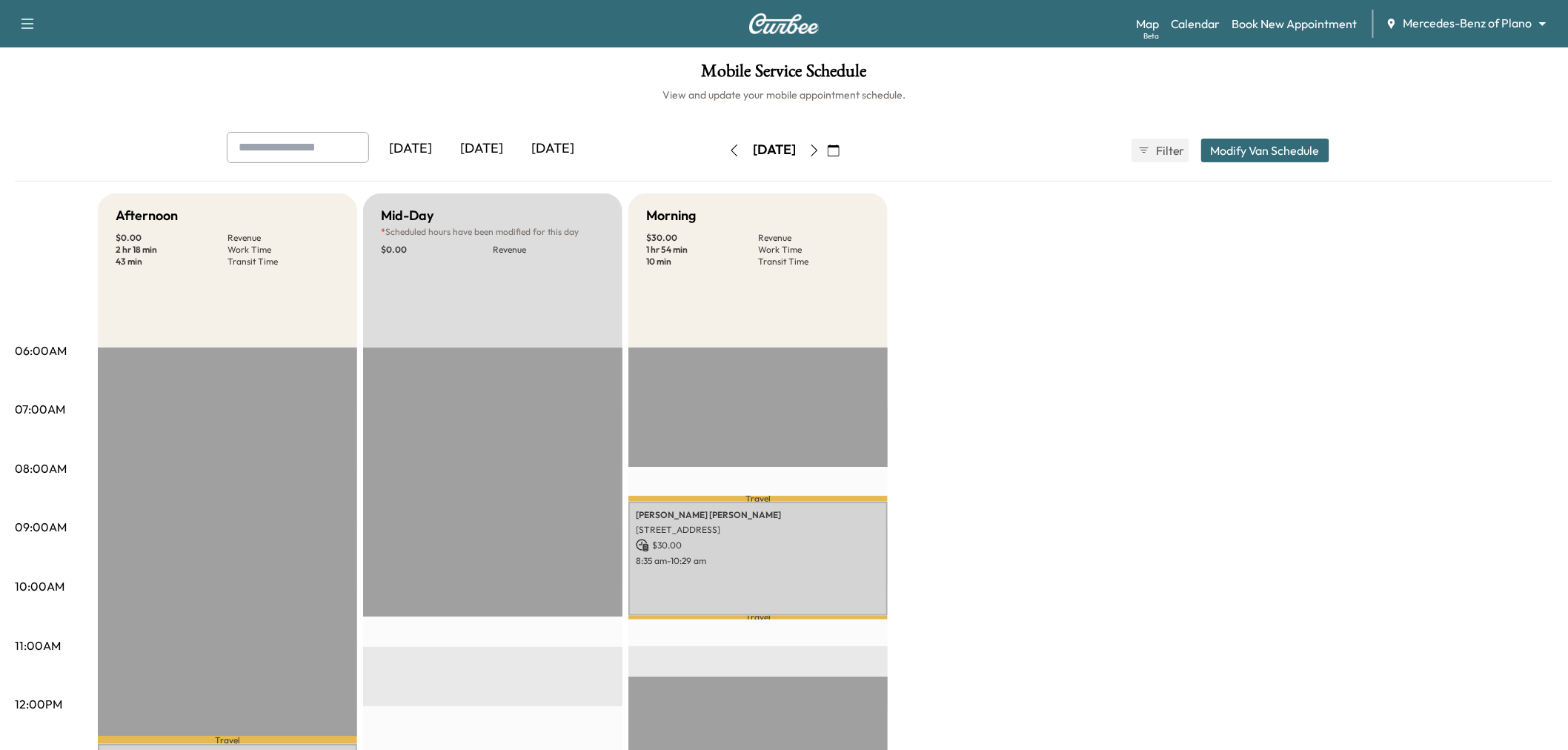
click at [1273, 153] on button "Modify Van Schedule" at bounding box center [1265, 150] width 128 height 24
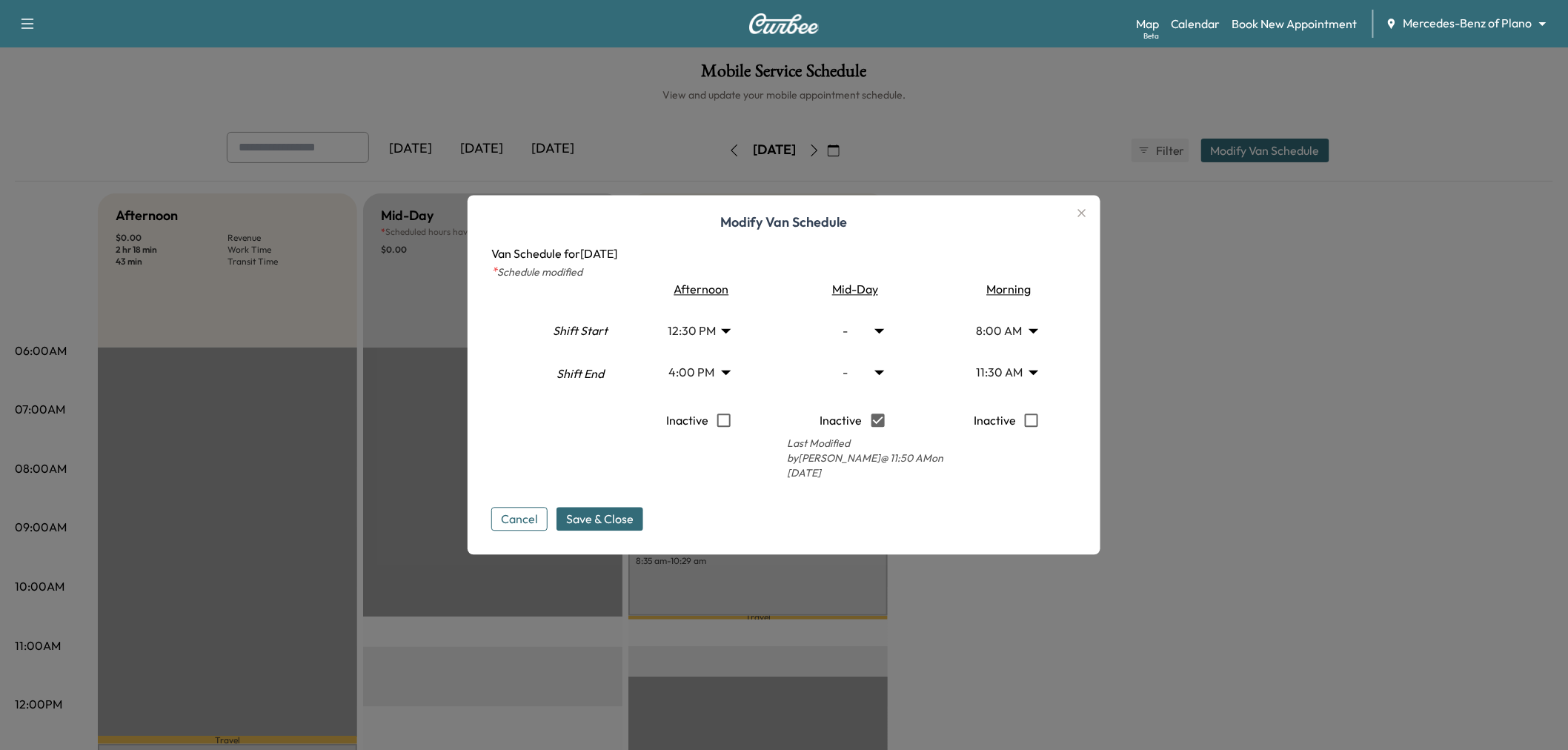
type input "****"
type input "**"
click at [624, 516] on span "Save & Close" at bounding box center [600, 520] width 68 height 17
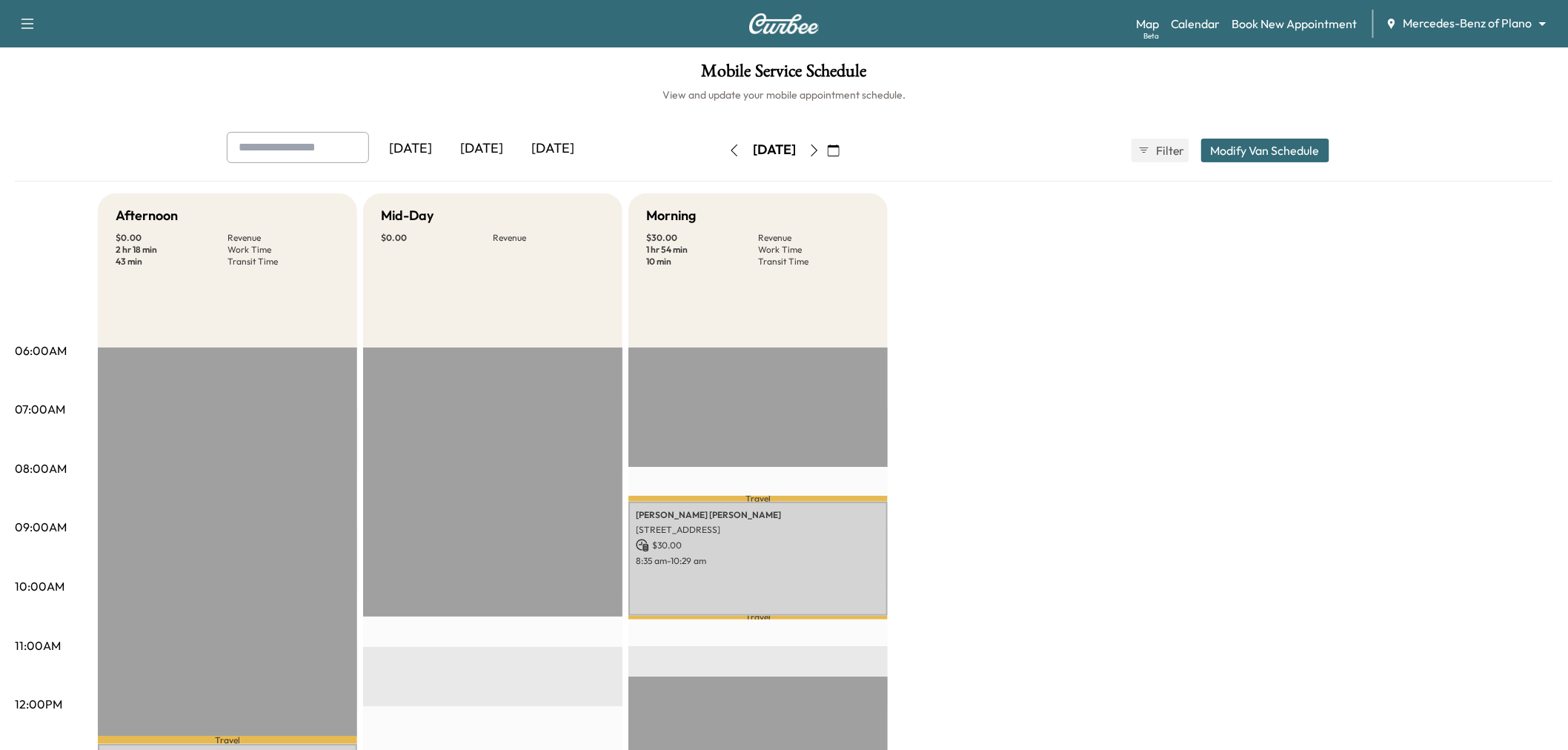
click at [488, 149] on div "[DATE]" at bounding box center [482, 149] width 71 height 34
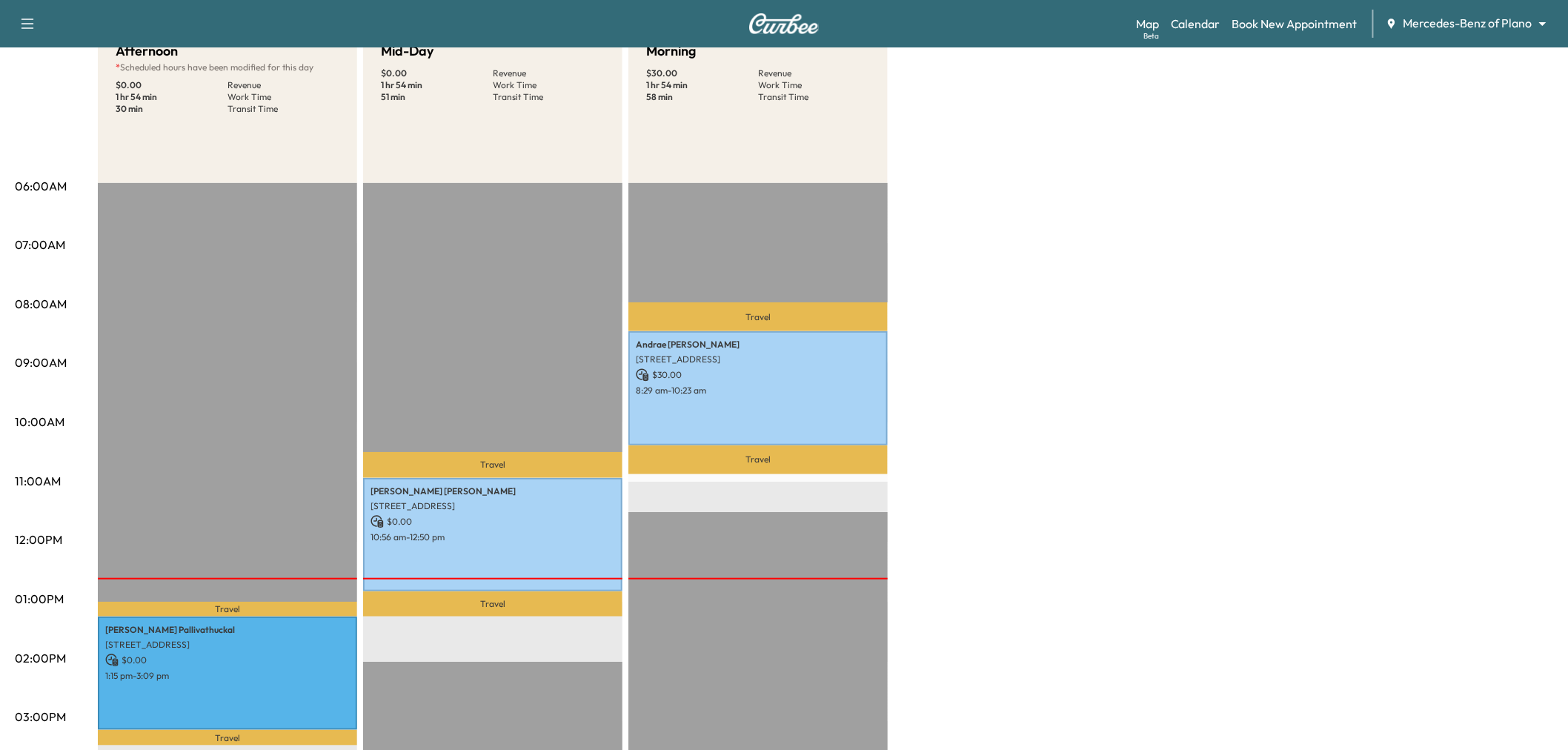
scroll to position [412, 0]
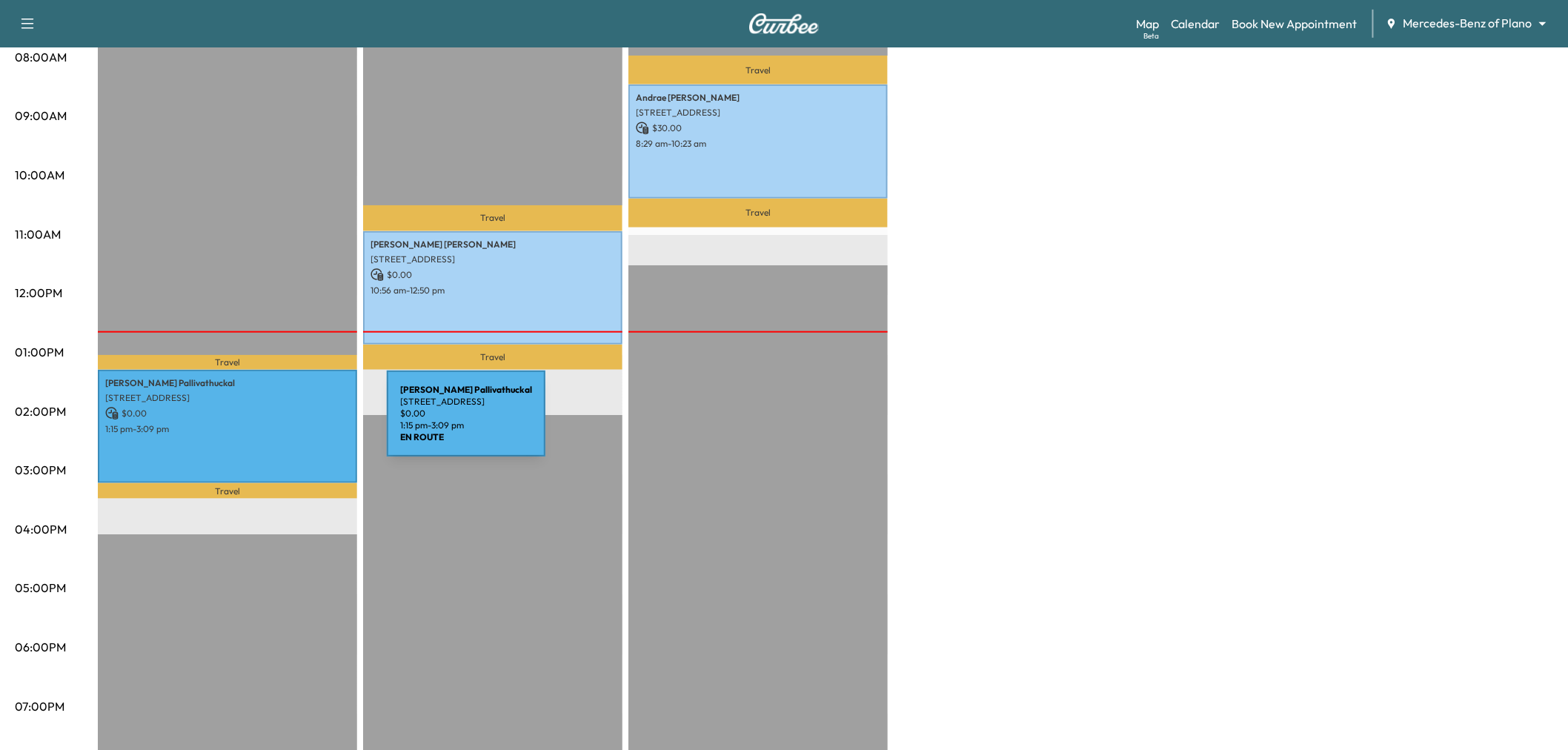
click at [276, 423] on p "1:15 pm - 3:09 pm" at bounding box center [227, 429] width 245 height 12
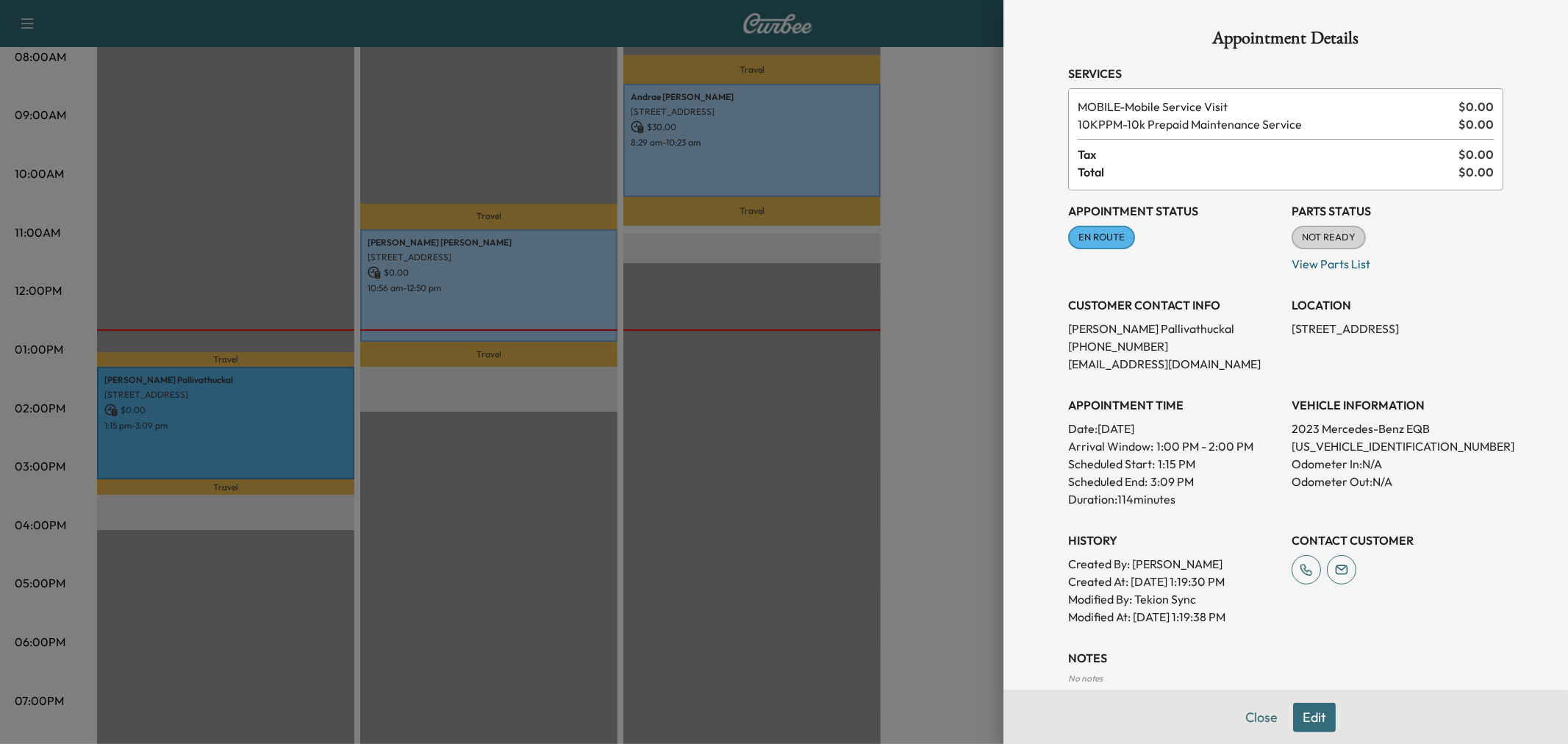
click at [796, 396] on div at bounding box center [784, 372] width 1568 height 744
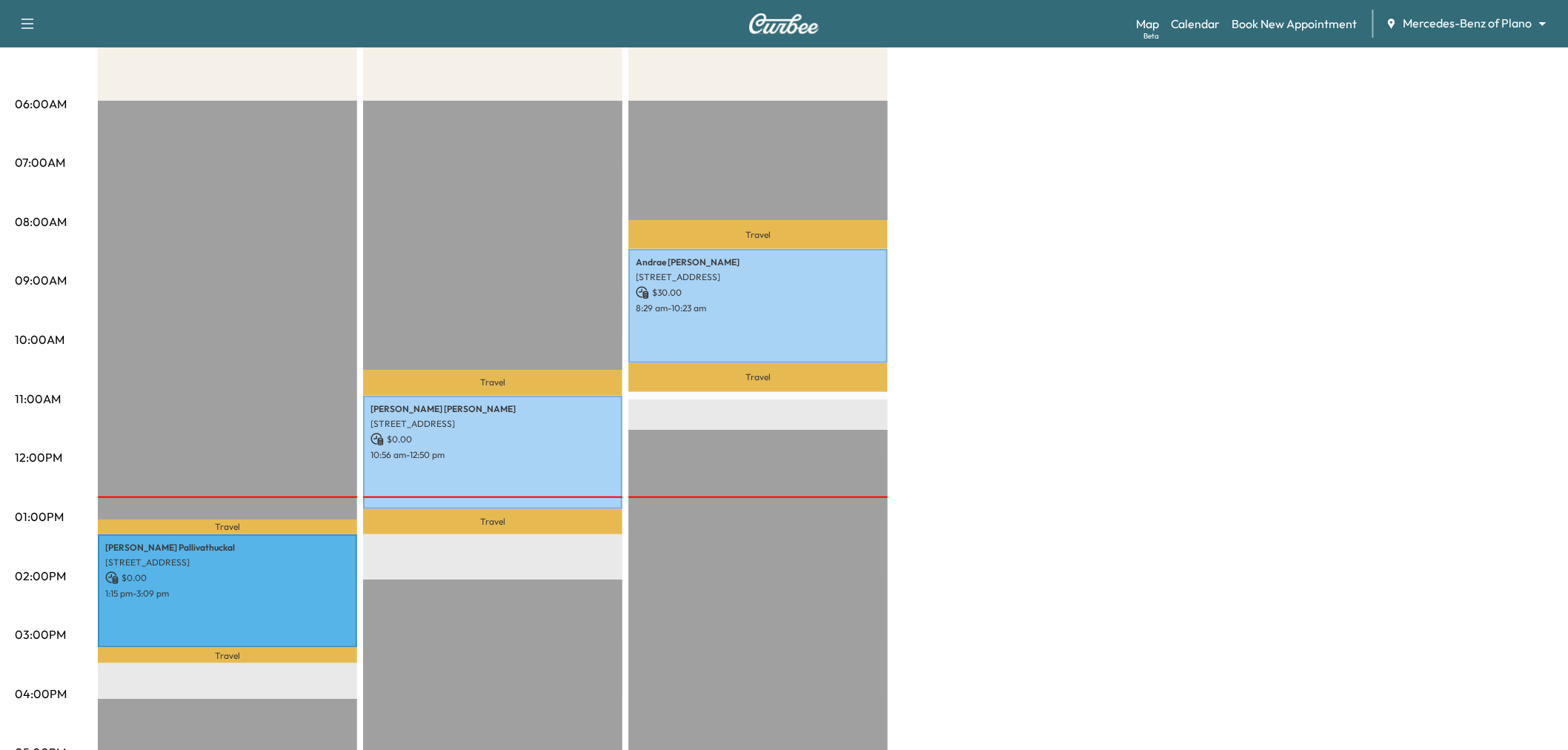
scroll to position [0, 0]
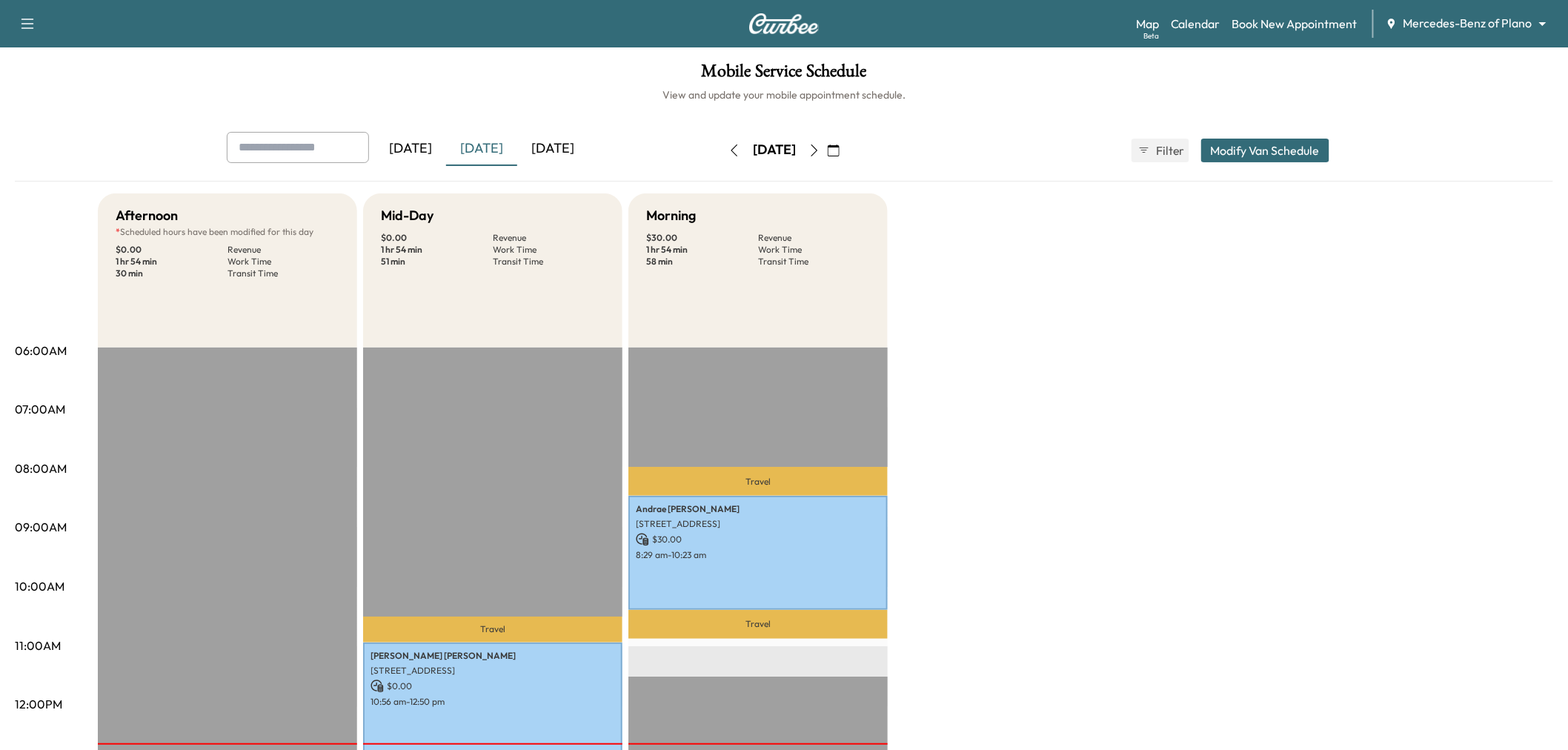
click at [1039, 372] on div "Afternoon * Scheduled hours have been modified for this day $ 0.00 Revenue 1 hr…" at bounding box center [825, 748] width 1455 height 1111
click at [1226, 457] on div "Afternoon * Scheduled hours have been modified for this day $ 0.00 Revenue 1 hr…" at bounding box center [825, 748] width 1455 height 1111
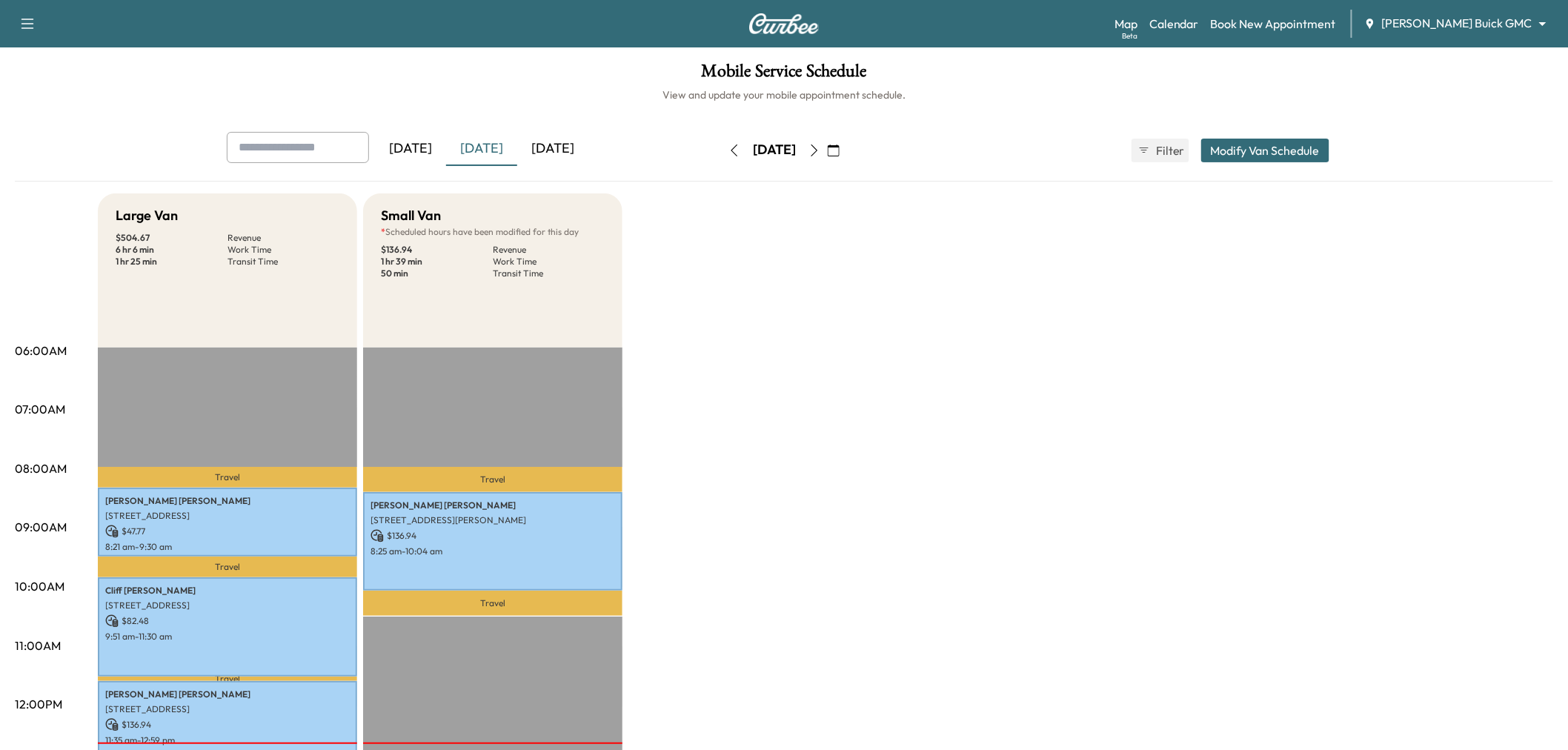
click at [818, 149] on icon "button" at bounding box center [814, 150] width 6 height 12
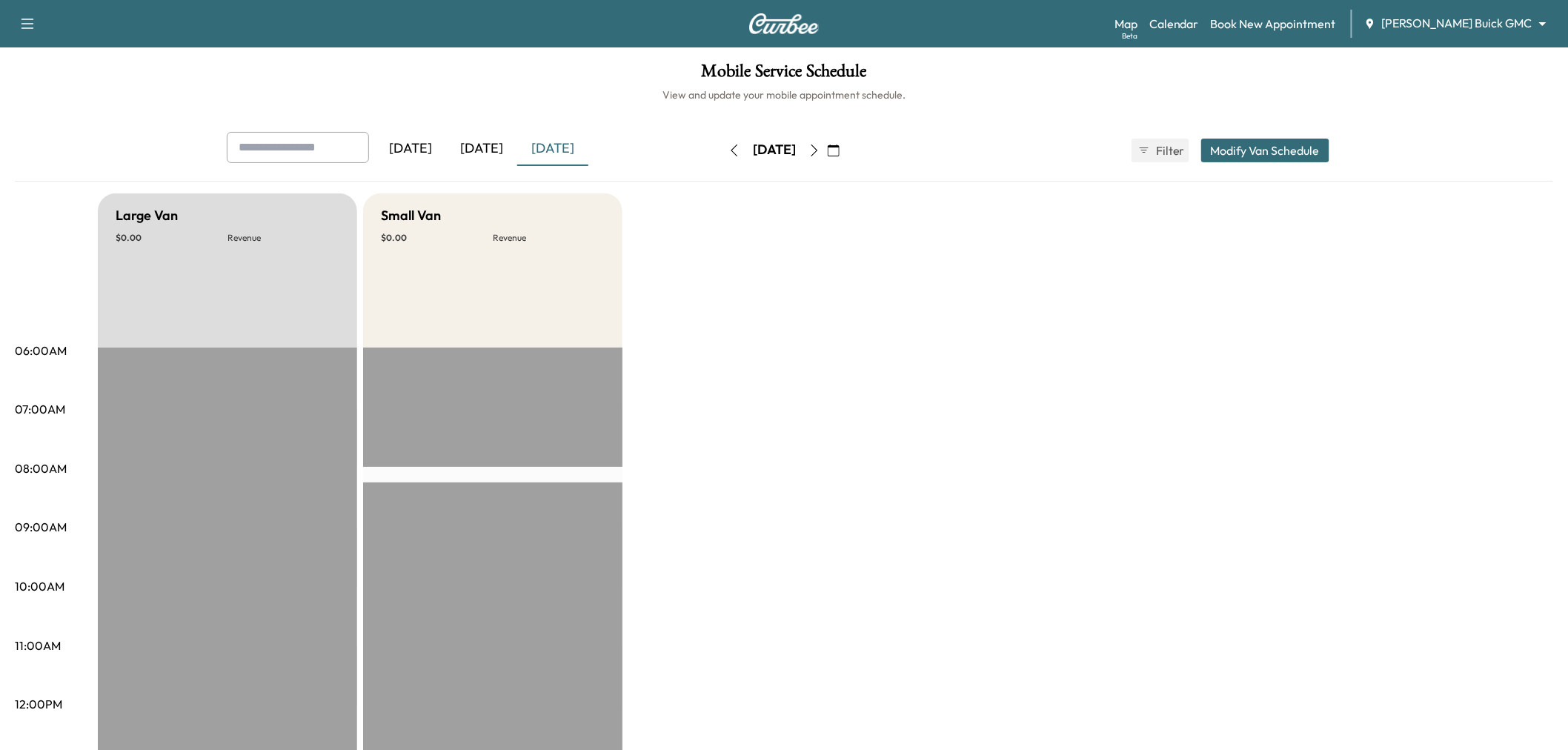
click at [821, 149] on icon "button" at bounding box center [814, 150] width 12 height 12
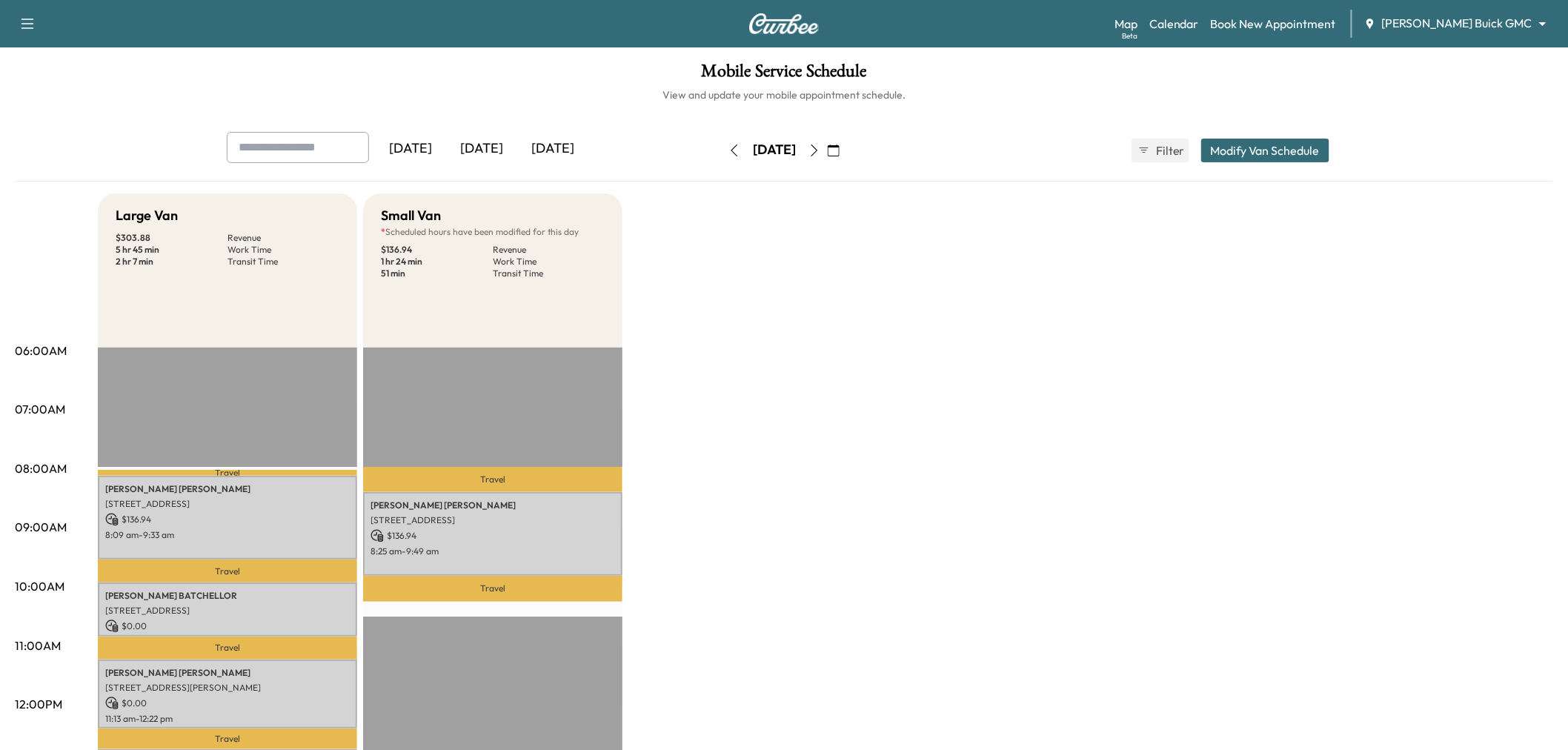
click at [821, 149] on icon "button" at bounding box center [814, 150] width 12 height 12
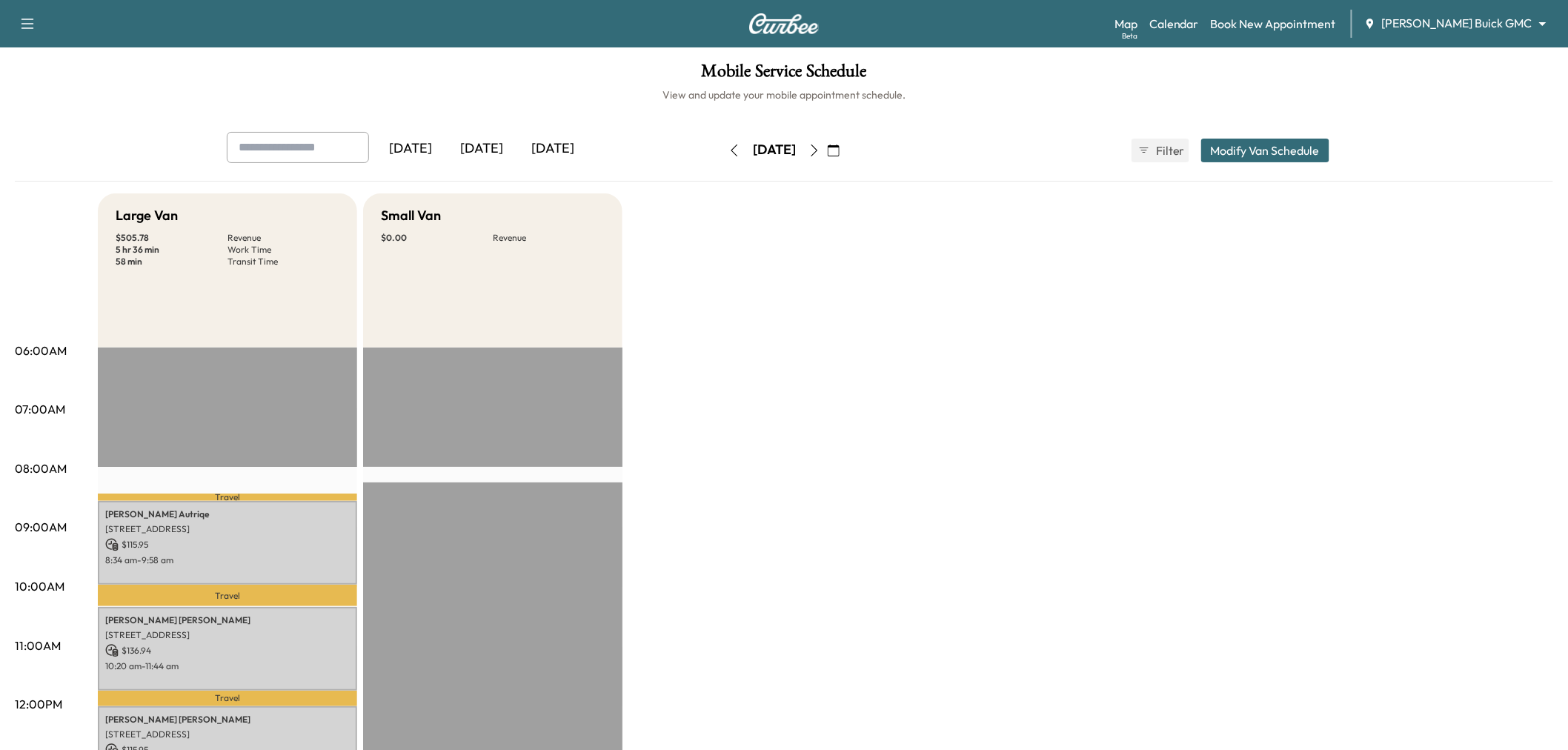
click at [821, 149] on icon "button" at bounding box center [814, 150] width 12 height 12
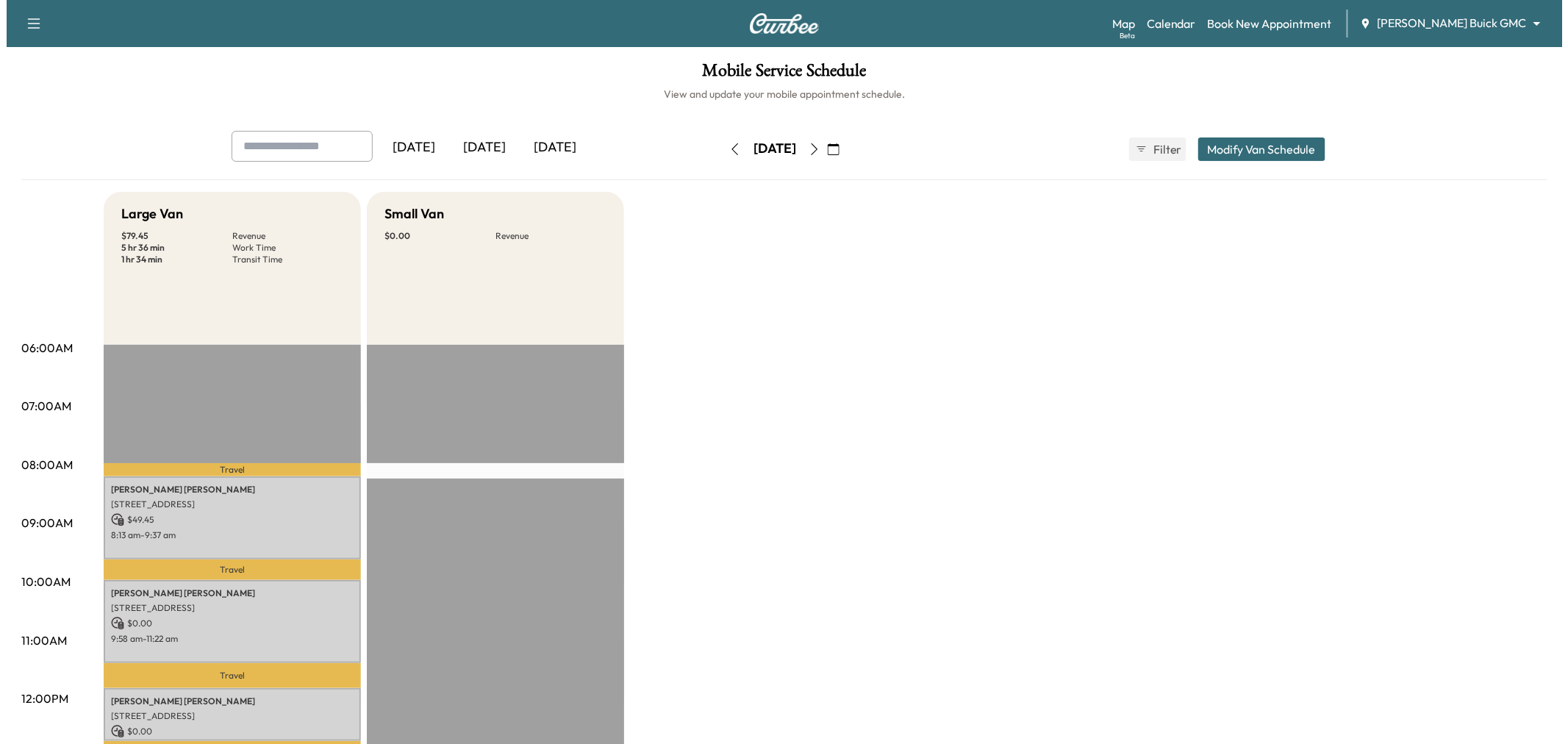
scroll to position [245, 0]
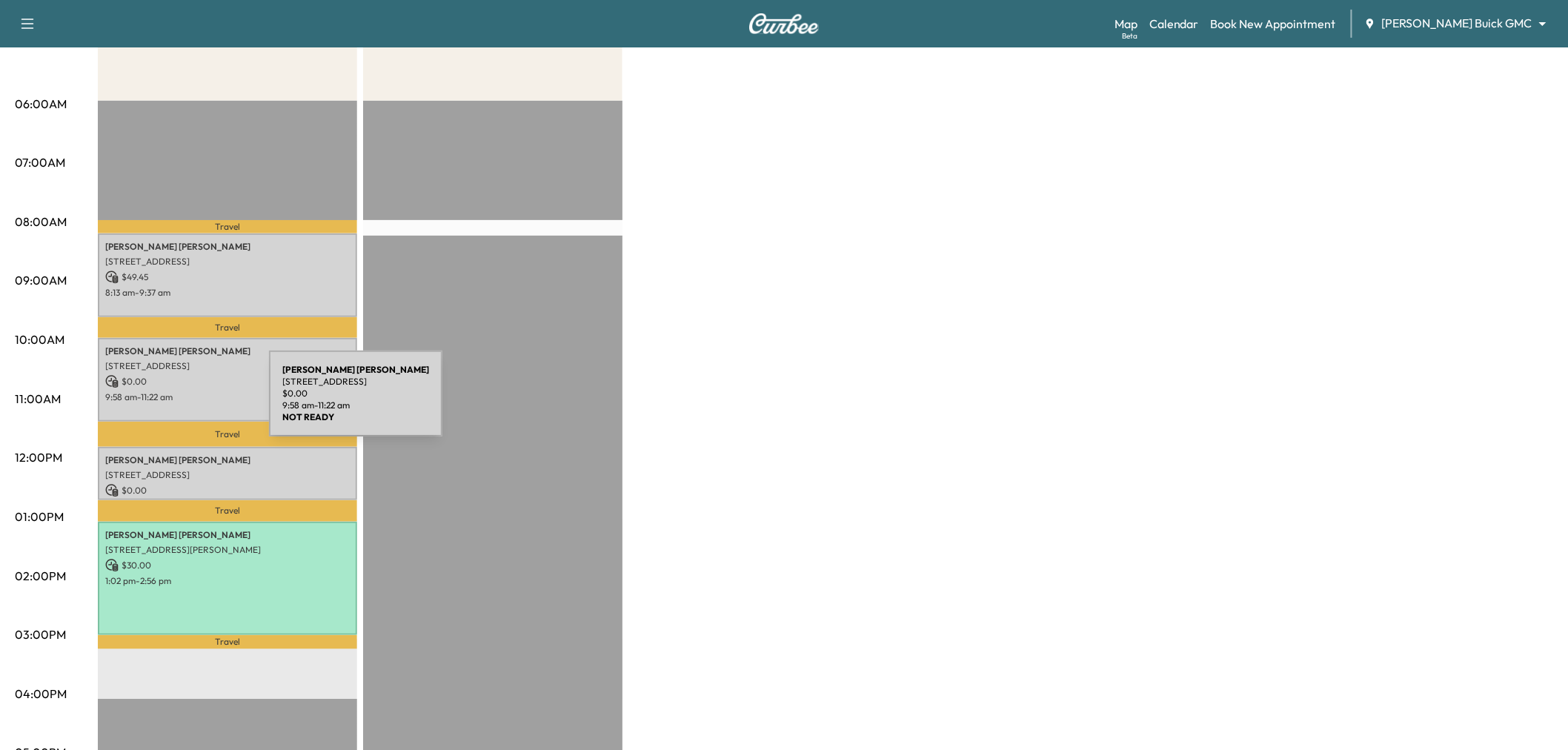
click at [182, 365] on p "[STREET_ADDRESS]" at bounding box center [227, 365] width 245 height 12
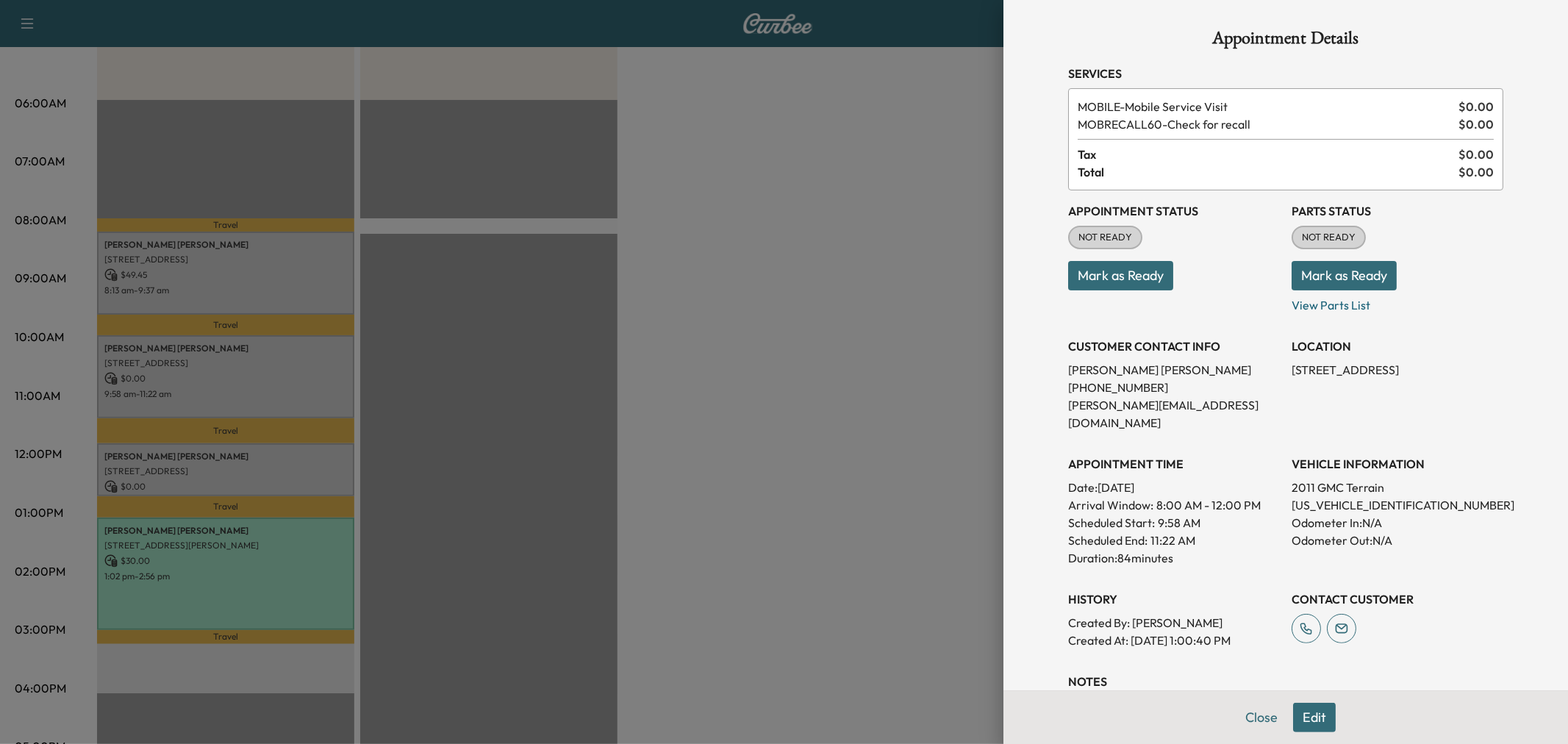
click at [1297, 710] on button "Edit" at bounding box center [1314, 717] width 43 height 29
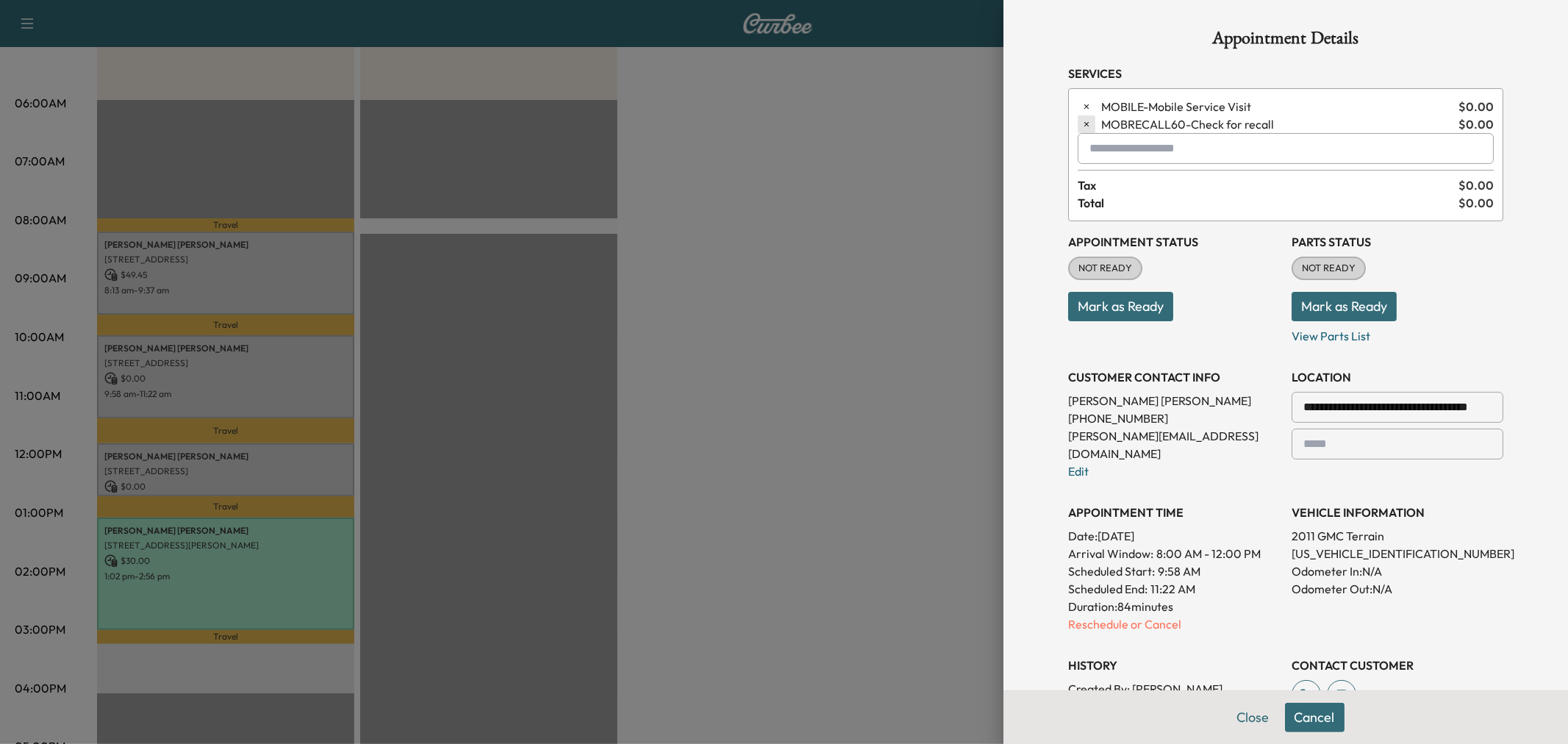
click at [1081, 121] on icon "button" at bounding box center [1086, 124] width 10 height 10
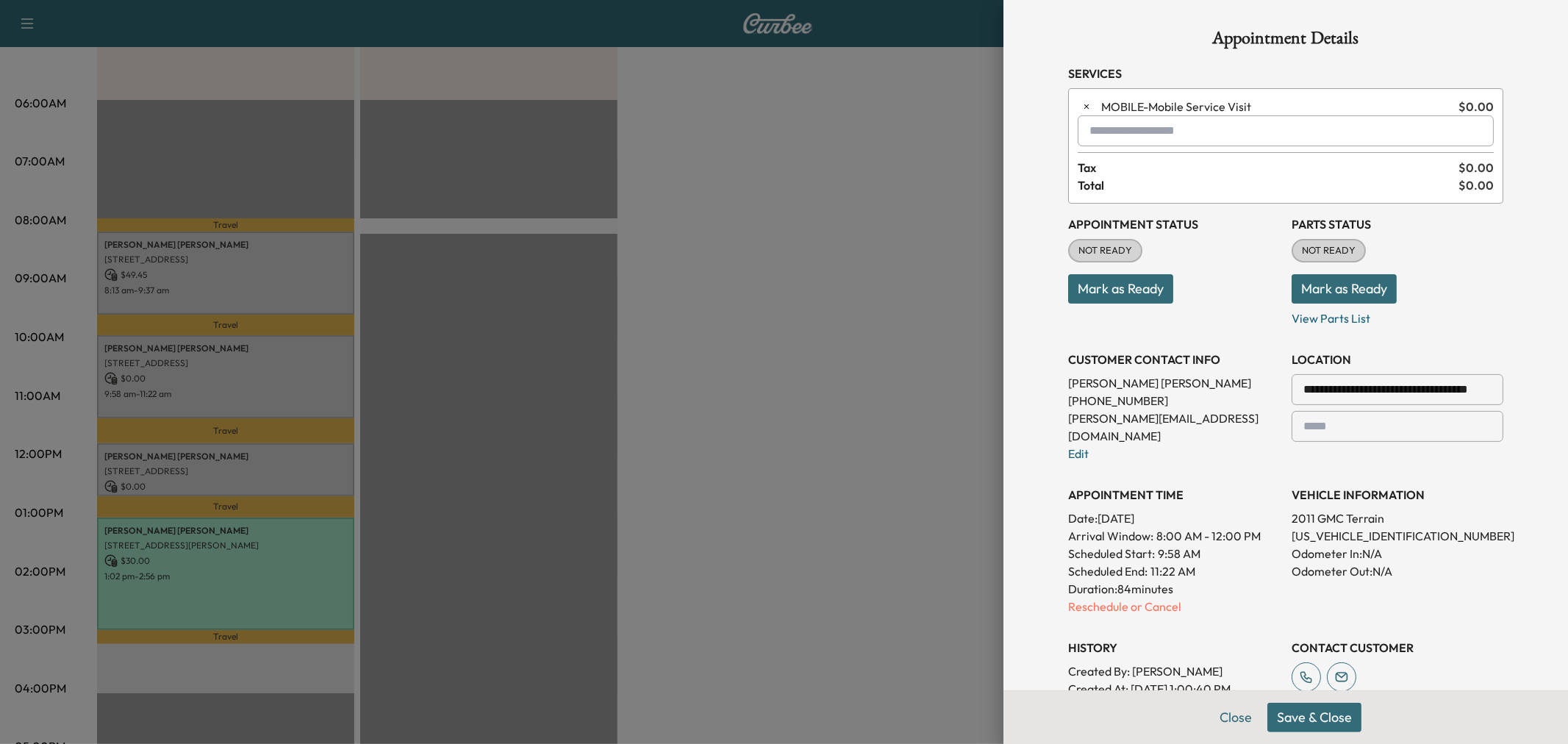
click at [1102, 131] on input "text" at bounding box center [1285, 130] width 416 height 31
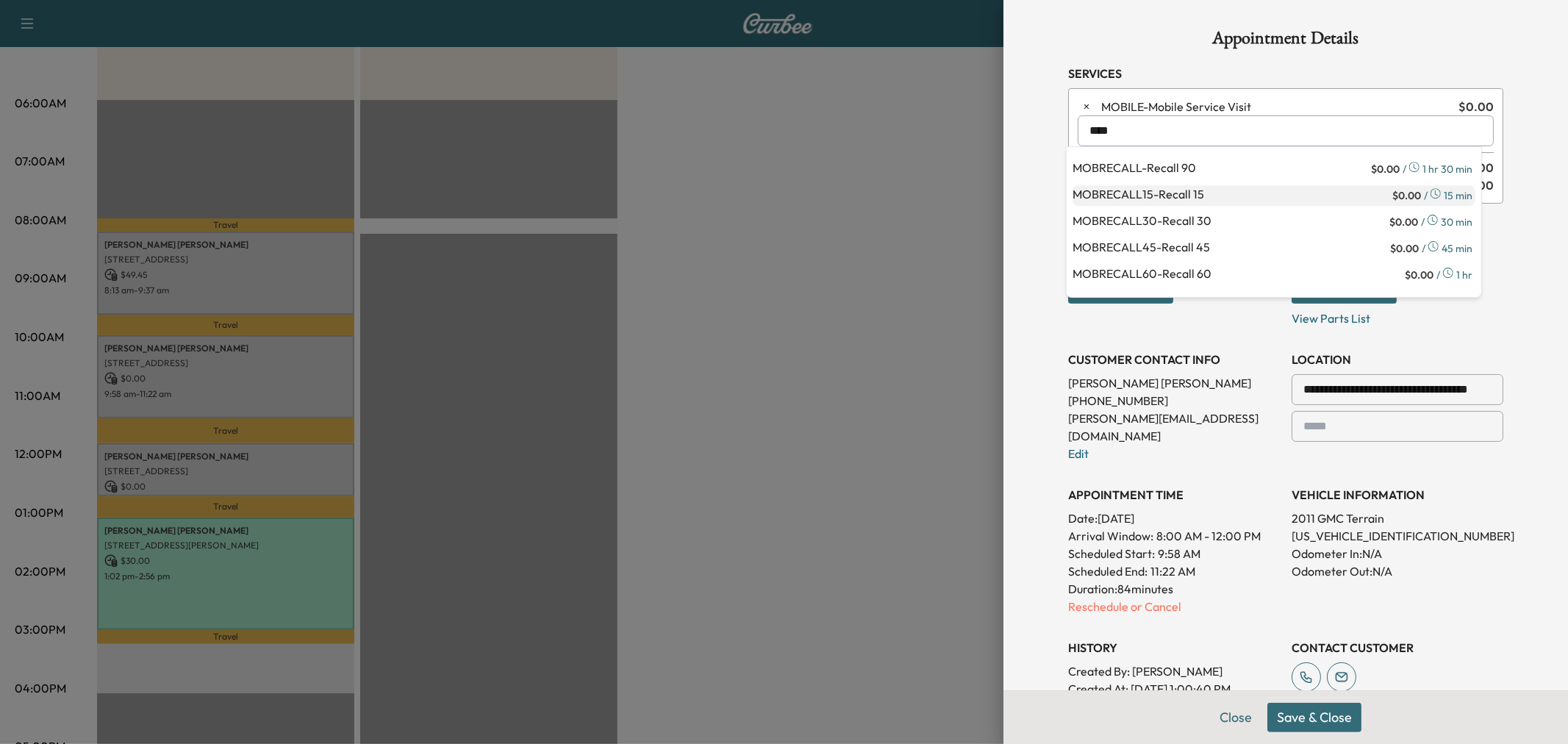
click at [1162, 195] on p "MOBRECALL15 - Recall 15" at bounding box center [1231, 195] width 317 height 20
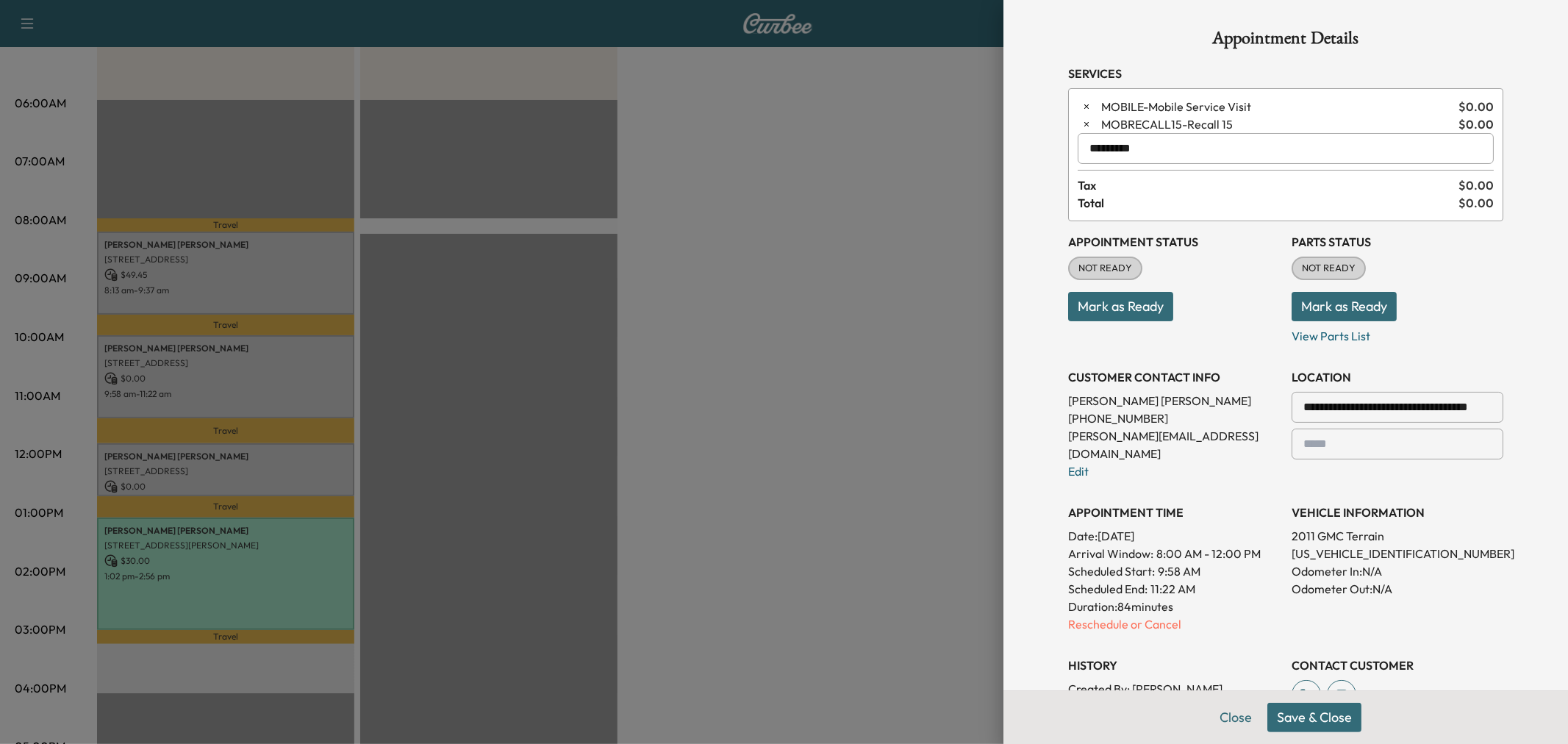
type input "*********"
click at [1325, 716] on button "Save & Close" at bounding box center [1313, 717] width 94 height 29
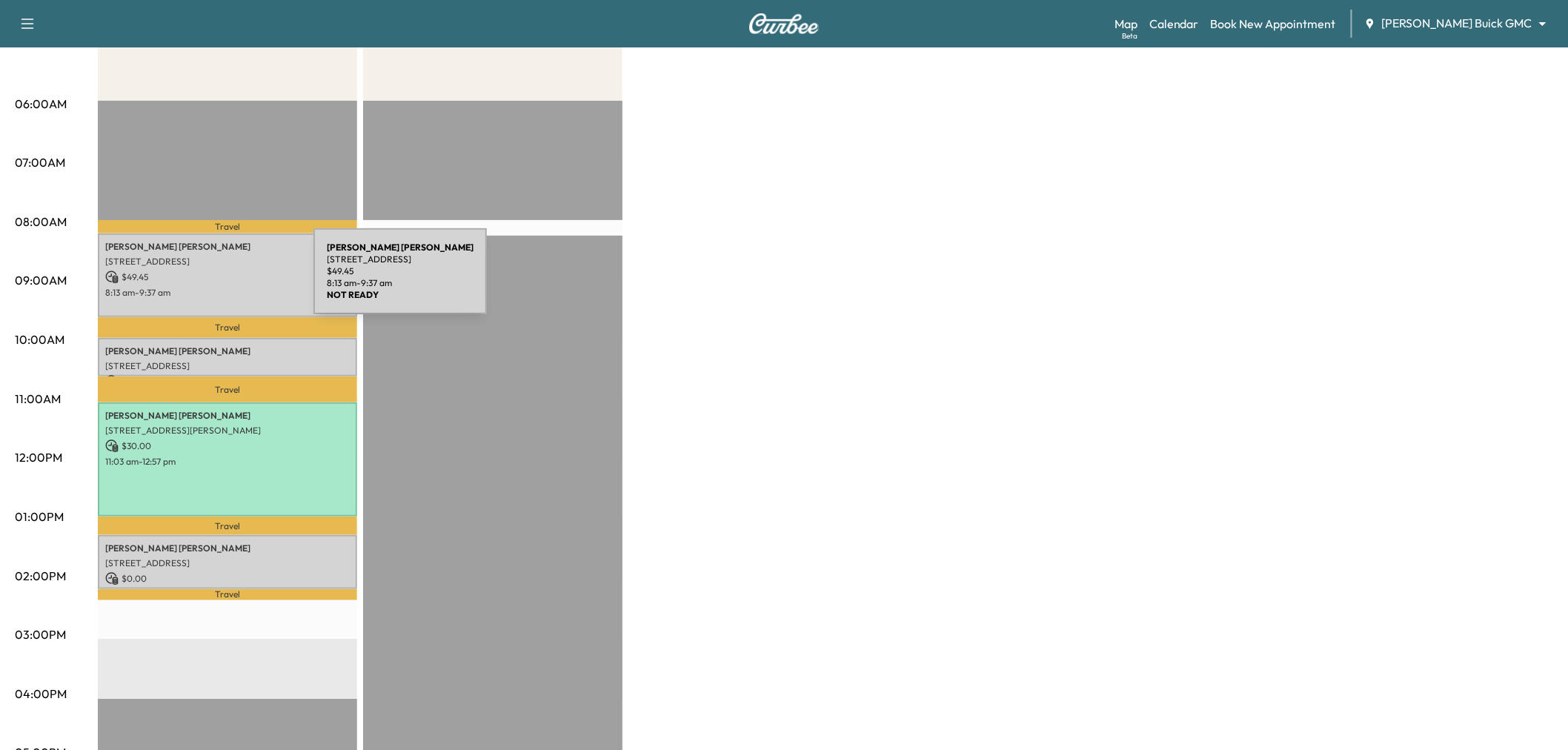
click at [203, 280] on p "$ 49.45" at bounding box center [227, 276] width 245 height 14
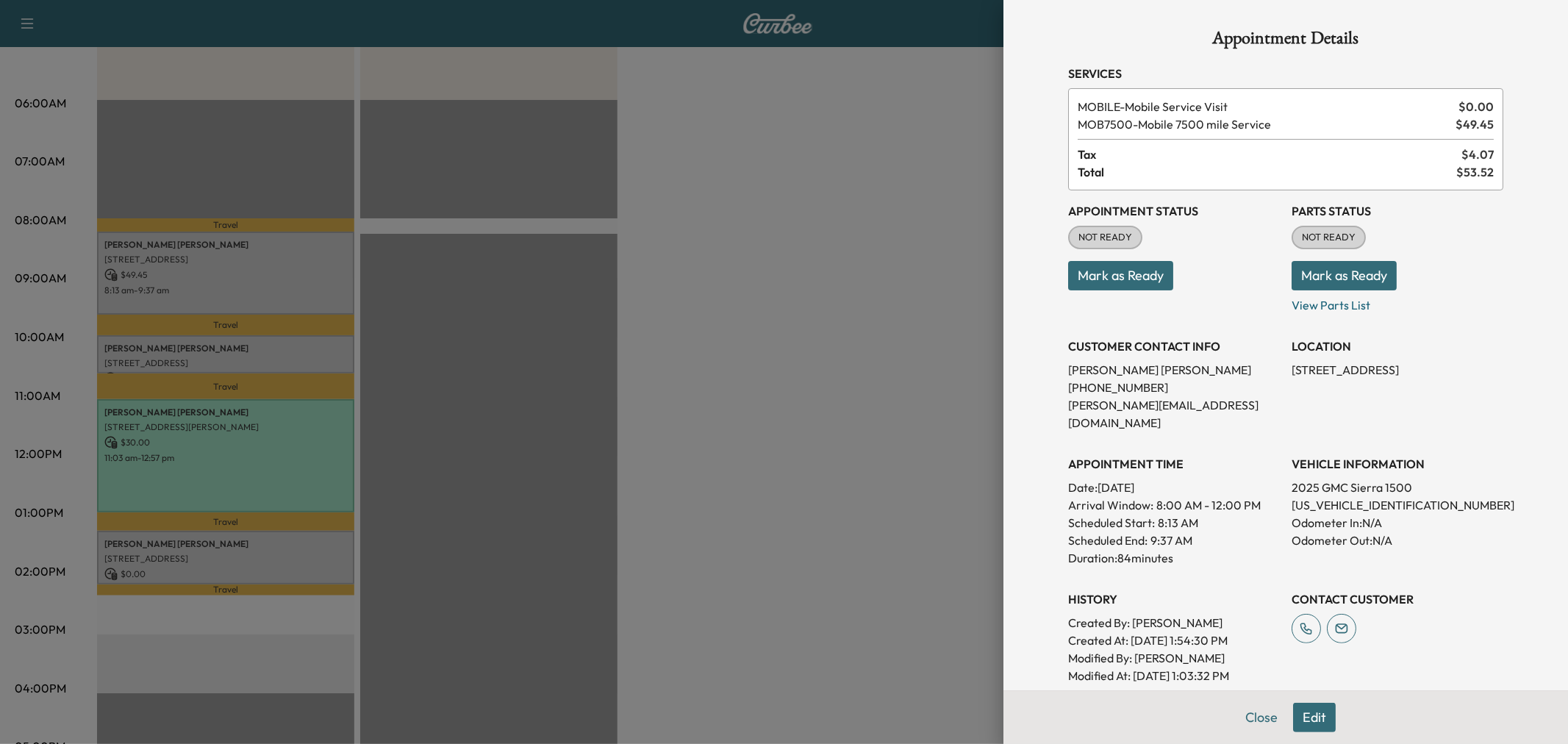
click at [303, 352] on div at bounding box center [784, 372] width 1568 height 744
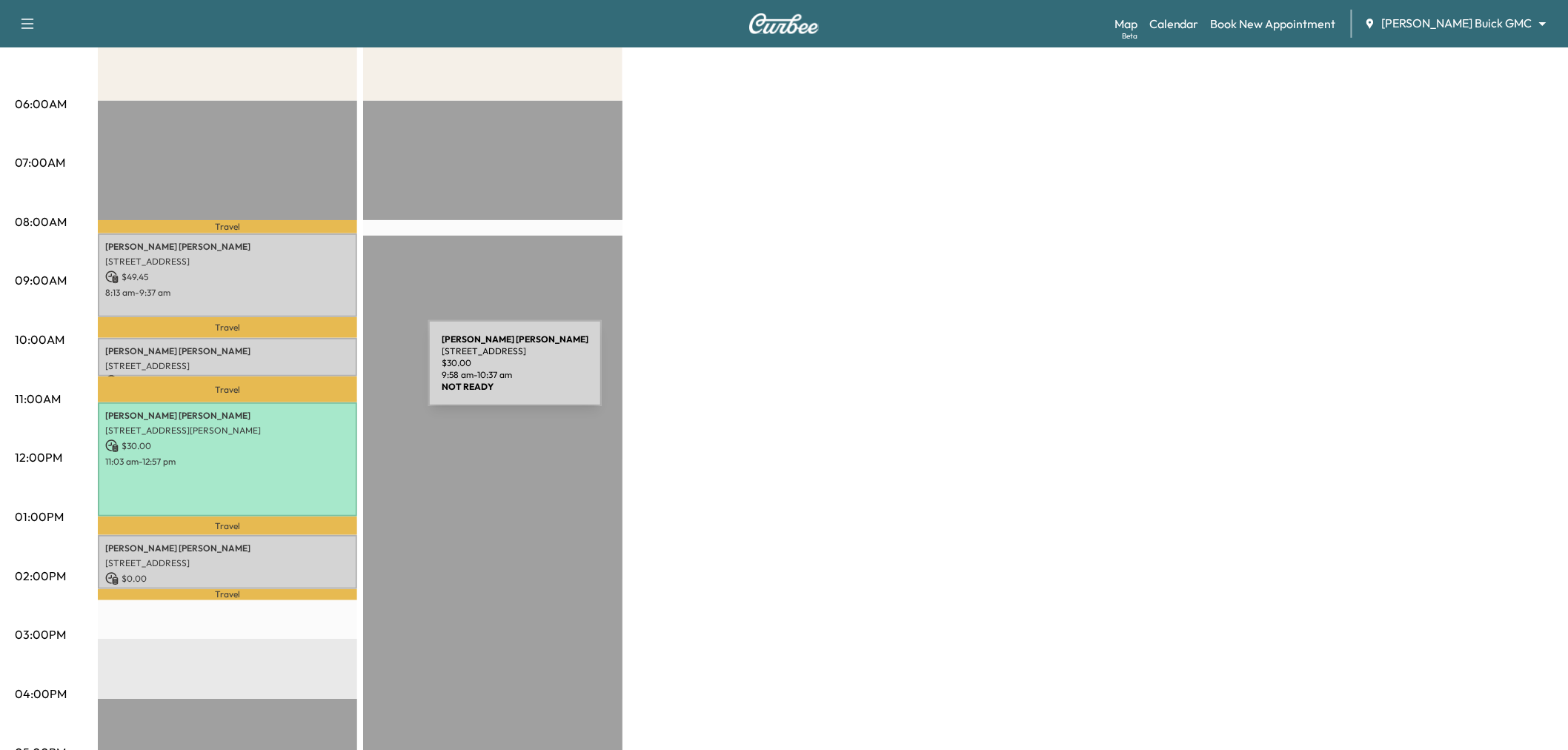
click at [295, 360] on p "1204 SUNRISE DR, ALLEN, TX 75002, USA" at bounding box center [227, 365] width 245 height 12
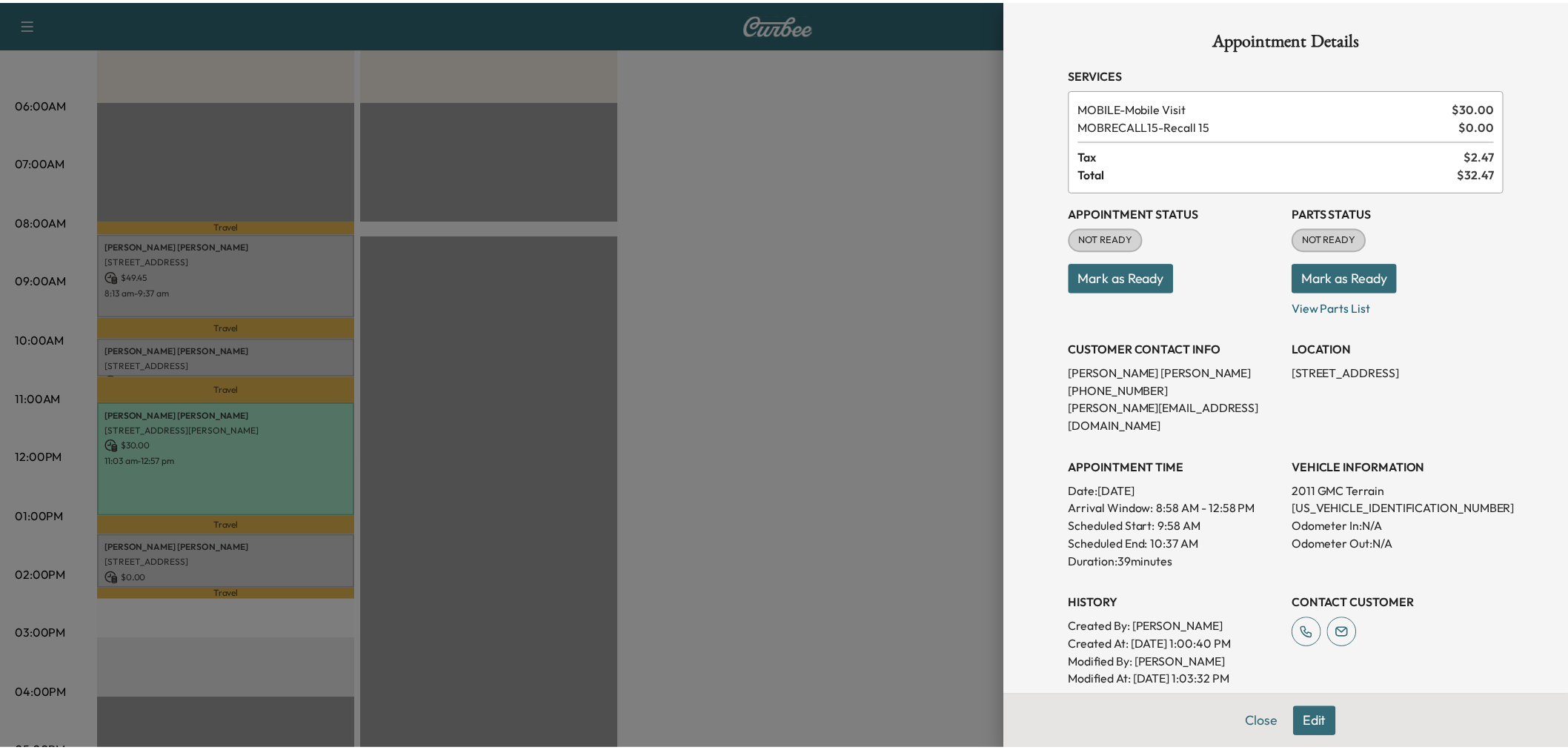
scroll to position [193, 0]
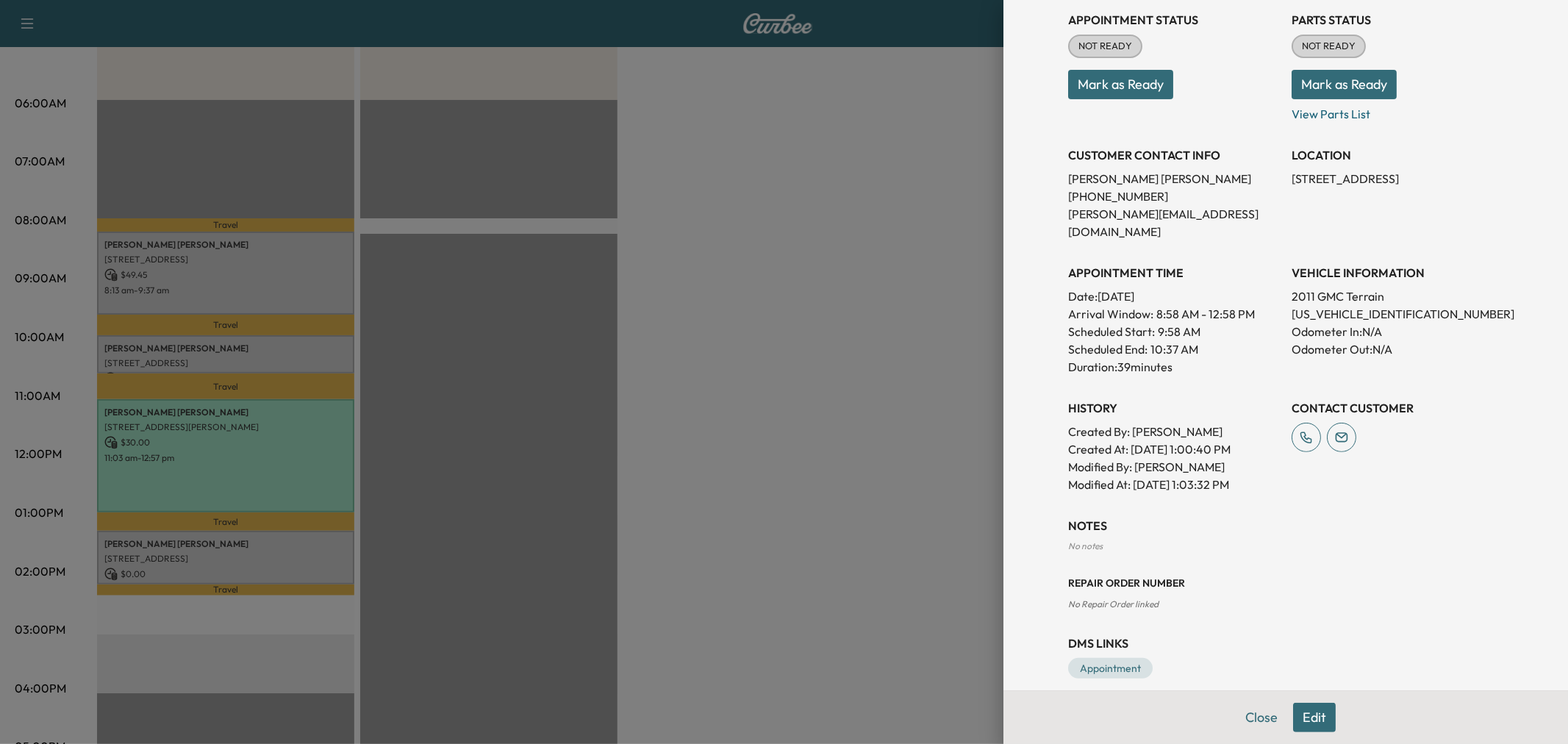
click at [677, 261] on div at bounding box center [784, 372] width 1568 height 744
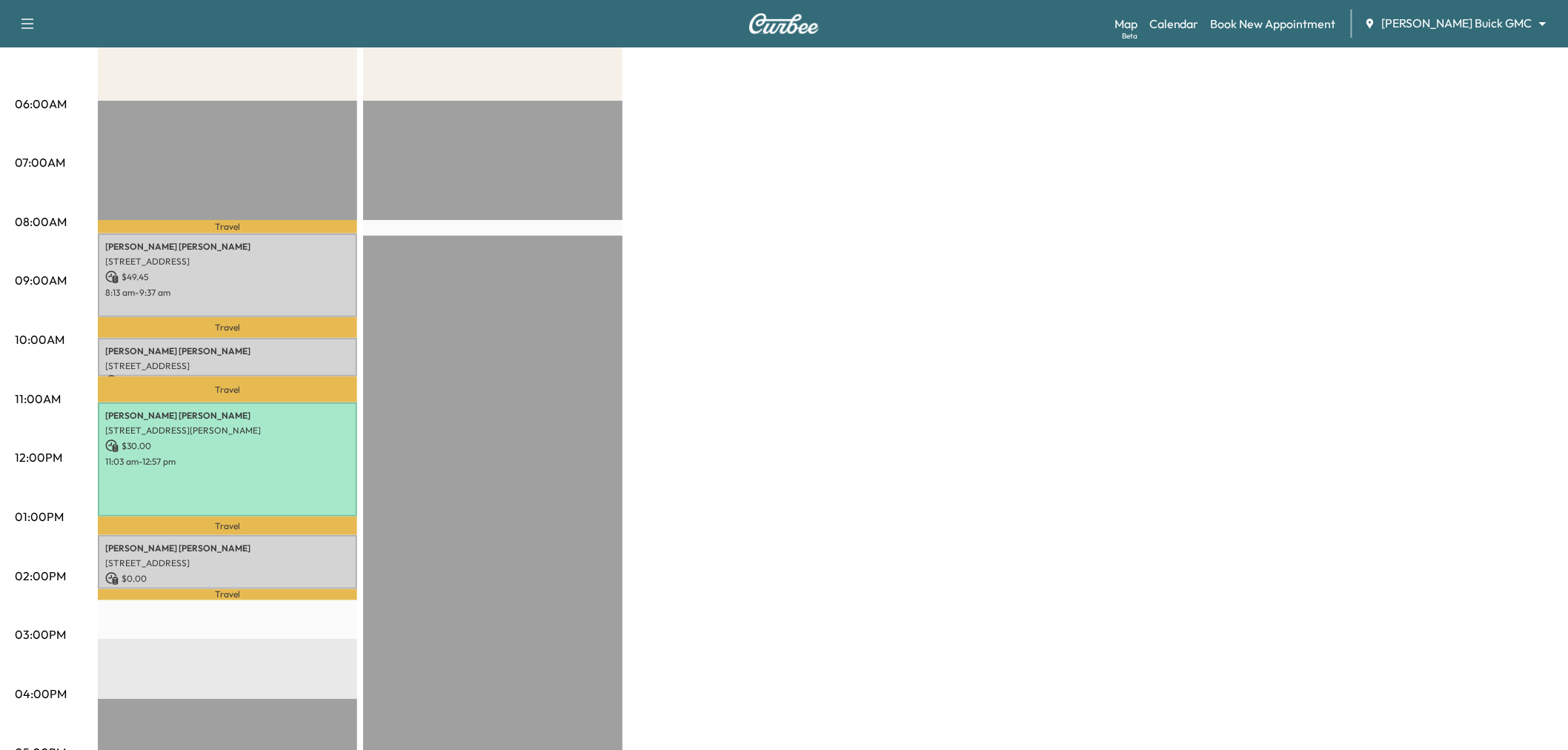
scroll to position [0, 0]
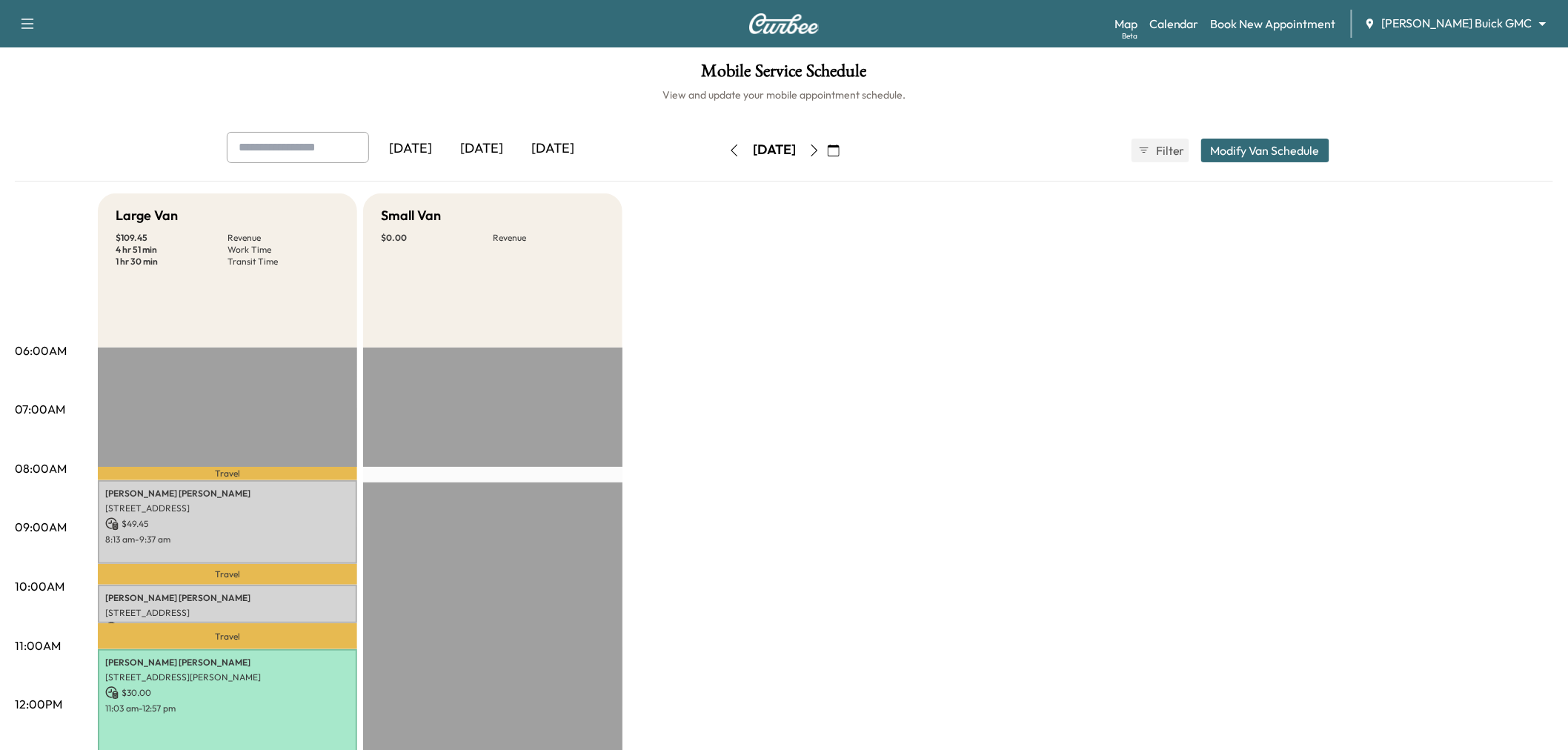
click at [728, 149] on icon "button" at bounding box center [734, 150] width 12 height 12
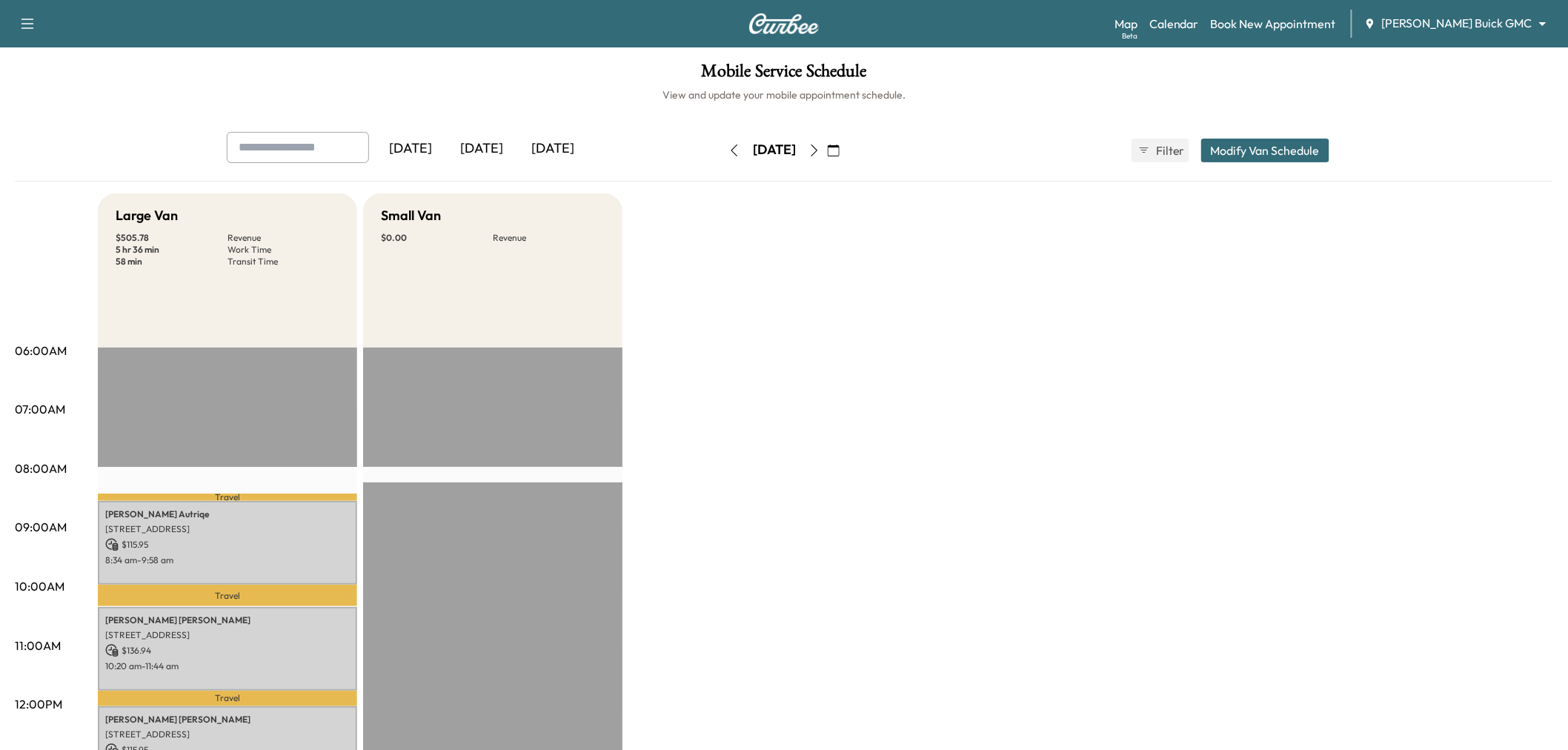
click at [728, 145] on icon "button" at bounding box center [734, 150] width 12 height 12
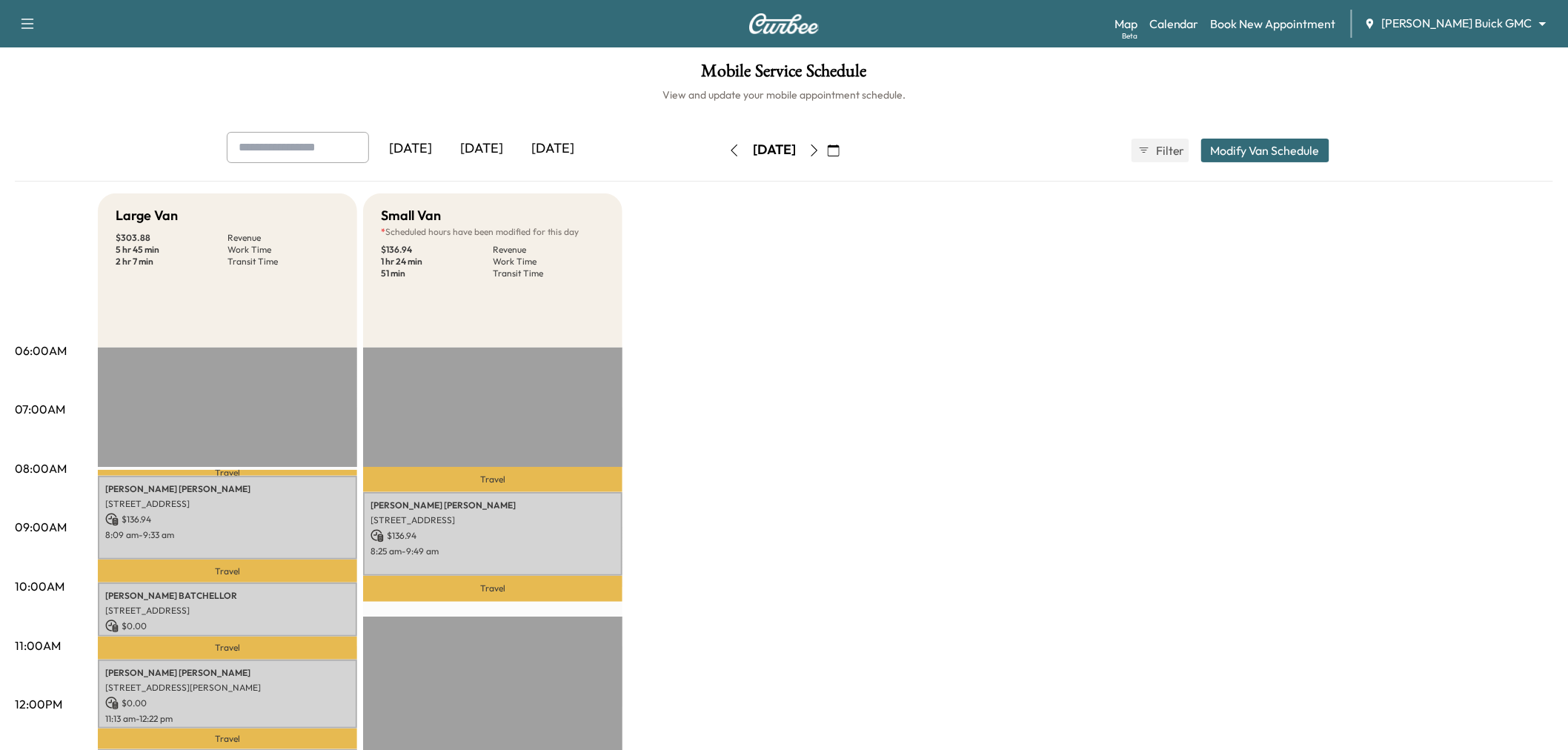
click at [821, 146] on icon "button" at bounding box center [814, 150] width 12 height 12
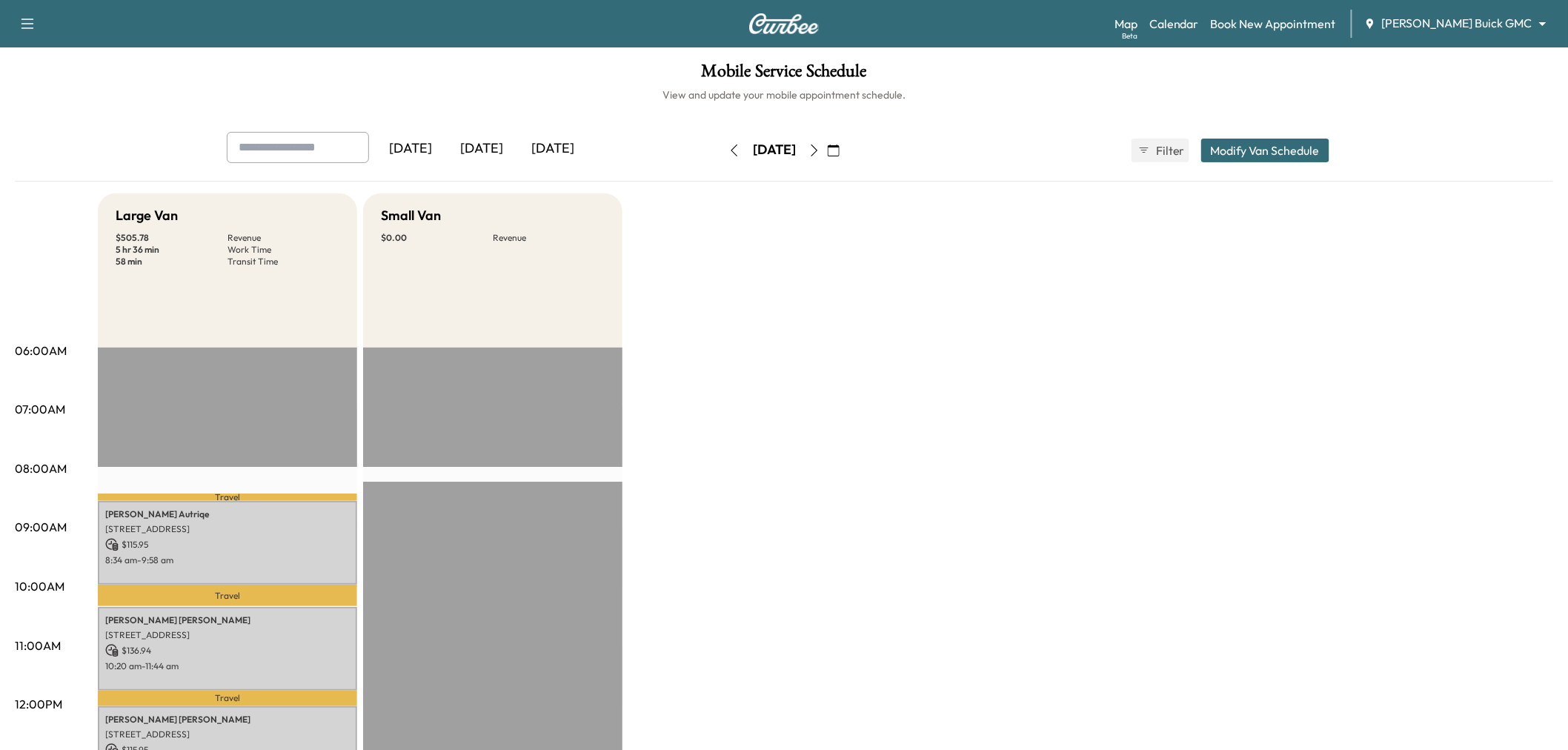
click at [818, 146] on icon "button" at bounding box center [814, 150] width 6 height 12
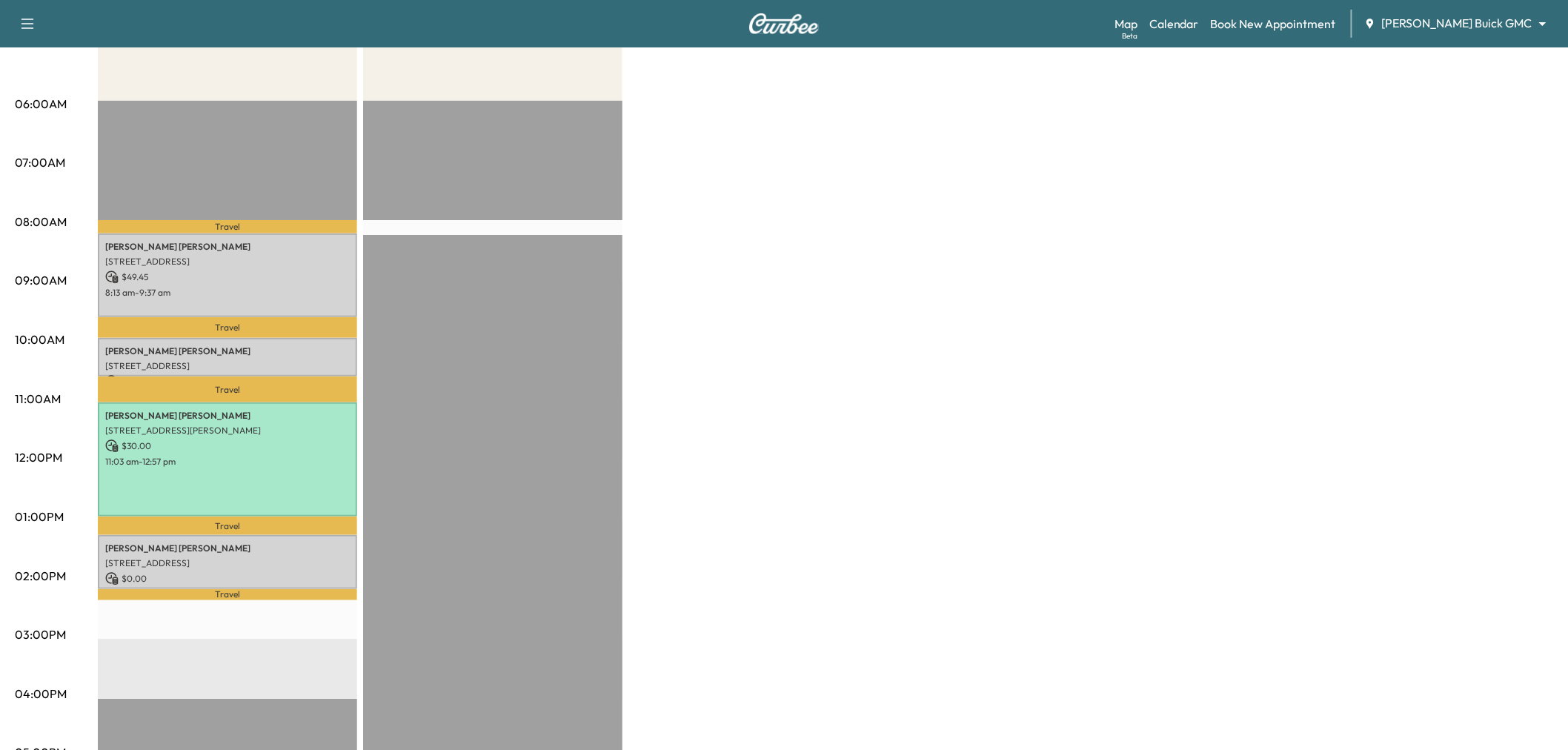
scroll to position [329, 0]
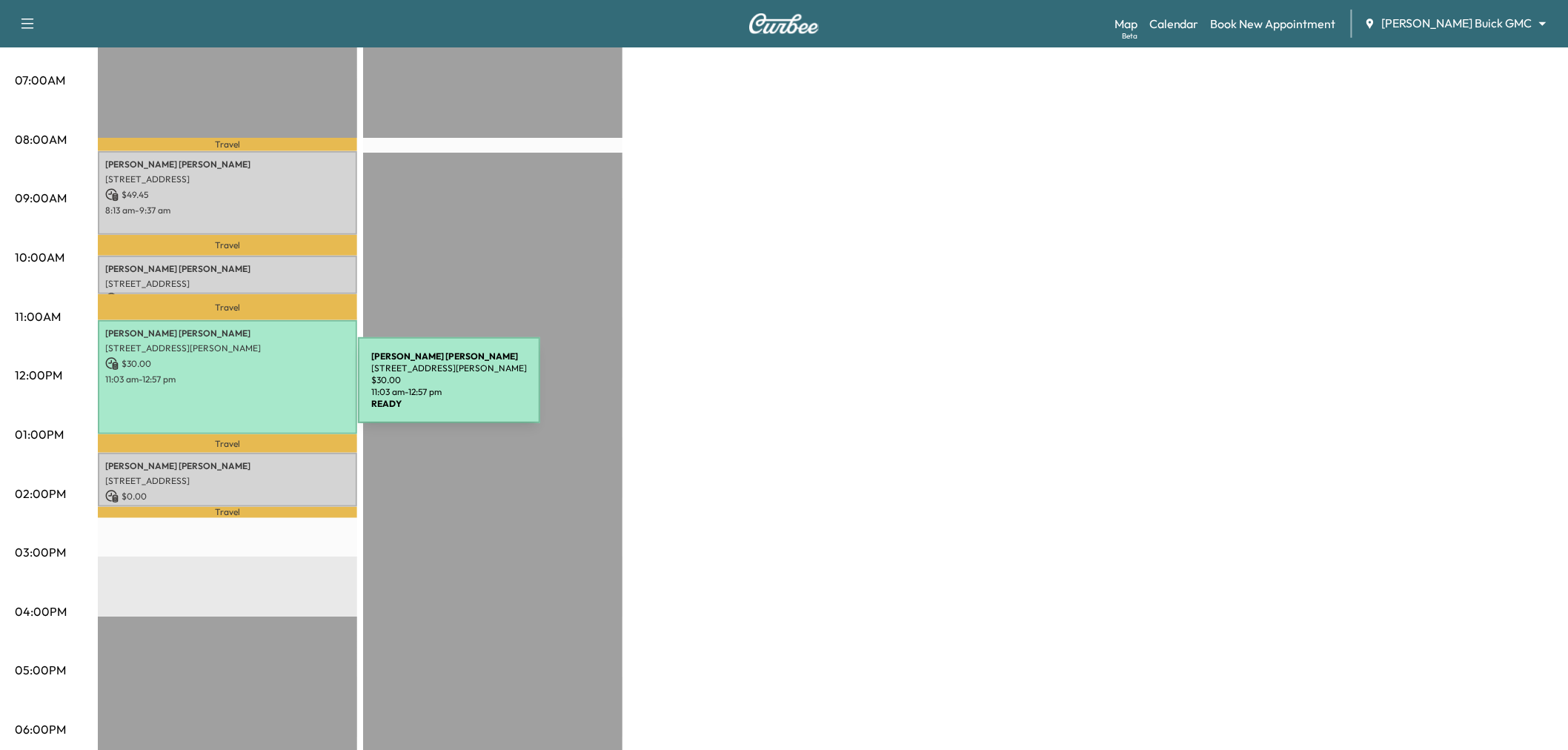
click at [247, 389] on div "John Wallace 9191 Kyser Way, Frisco, TX 75033, US $ 30.00 11:03 am - 12:57 pm" at bounding box center [227, 377] width 259 height 114
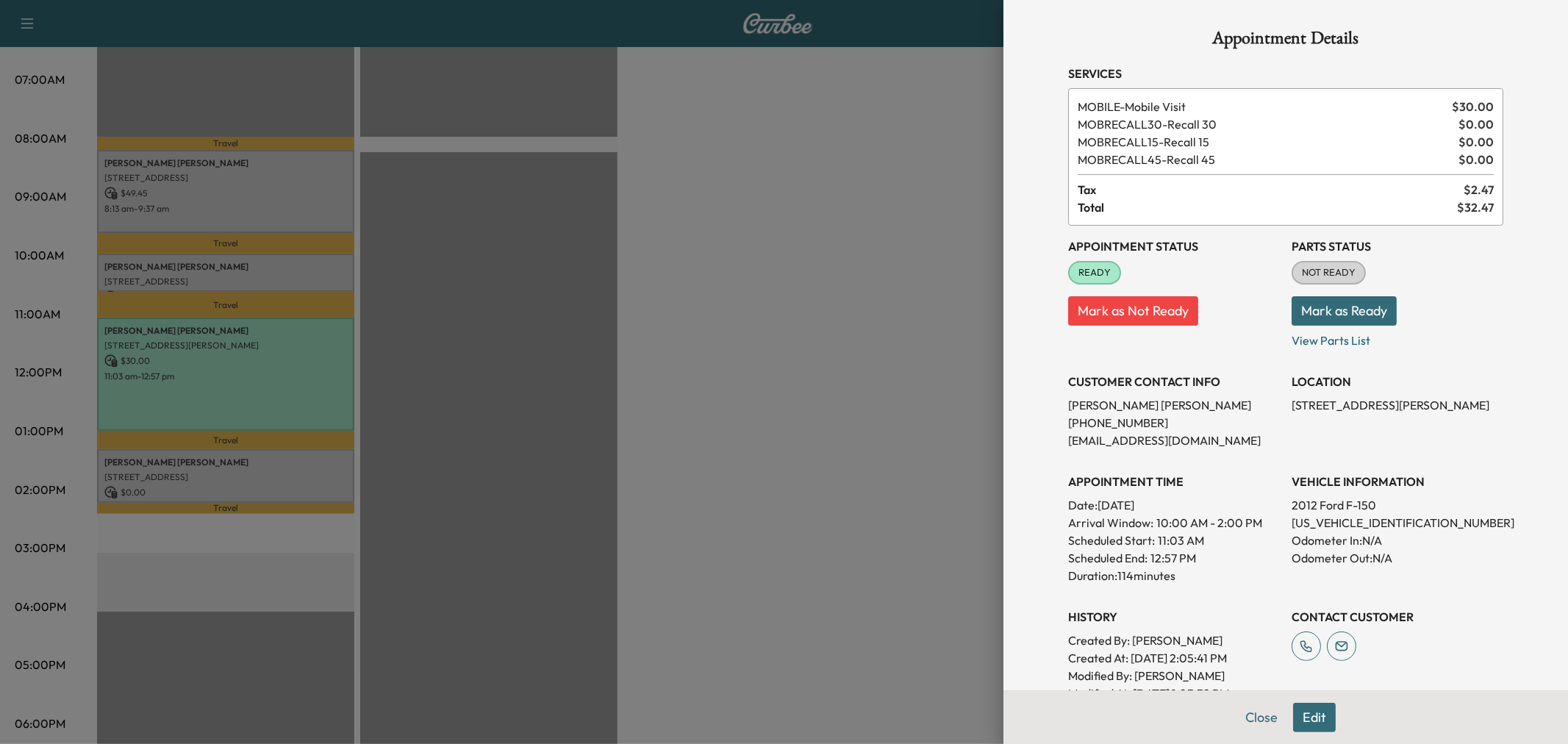
click at [760, 498] on div at bounding box center [784, 372] width 1568 height 744
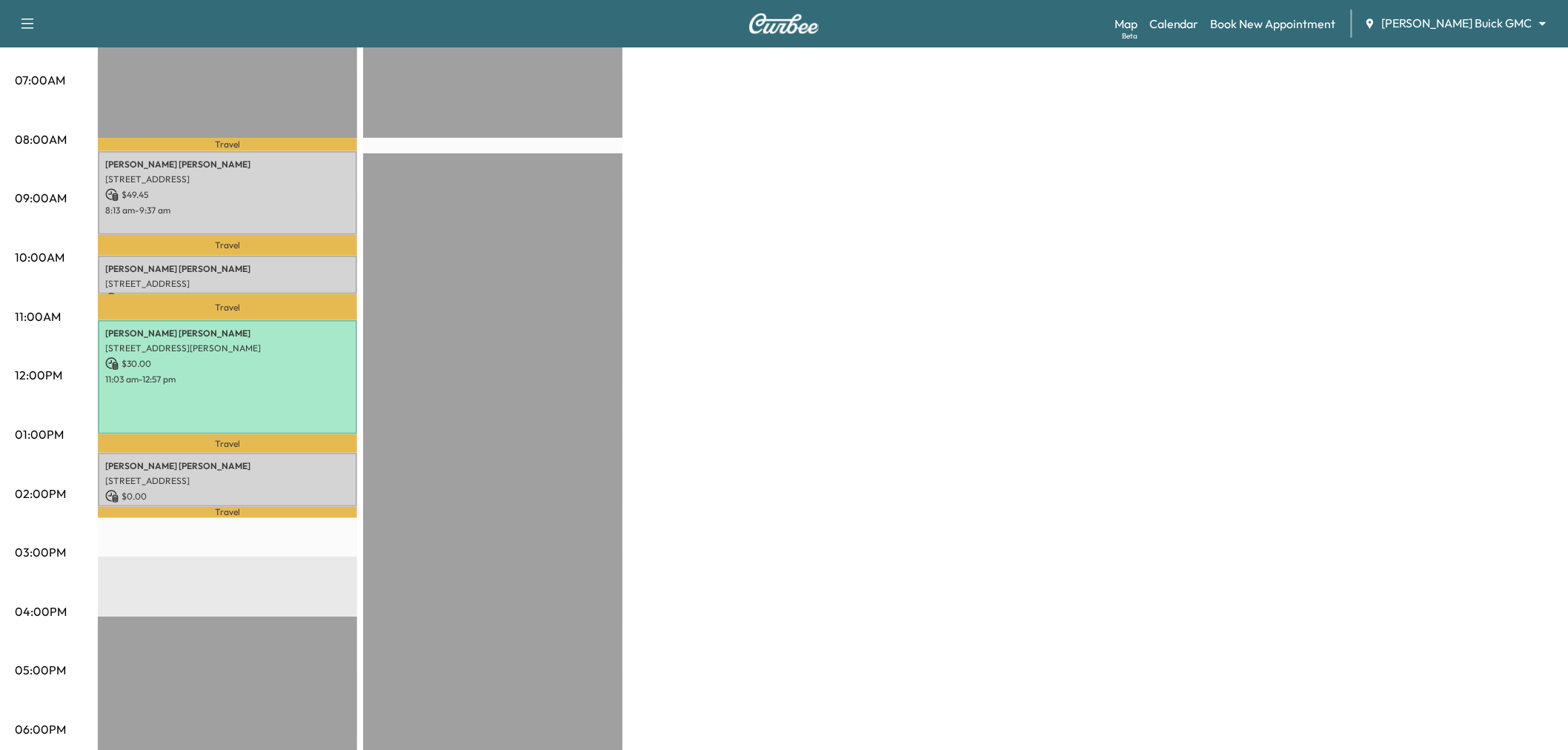
scroll to position [0, 0]
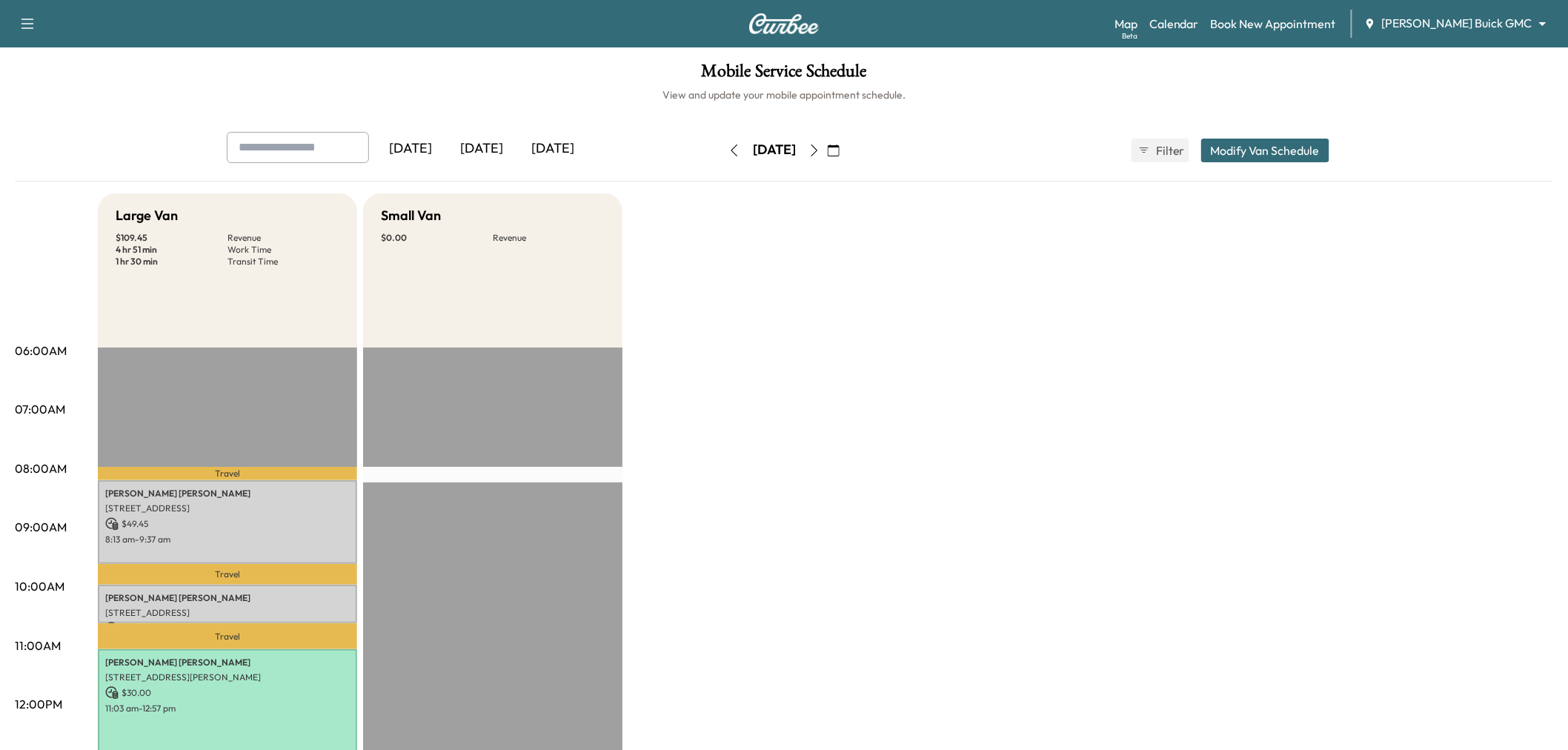
click at [728, 558] on div "Large Van $ 109.45 Revenue 4 hr 51 min Work Time 1 hr 30 min Transit Time Trave…" at bounding box center [825, 748] width 1455 height 1111
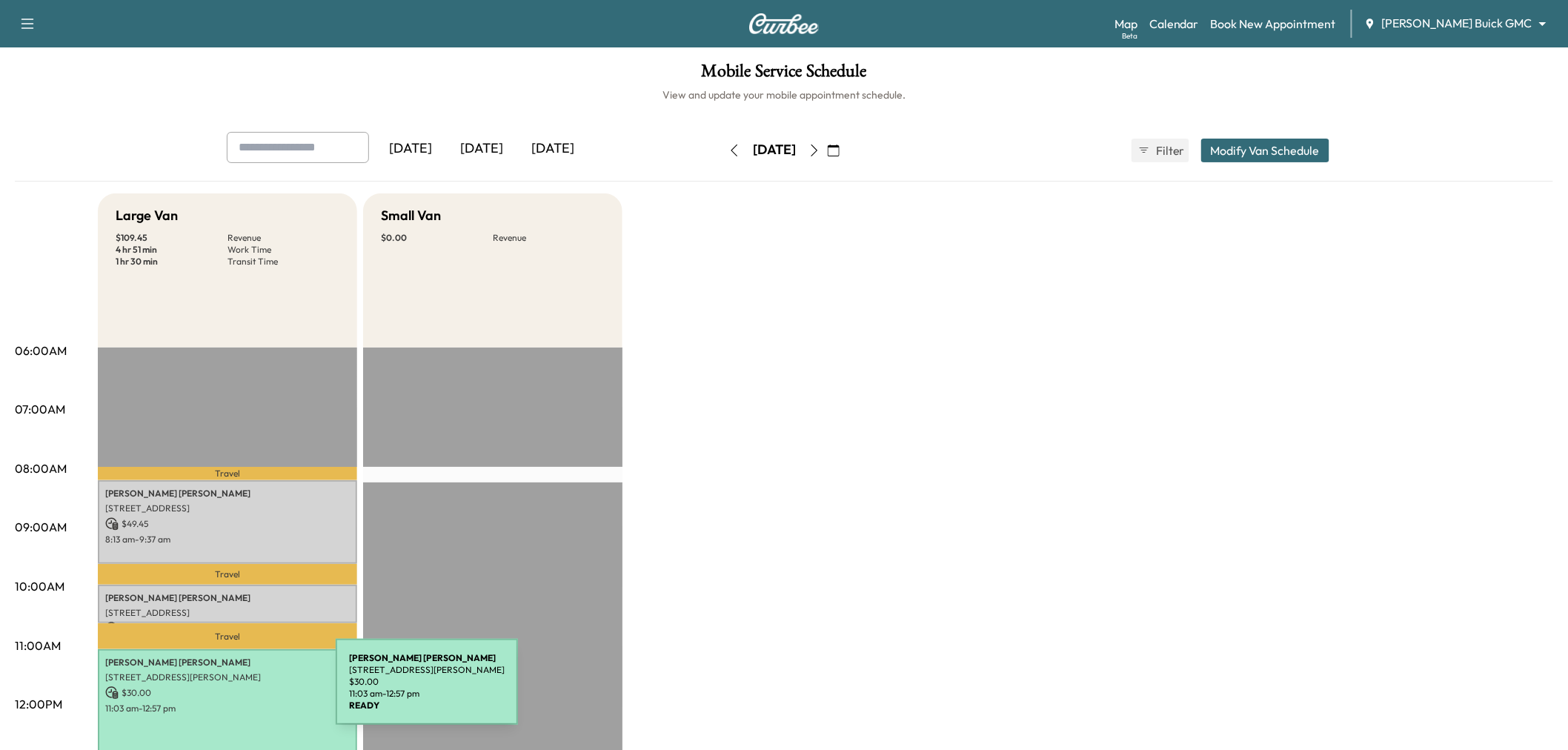
click at [225, 690] on p "$ 30.00" at bounding box center [227, 693] width 245 height 14
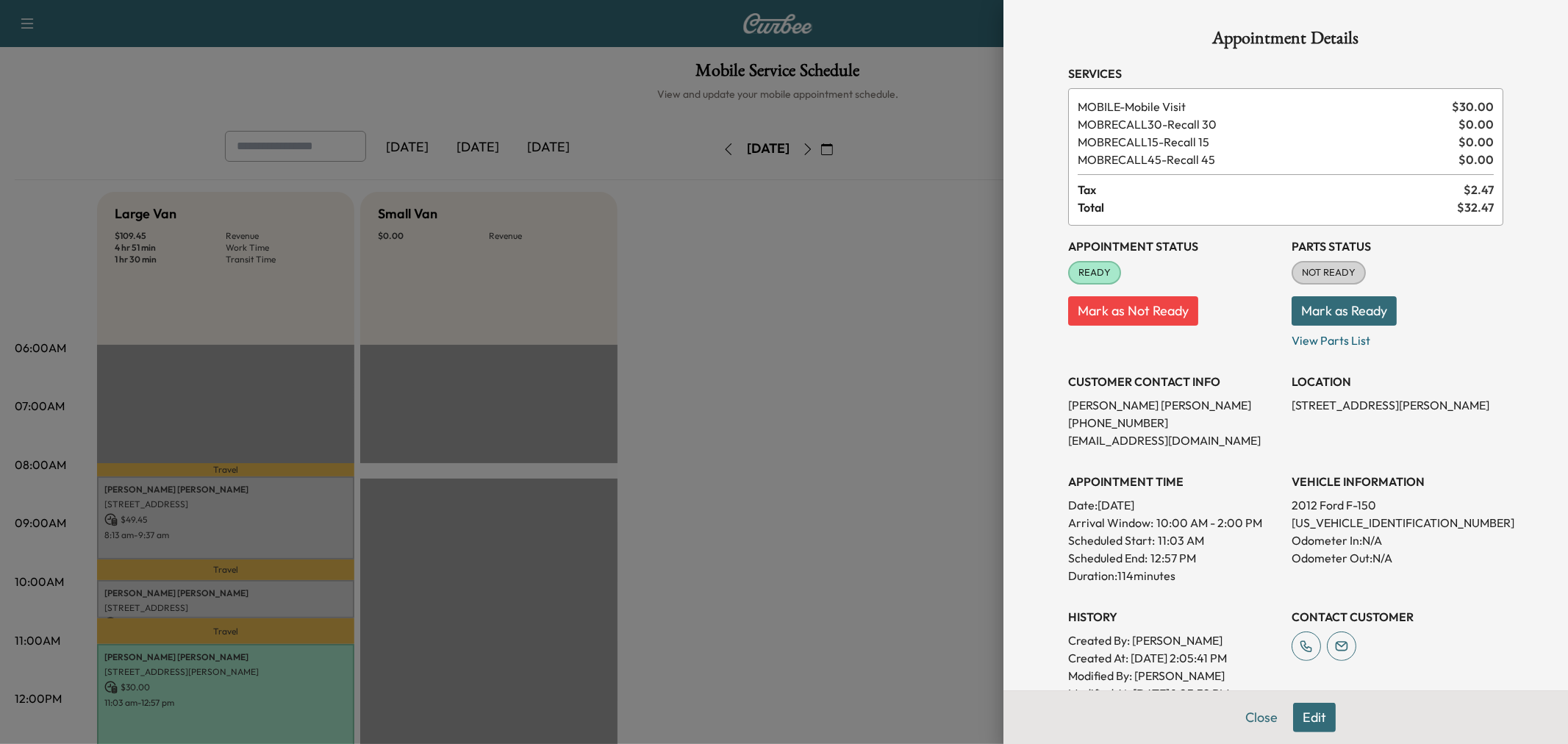
click at [746, 515] on div at bounding box center [784, 372] width 1568 height 744
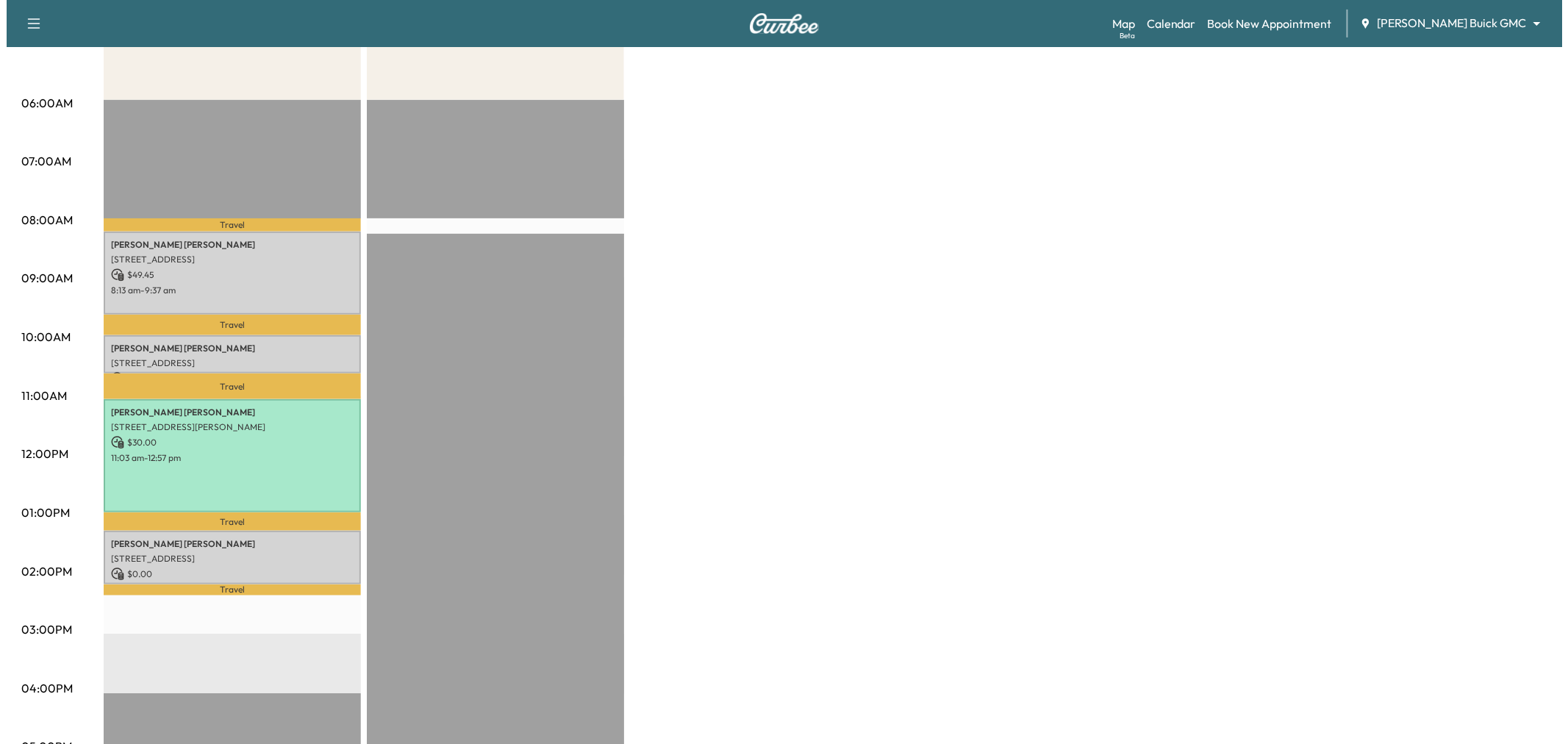
scroll to position [163, 0]
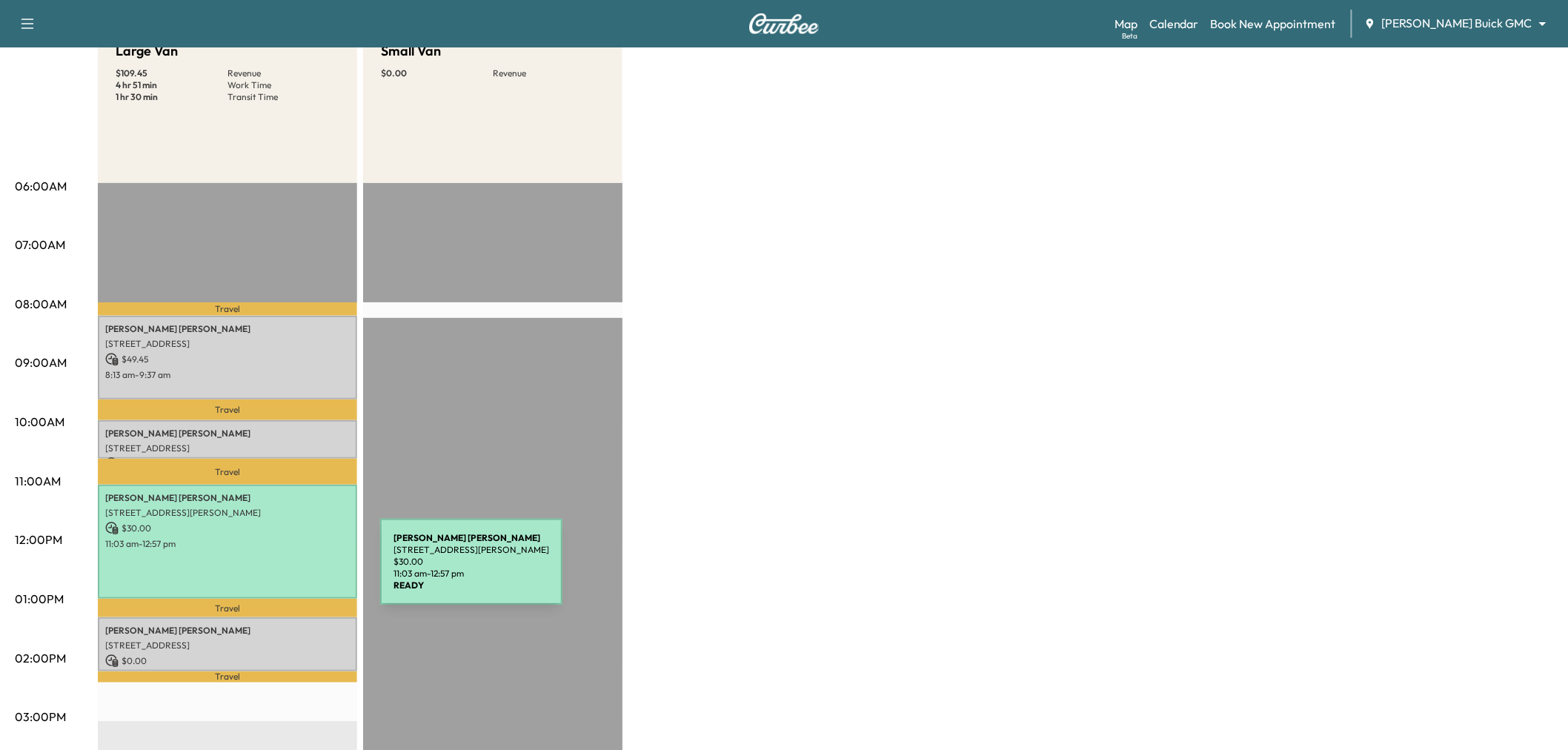
click at [269, 570] on div "John Wallace 9191 Kyser Way, Frisco, TX 75033, US $ 30.00 11:03 am - 12:57 pm" at bounding box center [227, 541] width 259 height 114
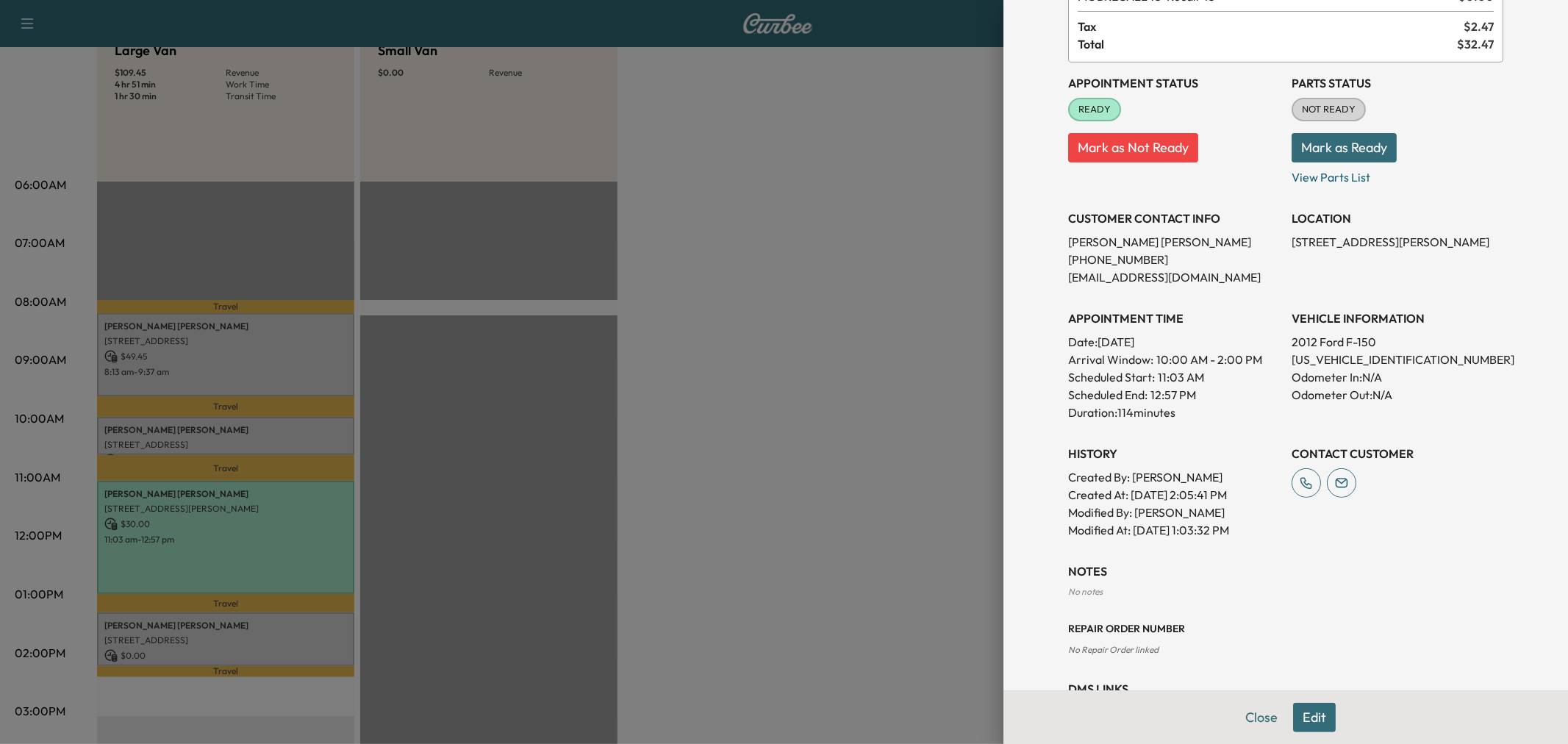
click at [676, 394] on div at bounding box center [784, 372] width 1568 height 744
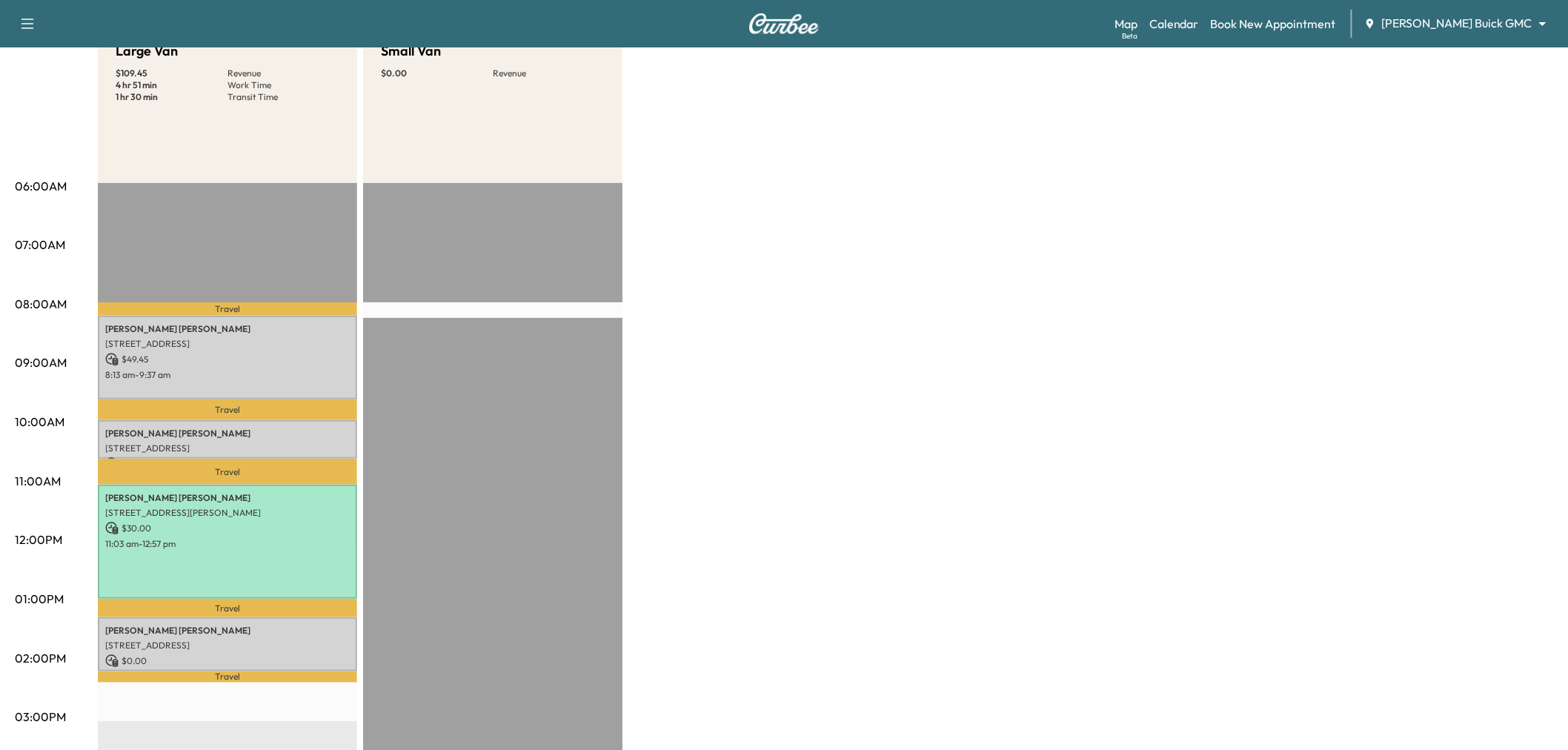
scroll to position [247, 0]
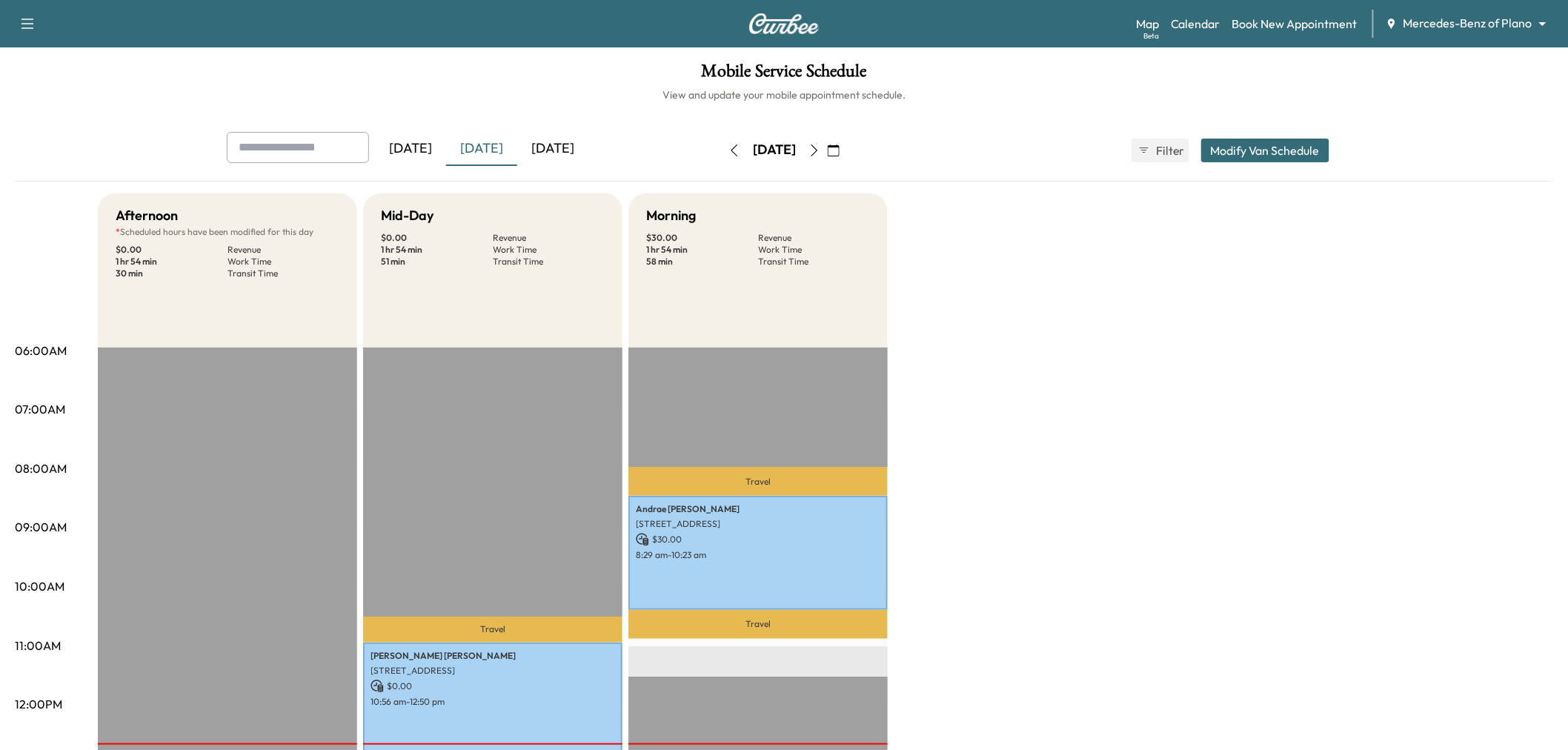
click at [840, 146] on icon "button" at bounding box center [833, 150] width 12 height 12
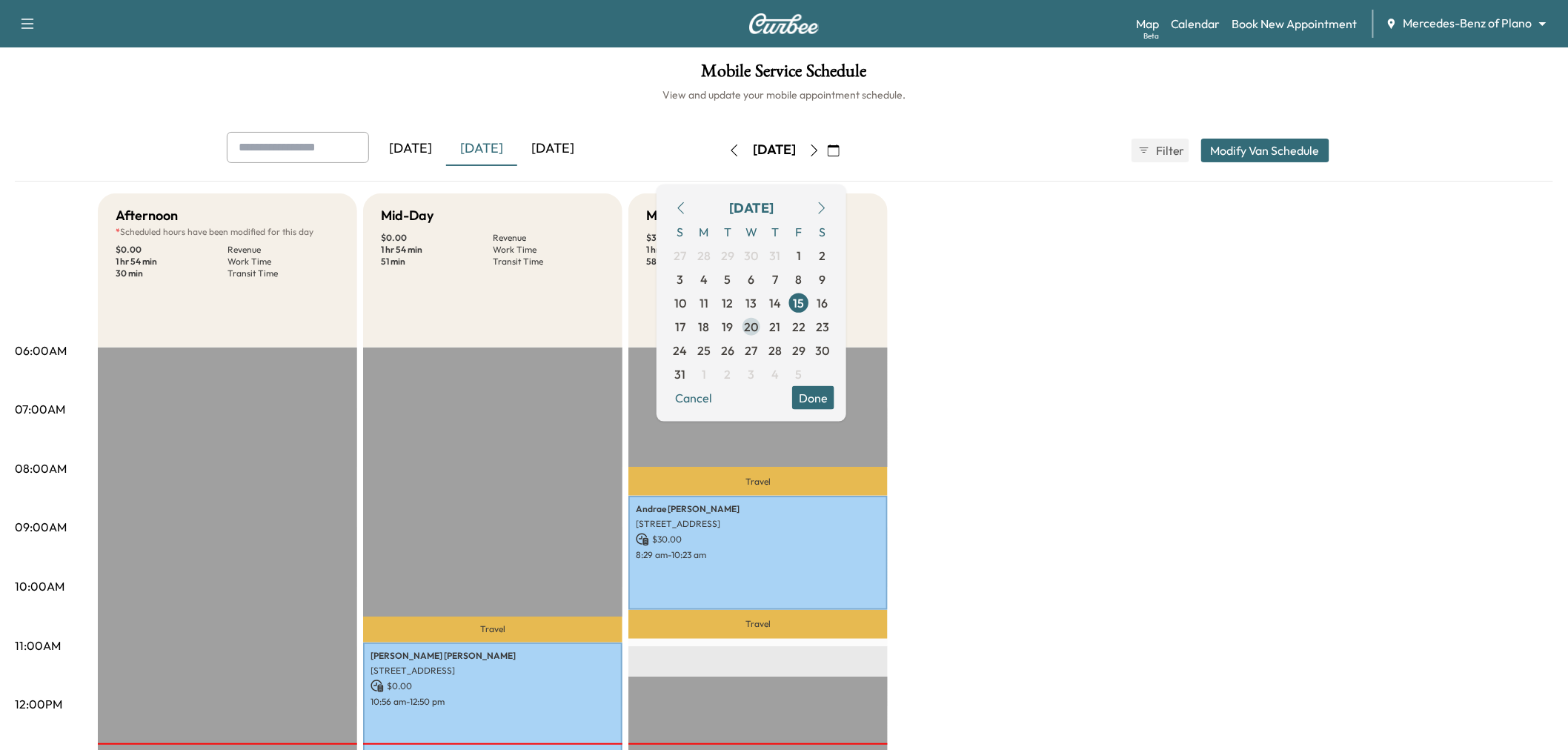
click at [759, 325] on span "20" at bounding box center [751, 326] width 14 height 17
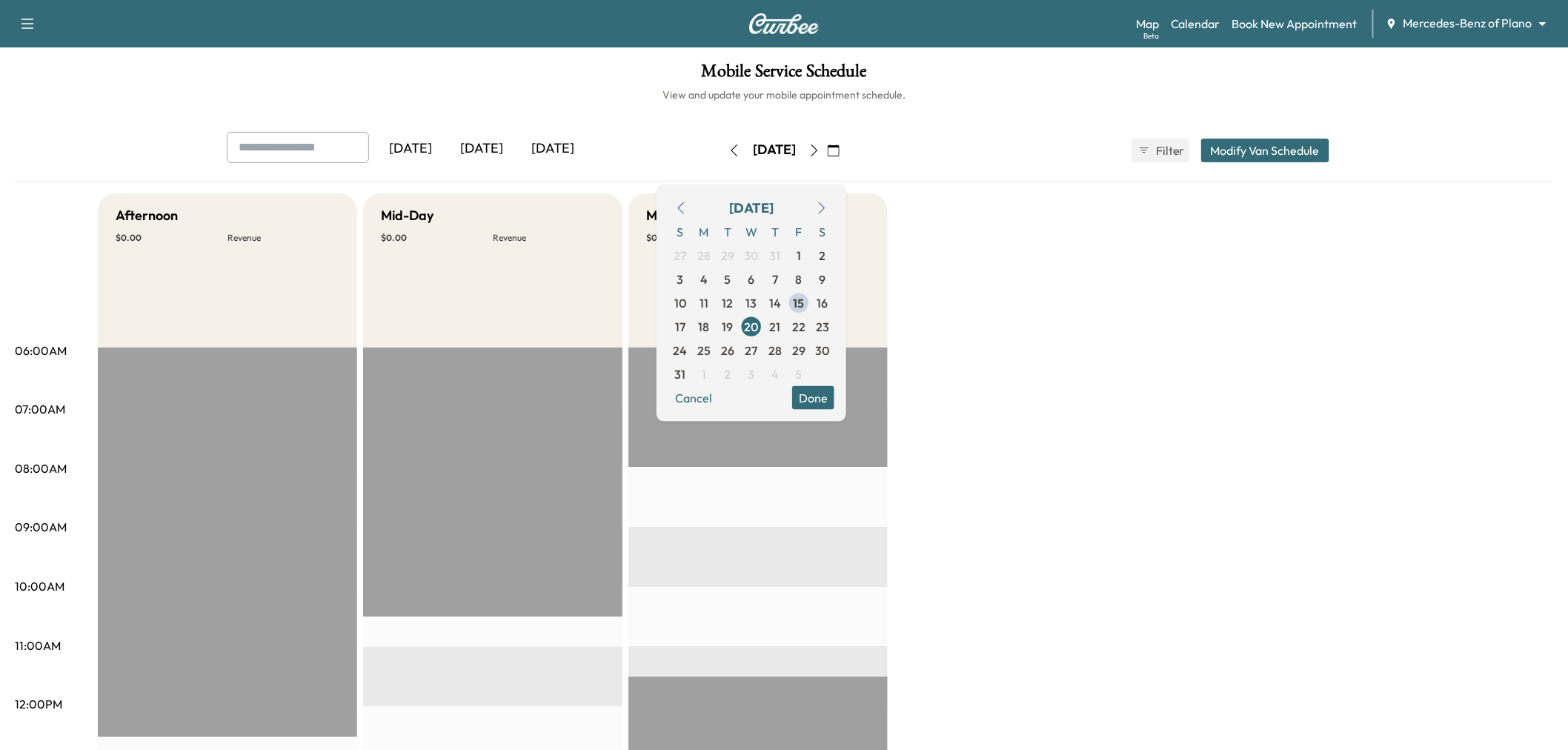
click at [834, 395] on button "Done" at bounding box center [813, 397] width 42 height 24
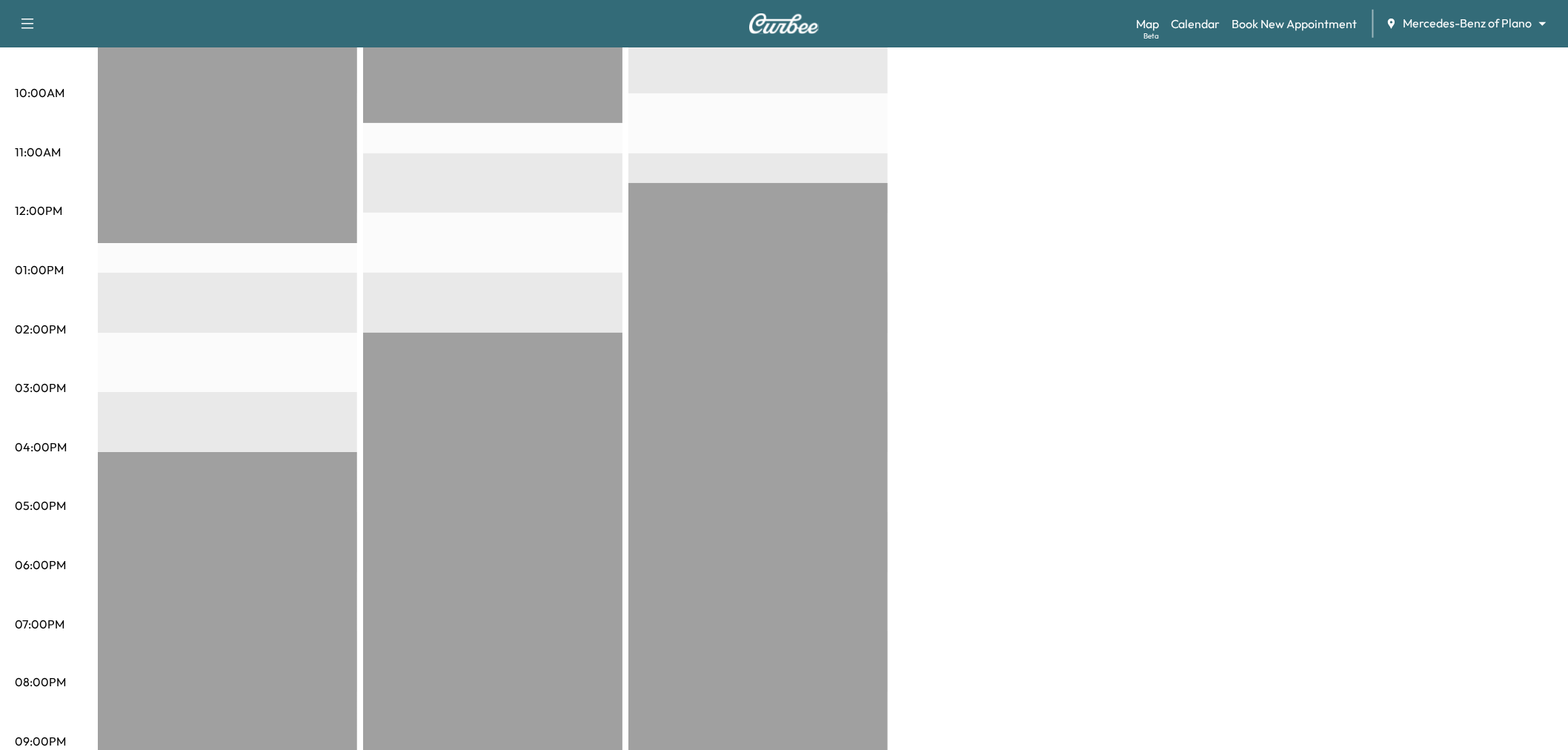
scroll to position [83, 0]
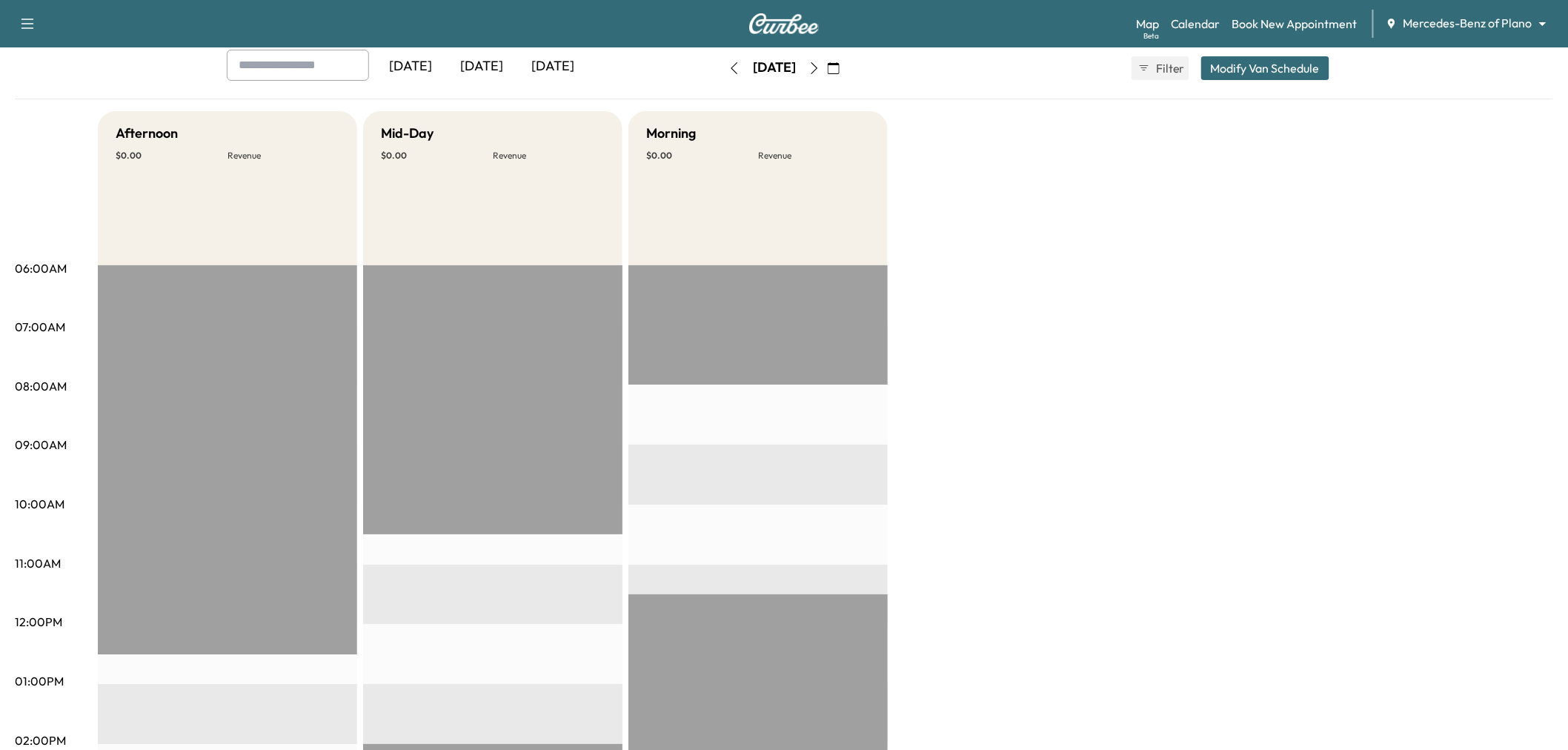
click at [480, 69] on div "[DATE]" at bounding box center [482, 66] width 71 height 34
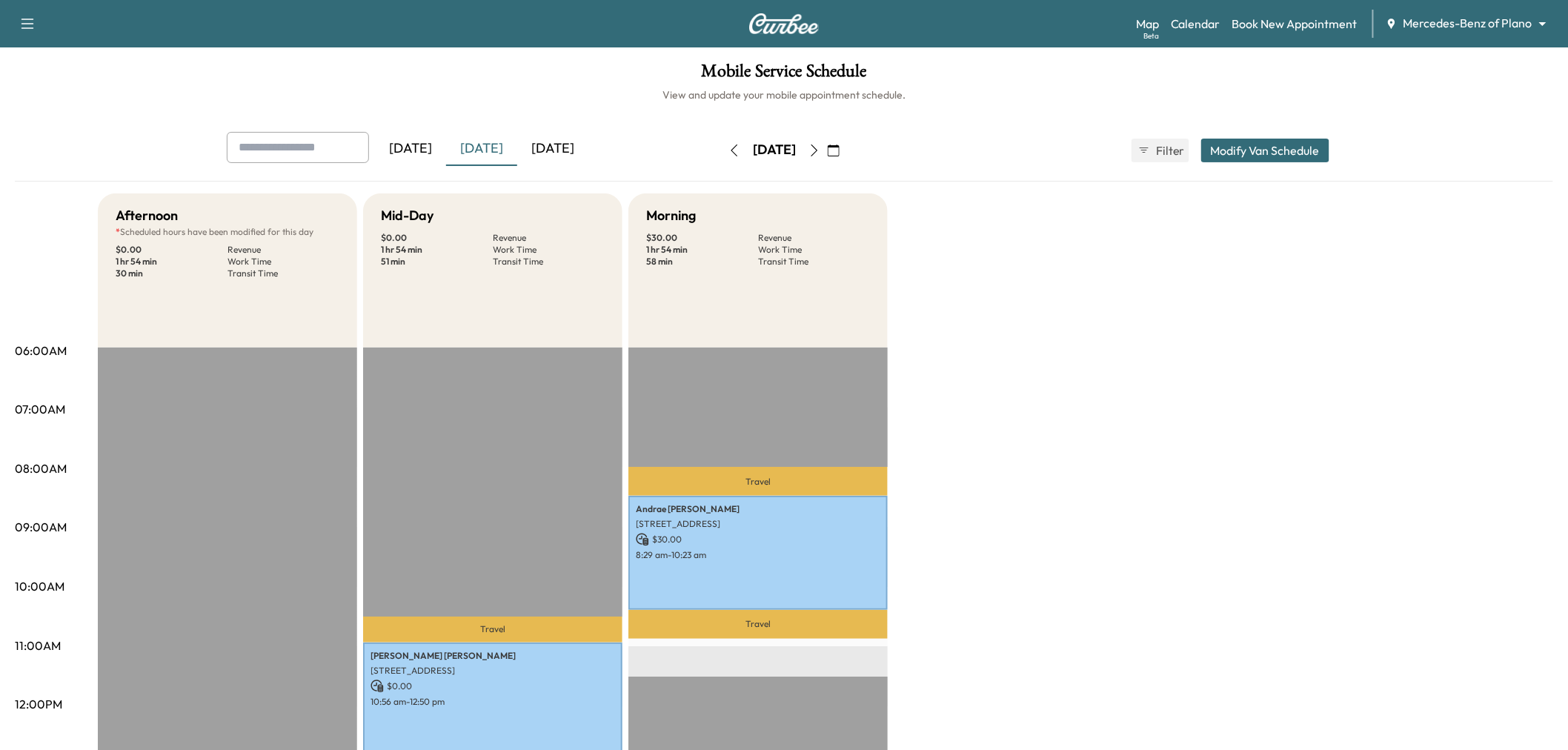
scroll to position [329, 0]
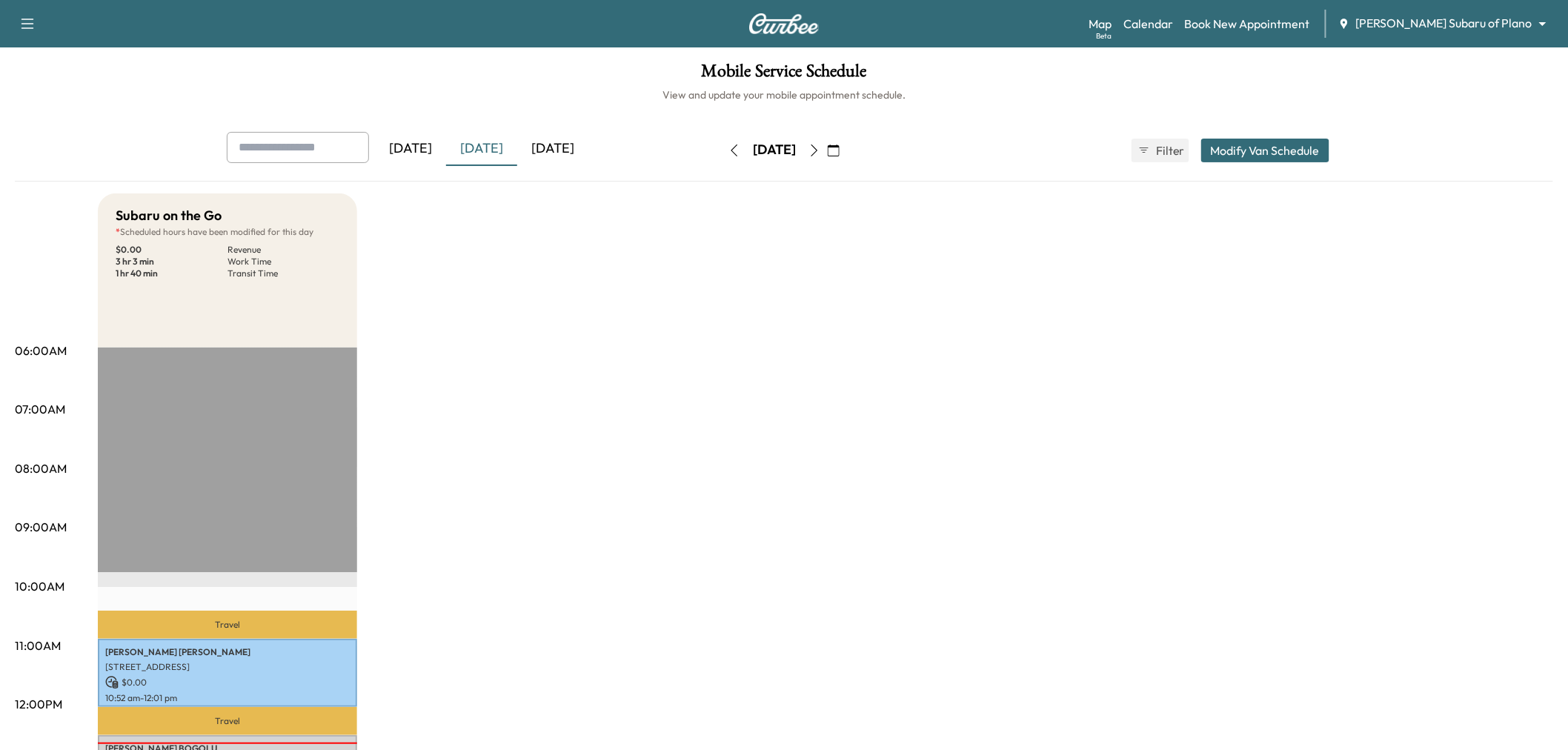
click at [840, 151] on icon "button" at bounding box center [833, 150] width 12 height 12
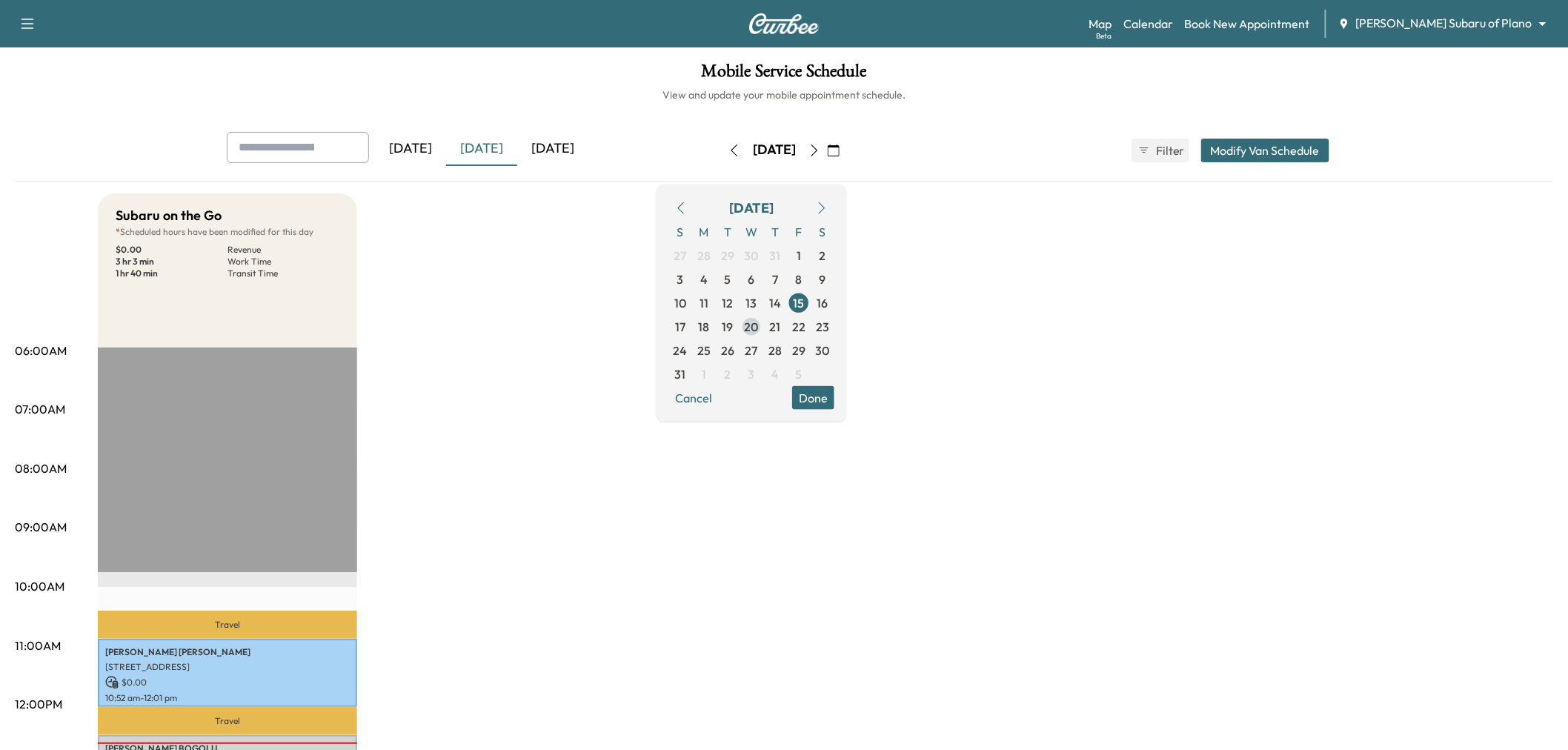
click at [759, 327] on span "20" at bounding box center [751, 326] width 14 height 17
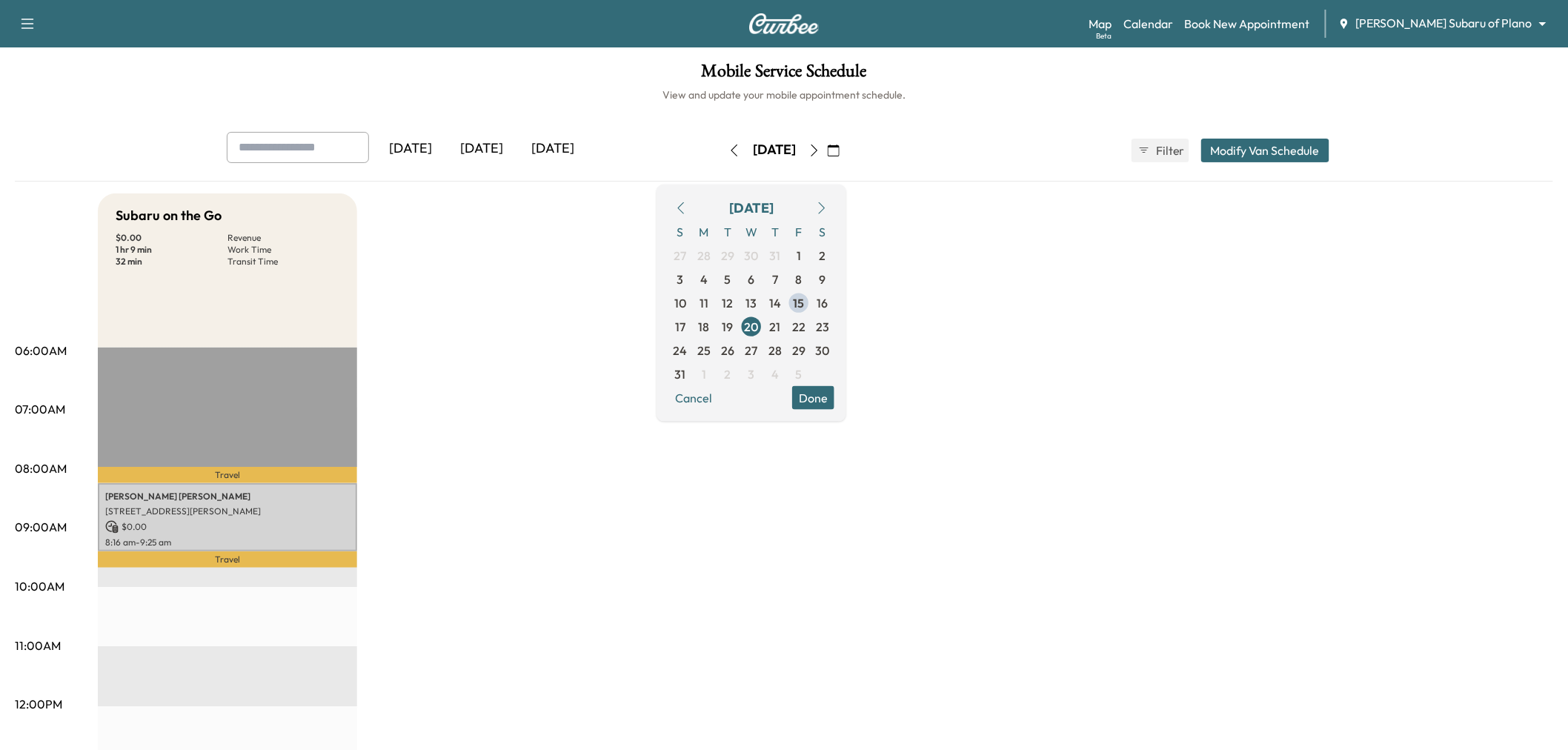
click at [834, 397] on button "Done" at bounding box center [813, 397] width 42 height 24
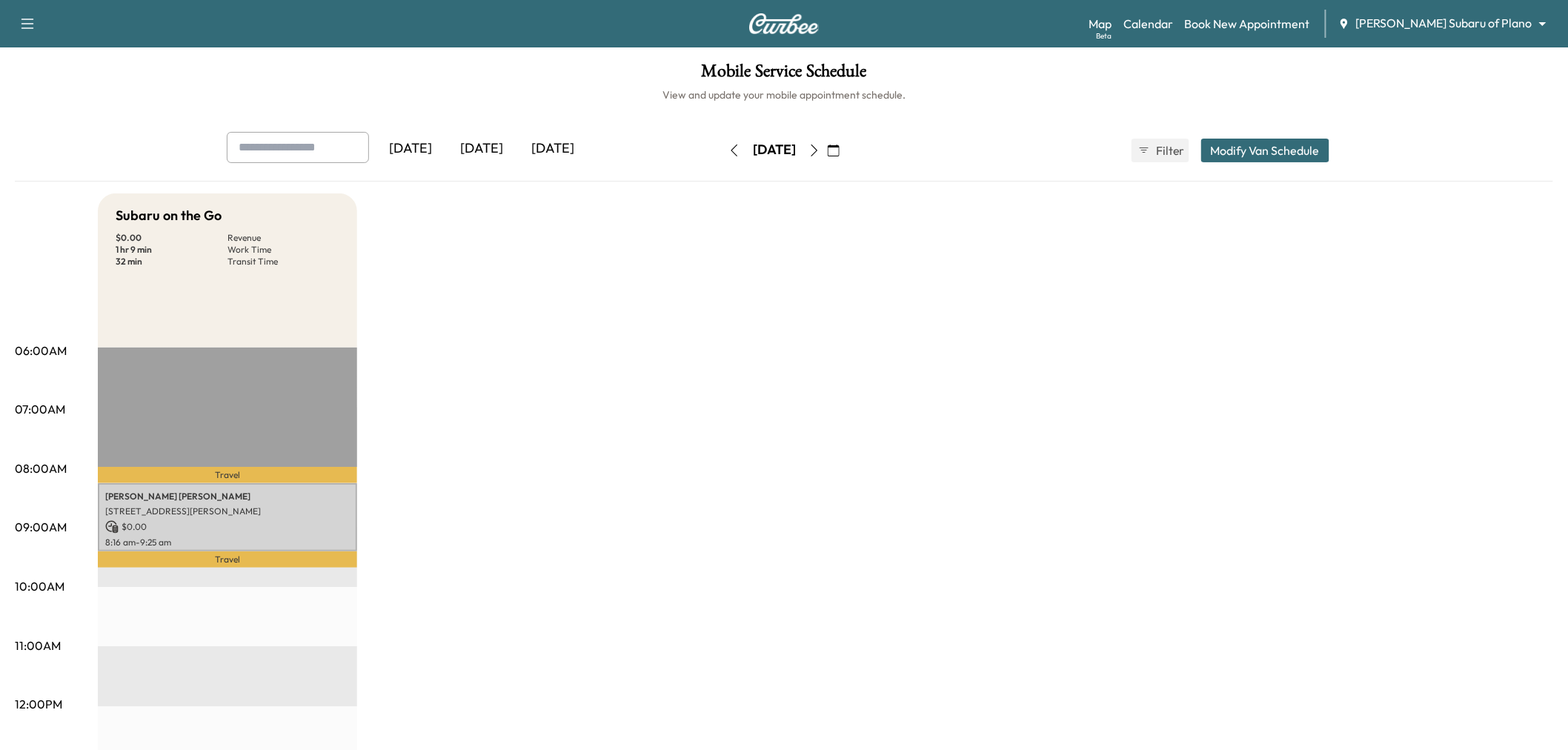
click at [491, 152] on div "[DATE]" at bounding box center [482, 149] width 71 height 34
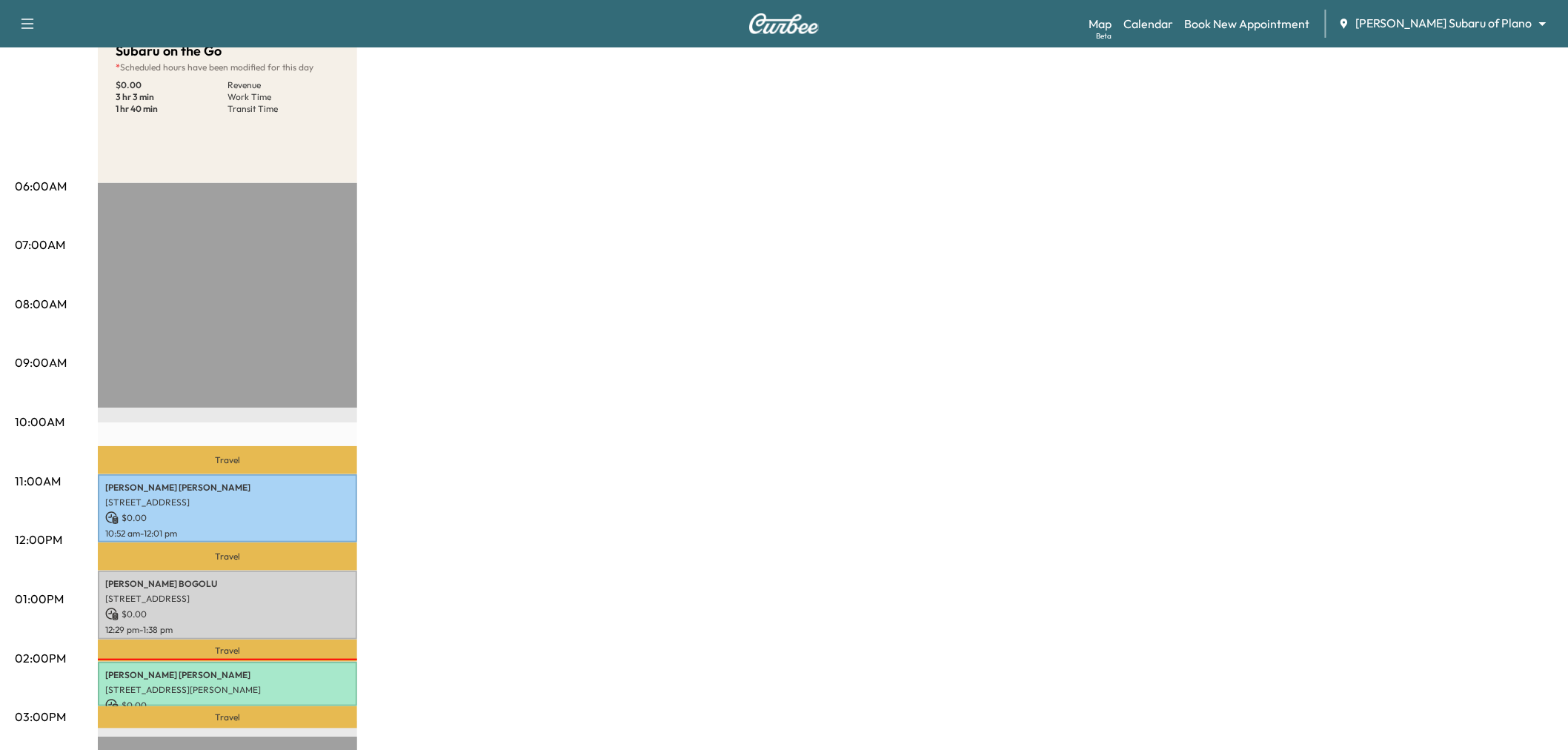
scroll to position [247, 0]
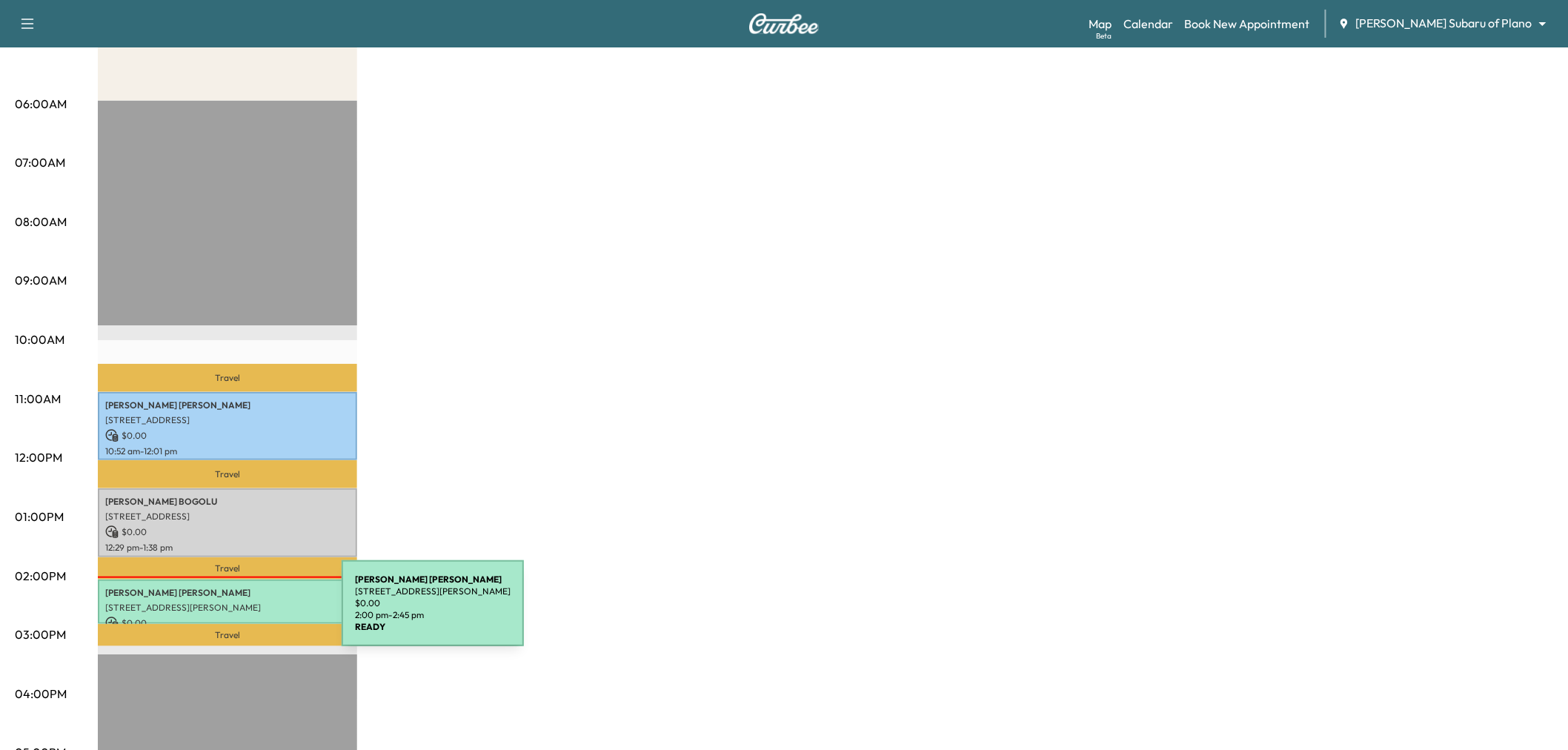
click at [230, 617] on p "$ 0.00" at bounding box center [227, 623] width 245 height 14
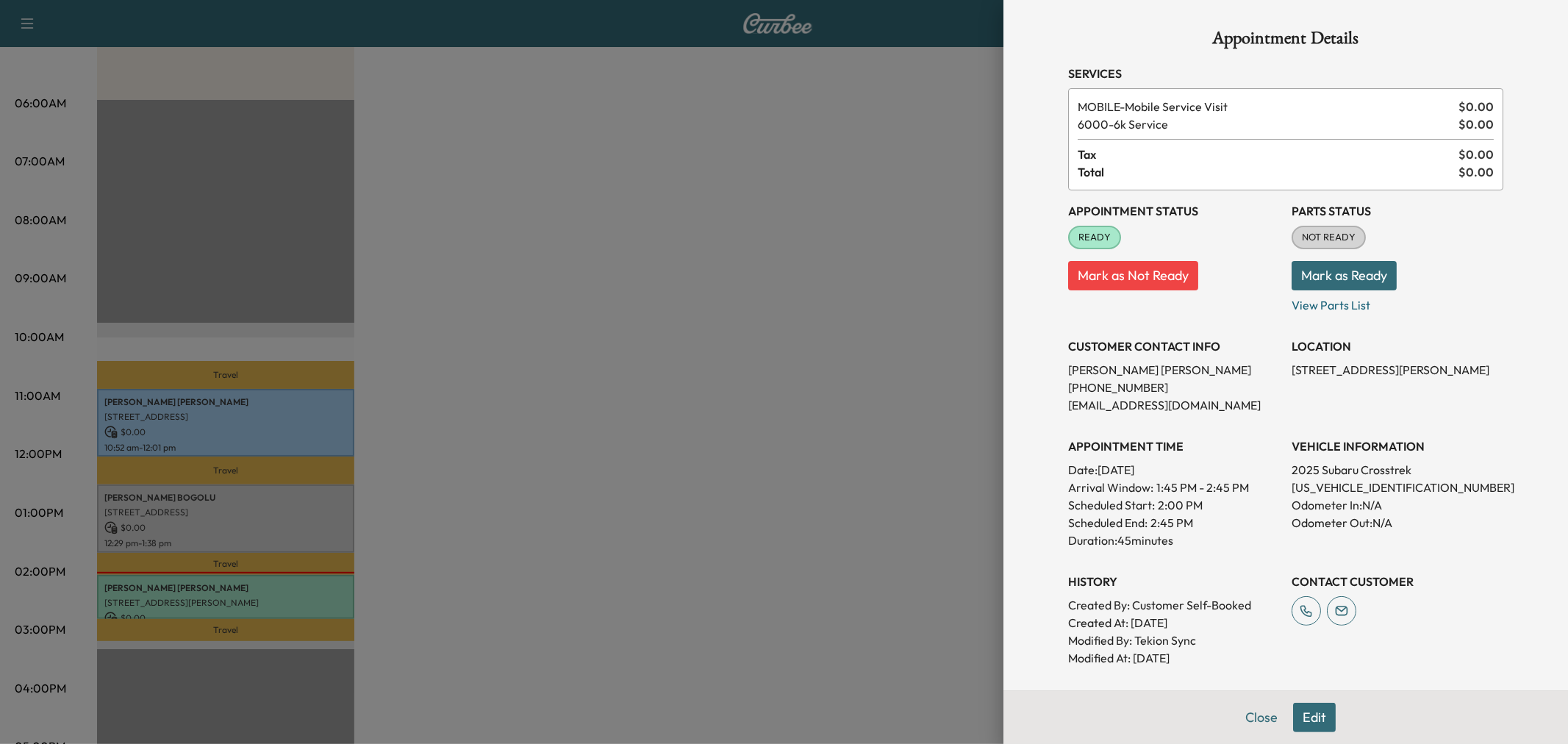
click at [679, 395] on div at bounding box center [784, 372] width 1568 height 744
